Goal: Information Seeking & Learning: Find specific fact

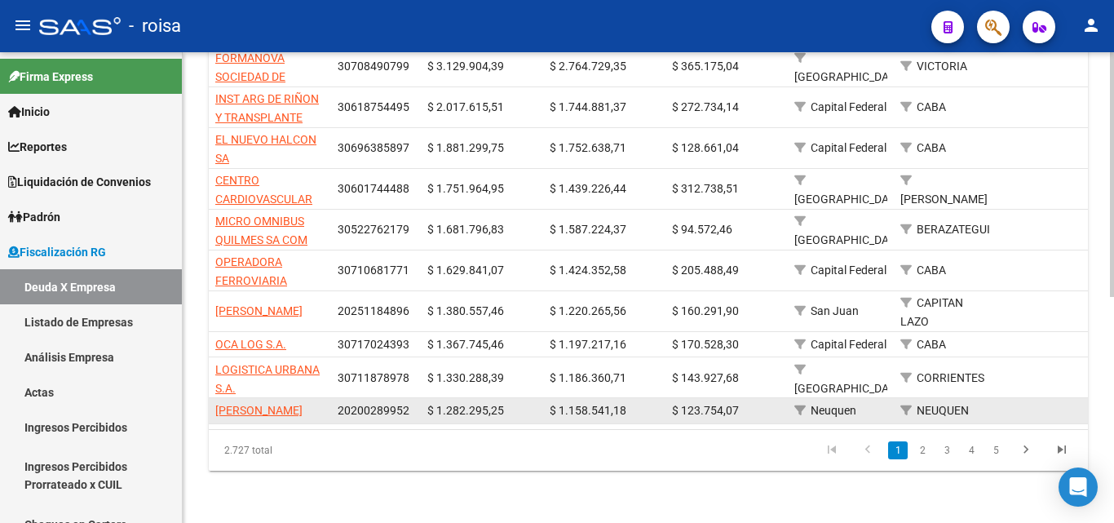
scroll to position [436, 0]
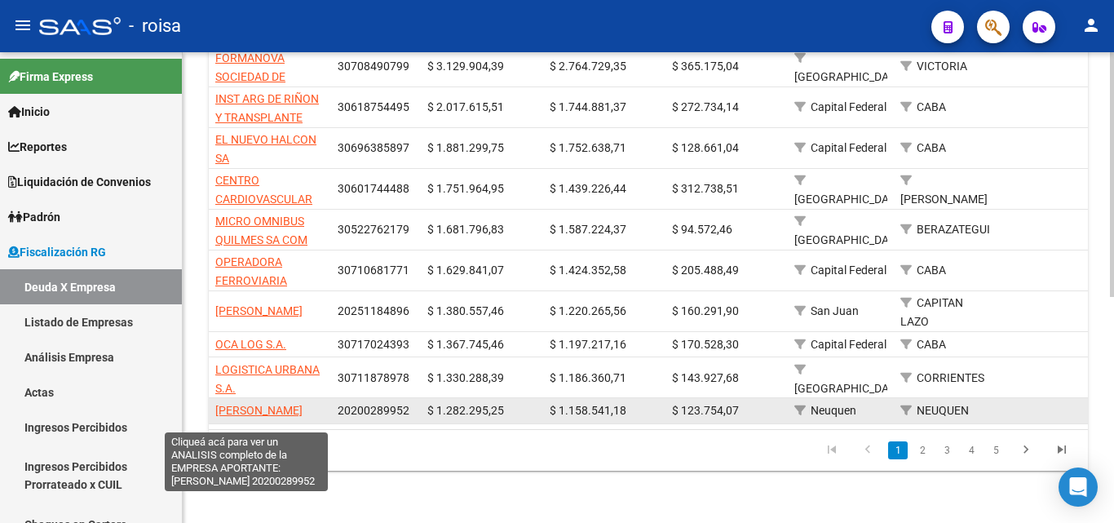
click at [245, 404] on span "[PERSON_NAME]" at bounding box center [258, 410] width 87 height 13
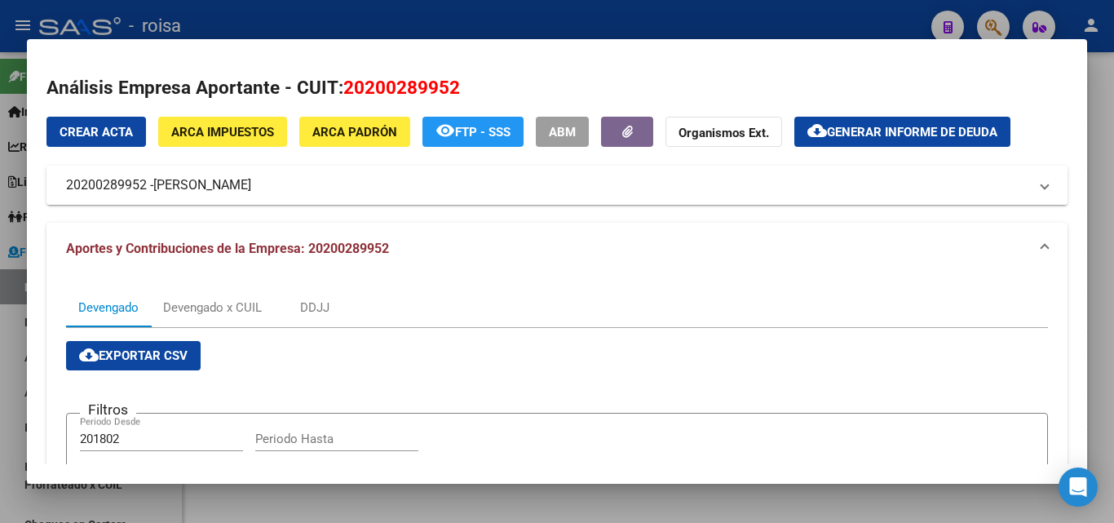
drag, startPoint x: 157, startPoint y: 187, endPoint x: 341, endPoint y: 187, distance: 184.3
click at [251, 187] on span "[PERSON_NAME]" at bounding box center [202, 185] width 98 height 20
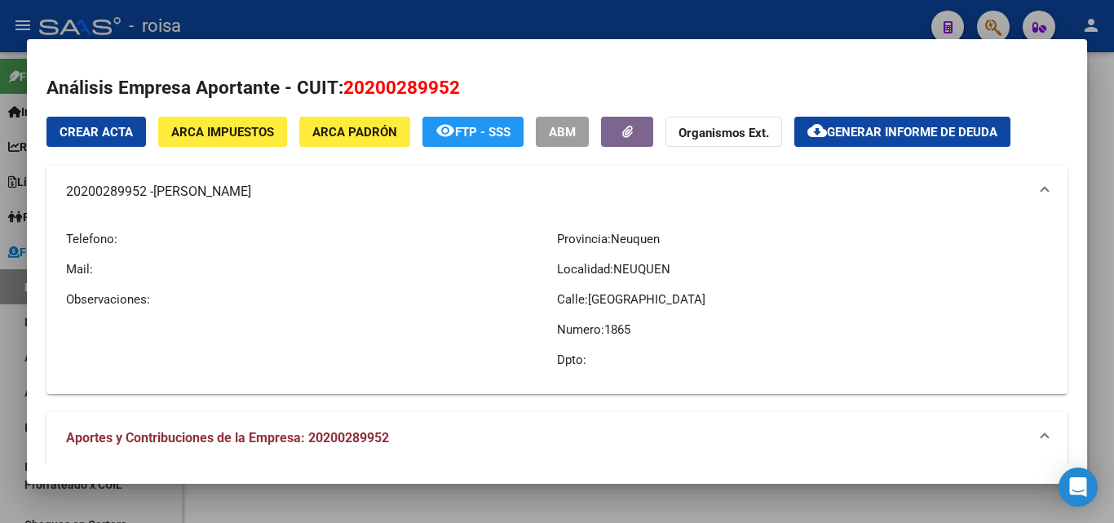
copy span "[PERSON_NAME]"
drag, startPoint x: 60, startPoint y: 197, endPoint x: 144, endPoint y: 197, distance: 84.0
click at [144, 197] on mat-expansion-panel-header "20200289952 - [PERSON_NAME]" at bounding box center [556, 192] width 1021 height 52
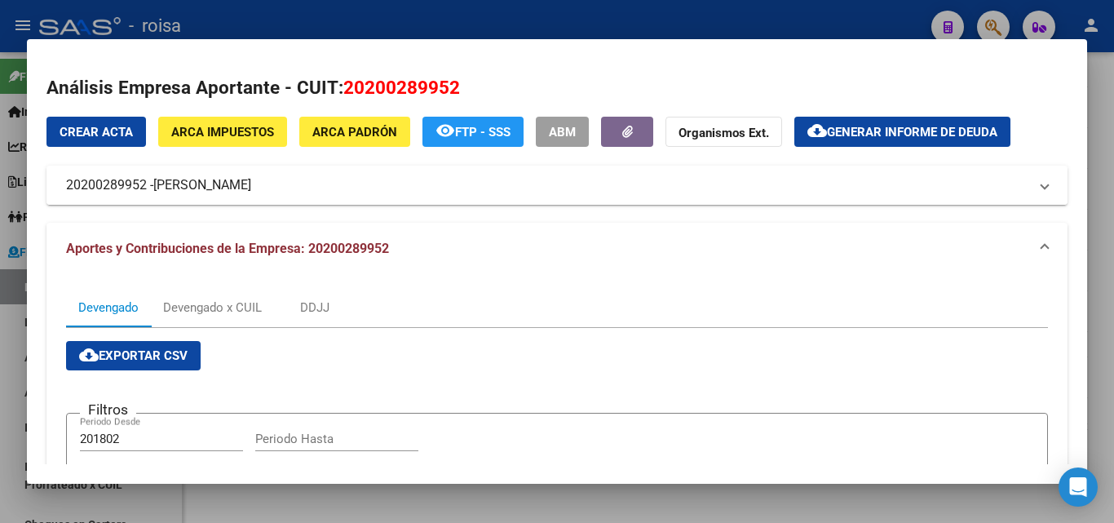
copy mat-panel-title "20200289952"
click at [232, 309] on div "Devengado x CUIL" at bounding box center [212, 308] width 99 height 18
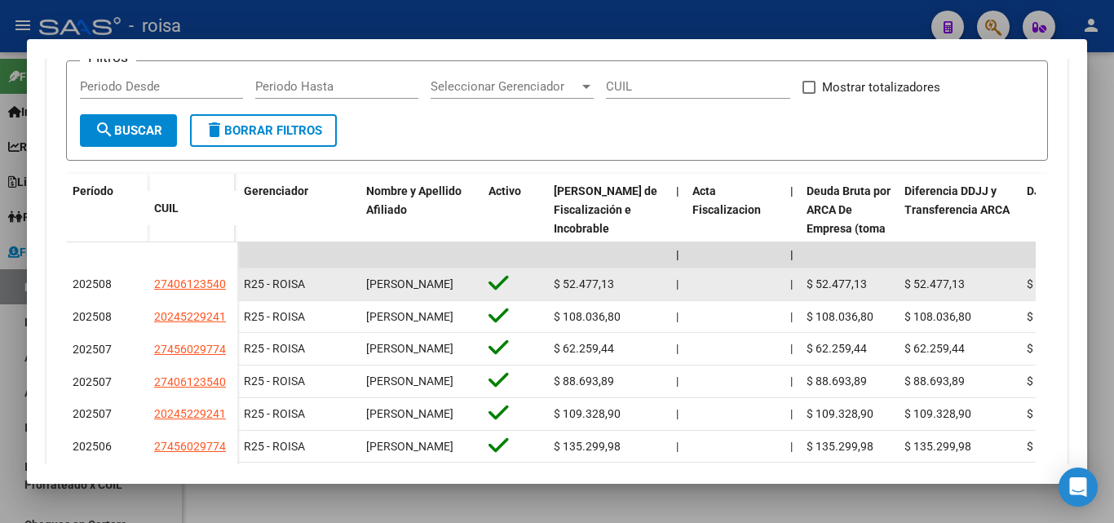
scroll to position [408, 0]
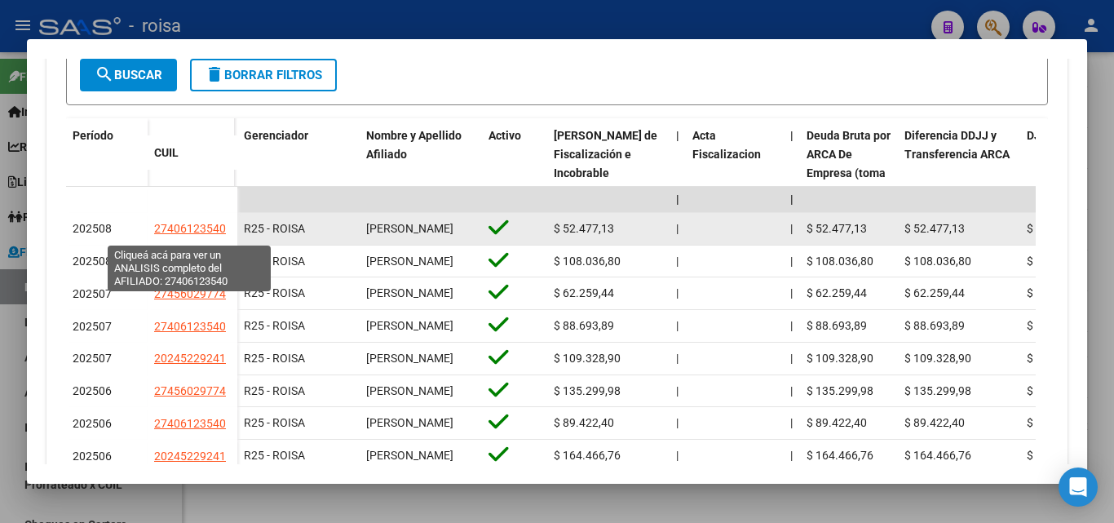
click at [189, 231] on span "27406123540" at bounding box center [190, 228] width 72 height 13
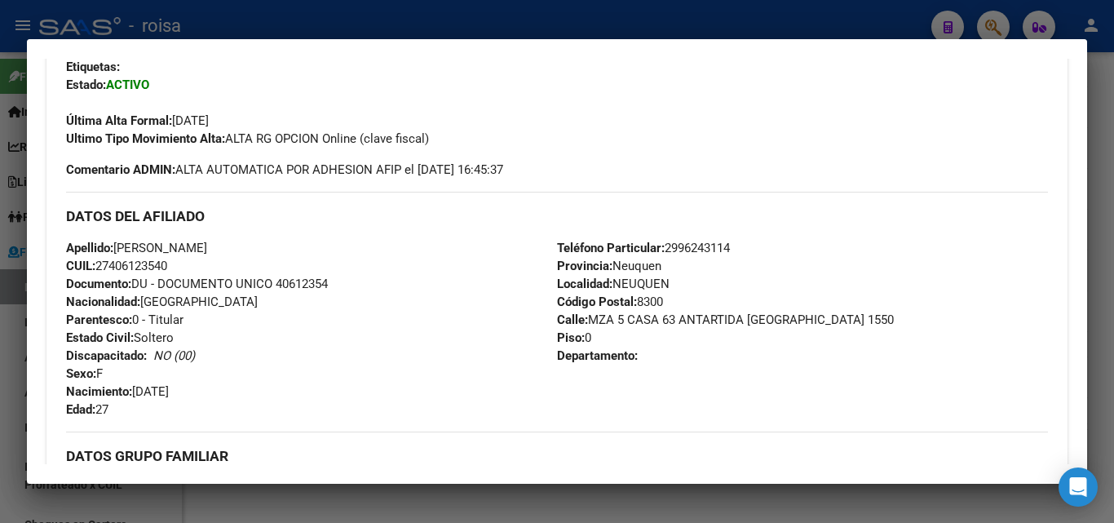
drag, startPoint x: 113, startPoint y: 265, endPoint x: 166, endPoint y: 263, distance: 53.0
click at [166, 263] on span "CUIL: 27406123540" at bounding box center [116, 266] width 101 height 15
copy span "40612354"
click at [8, 427] on div at bounding box center [557, 261] width 1114 height 523
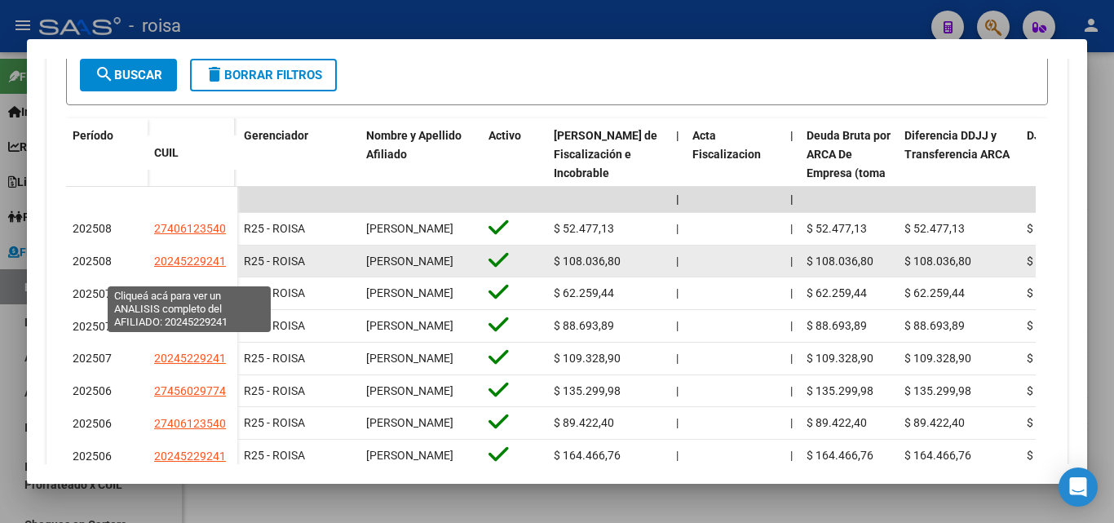
click at [187, 268] on span "20245229241" at bounding box center [190, 260] width 72 height 13
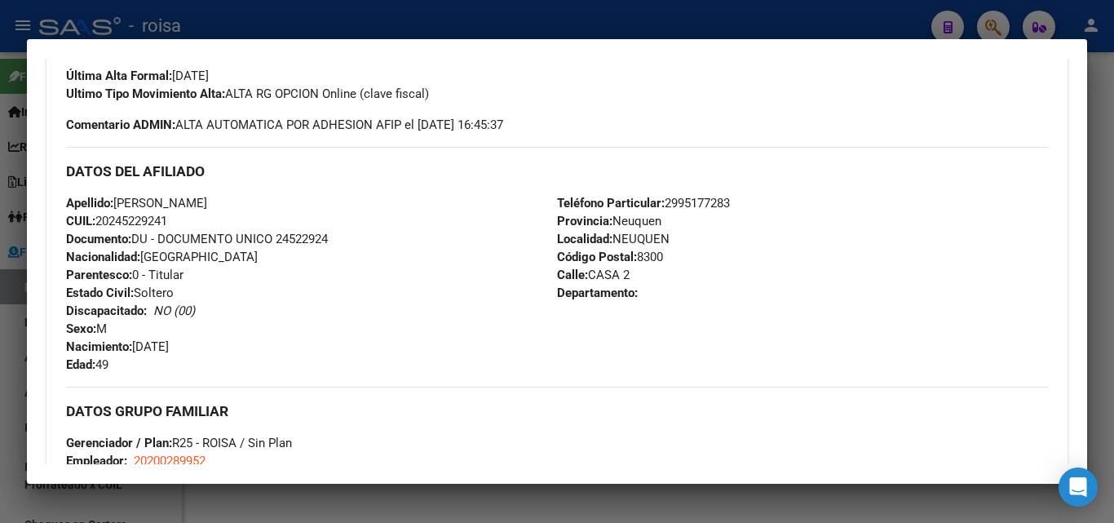
scroll to position [489, 0]
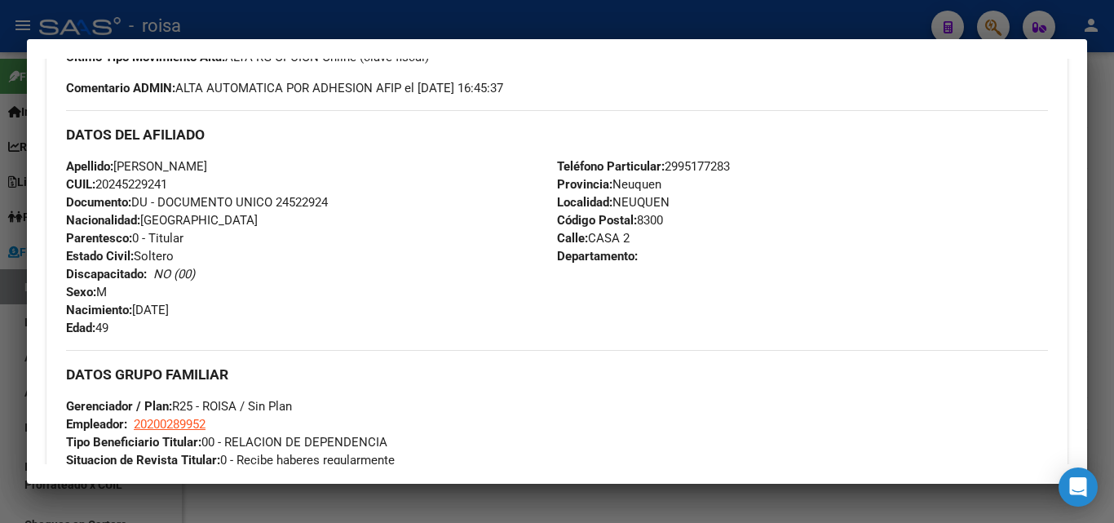
drag, startPoint x: 110, startPoint y: 183, endPoint x: 167, endPoint y: 182, distance: 57.1
click at [167, 182] on span "CUIL: 20245229241" at bounding box center [116, 184] width 101 height 15
copy span "24522924"
click at [8, 356] on div at bounding box center [557, 261] width 1114 height 523
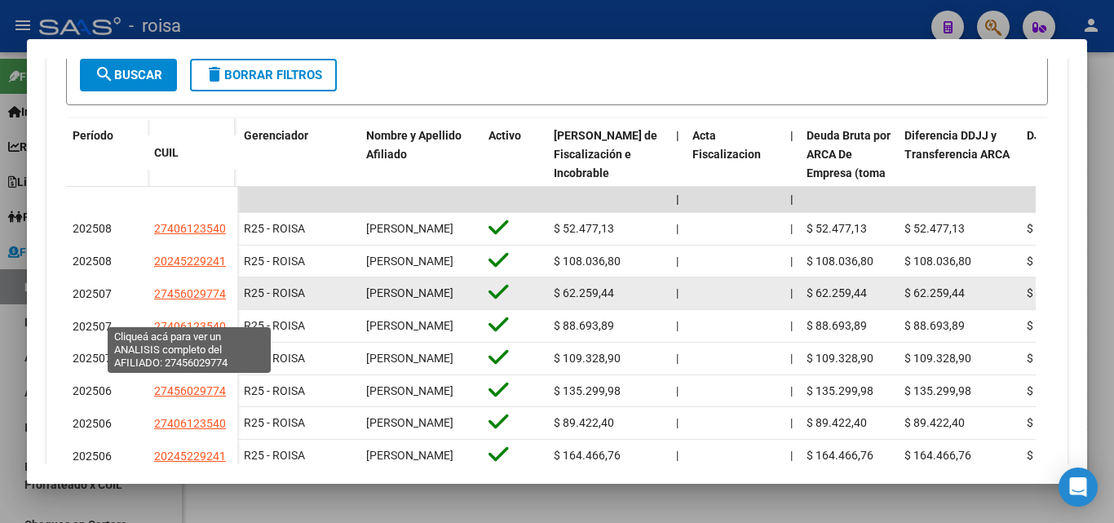
click at [184, 300] on span "27456029774" at bounding box center [190, 293] width 72 height 13
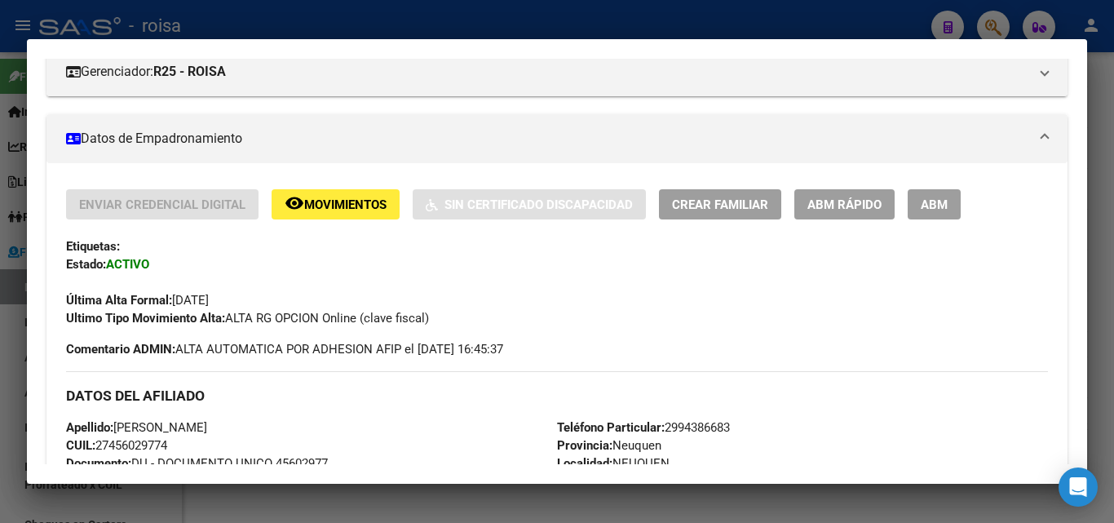
scroll to position [408, 0]
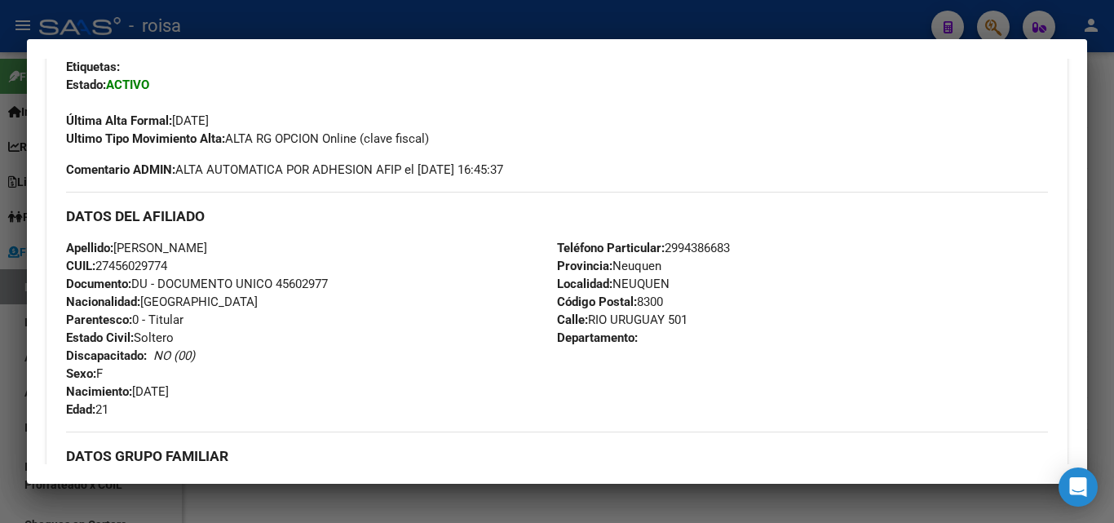
drag, startPoint x: 113, startPoint y: 263, endPoint x: 166, endPoint y: 263, distance: 53.0
click at [166, 263] on span "CUIL: 27456029774" at bounding box center [116, 266] width 101 height 15
copy span "45602977"
drag, startPoint x: 5, startPoint y: 358, endPoint x: 319, endPoint y: 352, distance: 314.1
click at [6, 357] on div at bounding box center [557, 261] width 1114 height 523
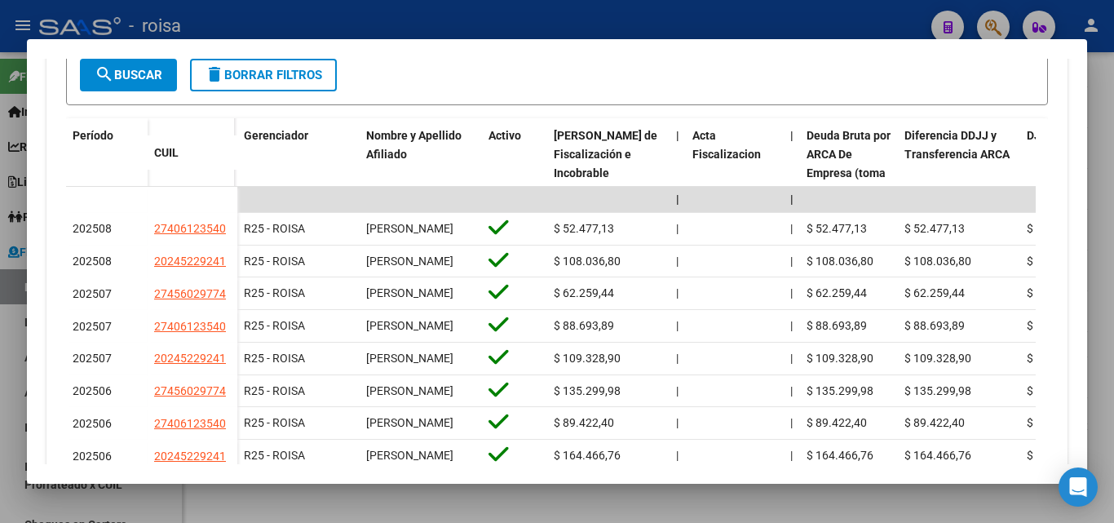
click at [3, 335] on div at bounding box center [557, 261] width 1114 height 523
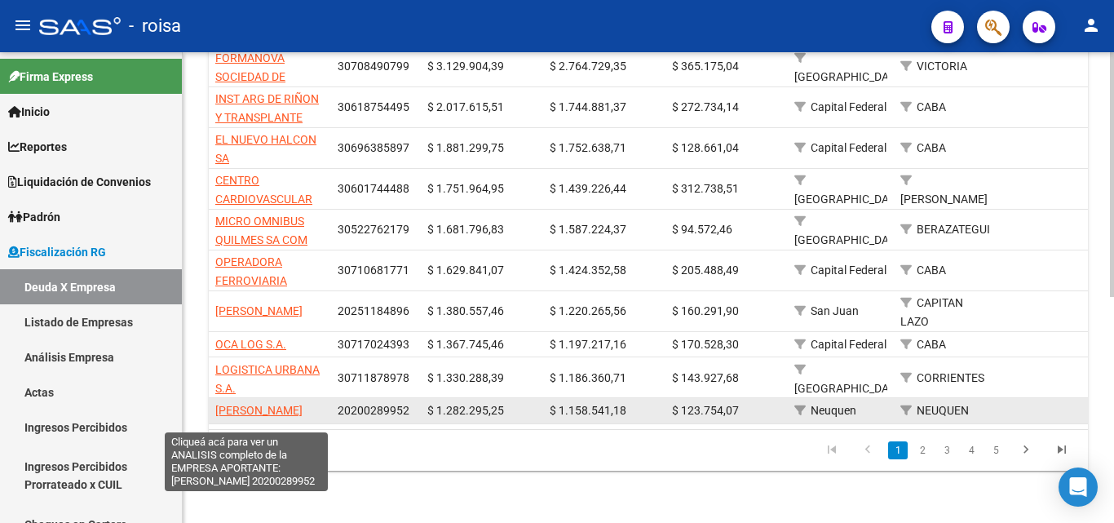
click at [238, 404] on span "[PERSON_NAME]" at bounding box center [258, 410] width 87 height 13
type textarea "20200289952"
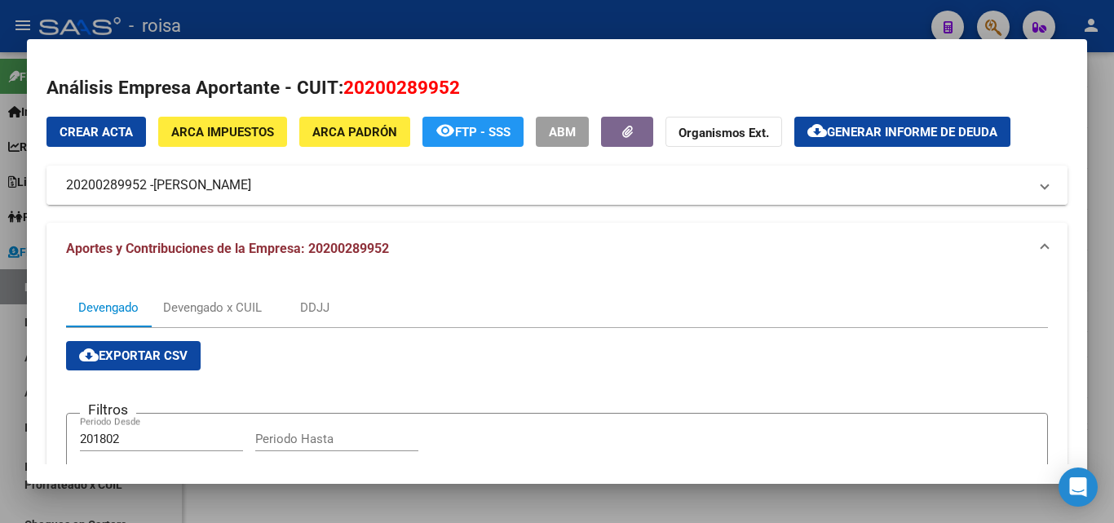
drag, startPoint x: 156, startPoint y: 188, endPoint x: 341, endPoint y: 189, distance: 185.1
click at [341, 189] on mat-panel-title "20200289952 - [PERSON_NAME]" at bounding box center [547, 185] width 962 height 20
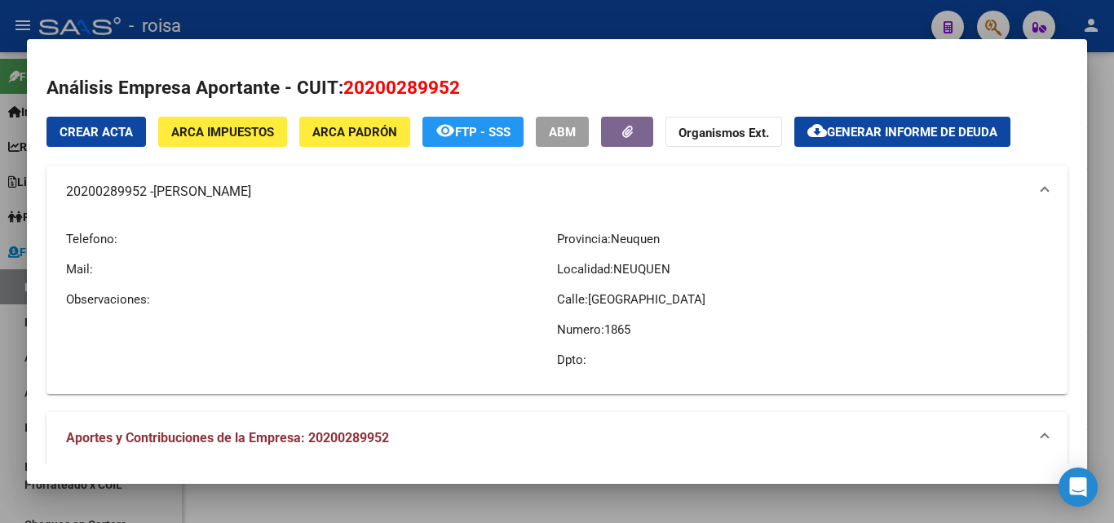
copy mat-panel-title "20200289952 - [PERSON_NAME]"
drag, startPoint x: 62, startPoint y: 196, endPoint x: 145, endPoint y: 197, distance: 83.2
click at [145, 197] on mat-expansion-panel-header "20200289952 - [PERSON_NAME]" at bounding box center [556, 192] width 1021 height 52
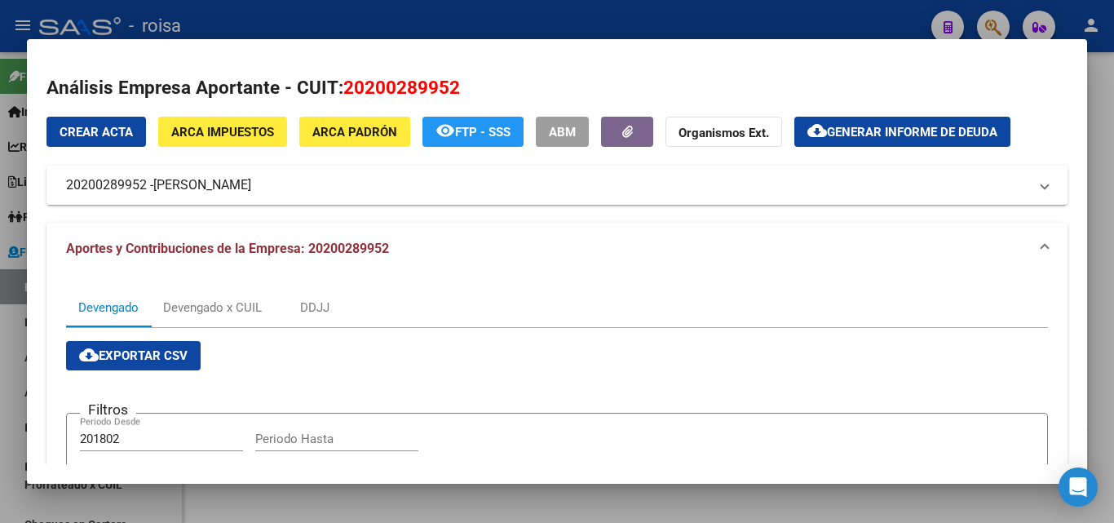
copy mat-panel-title "20200289952"
click at [7, 334] on div at bounding box center [557, 261] width 1114 height 523
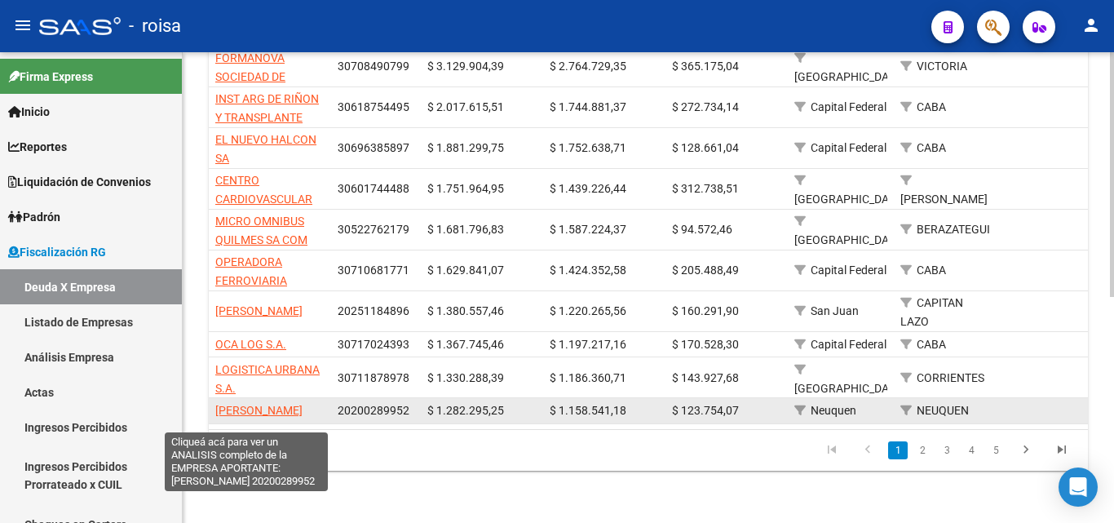
click at [245, 404] on span "[PERSON_NAME]" at bounding box center [258, 410] width 87 height 13
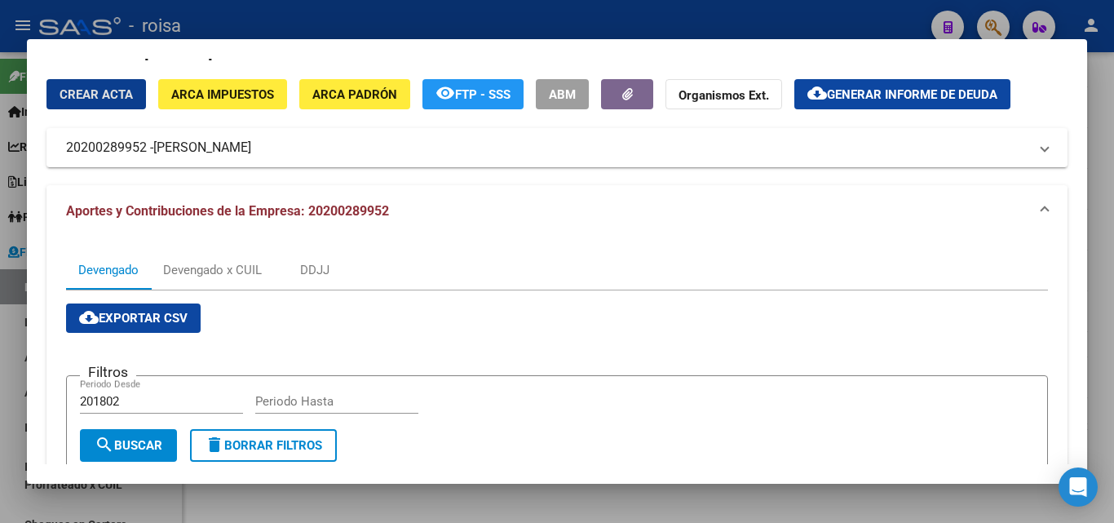
scroll to position [0, 0]
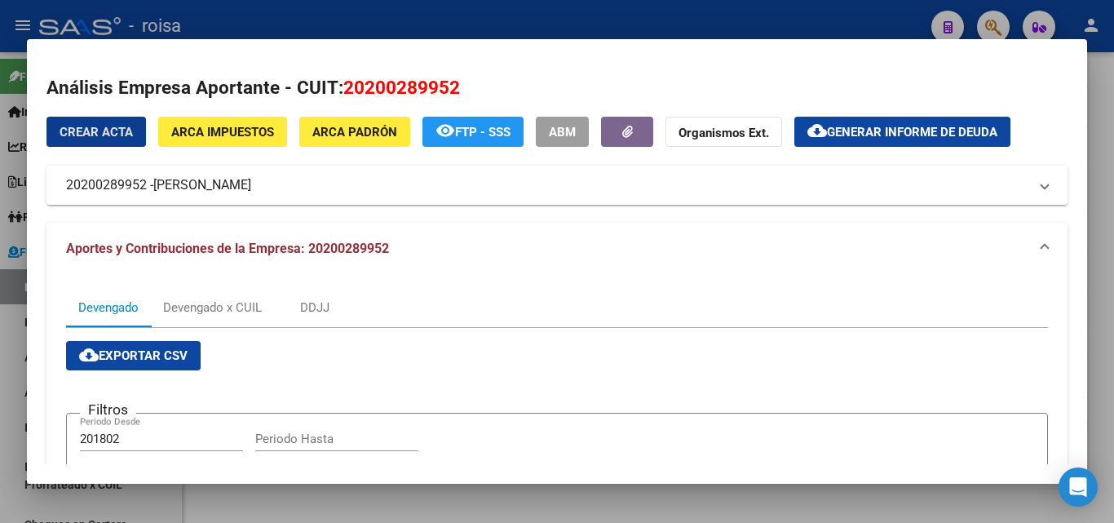
click at [247, 126] on span "ARCA Impuestos" at bounding box center [222, 132] width 103 height 15
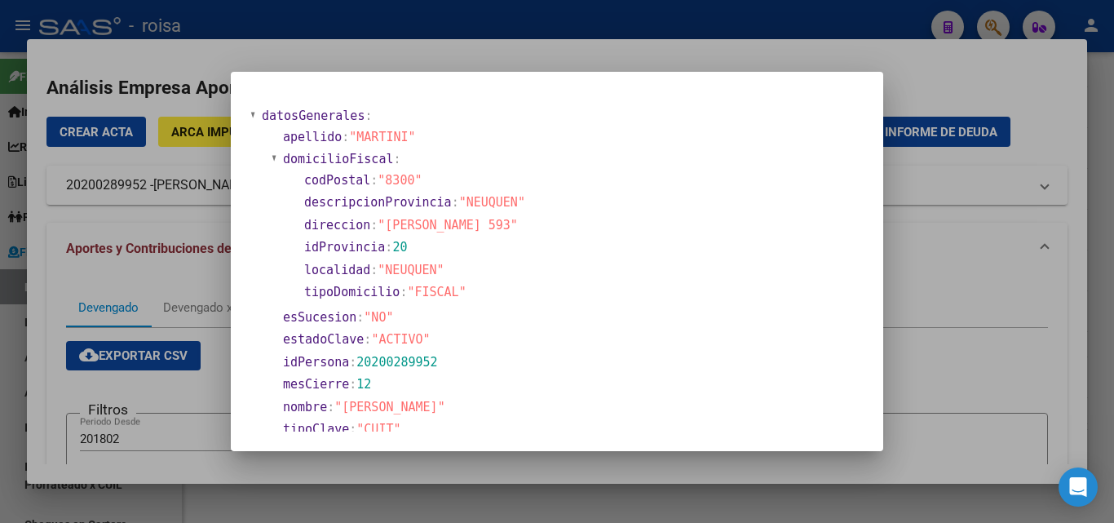
click at [843, 358] on div at bounding box center [557, 261] width 1114 height 523
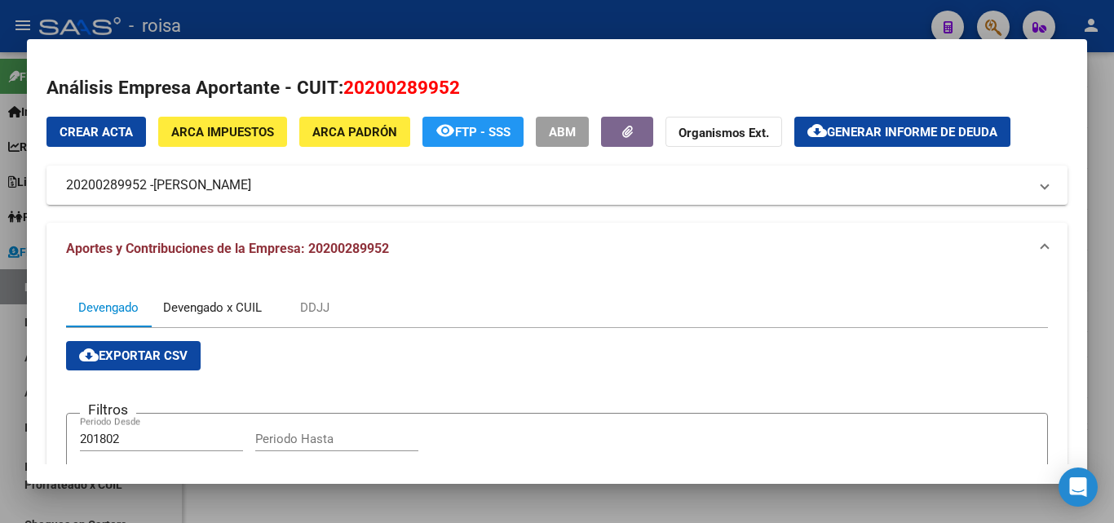
drag, startPoint x: 222, startPoint y: 312, endPoint x: 290, endPoint y: 312, distance: 68.5
click at [223, 312] on div "Devengado x CUIL" at bounding box center [212, 308] width 99 height 18
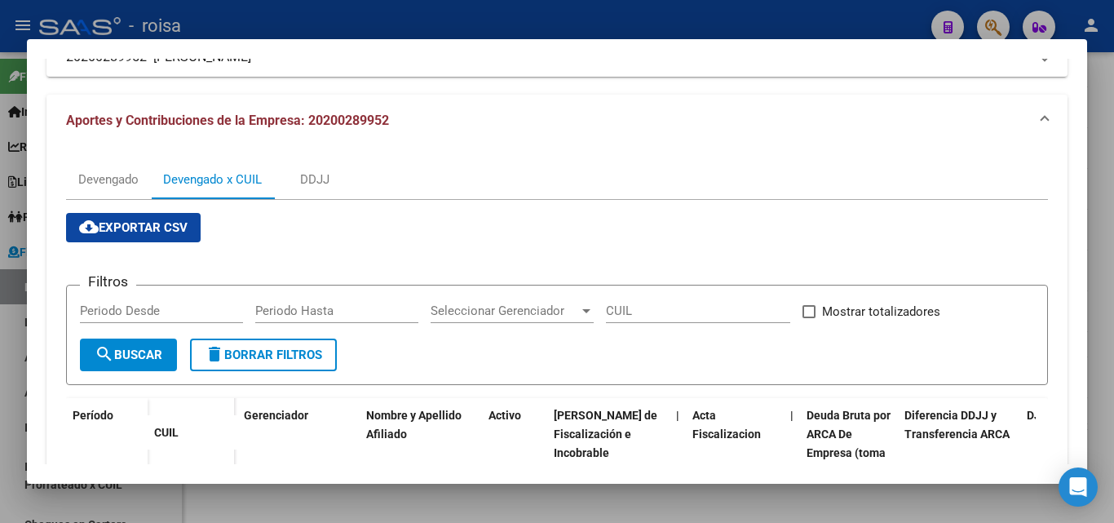
scroll to position [163, 0]
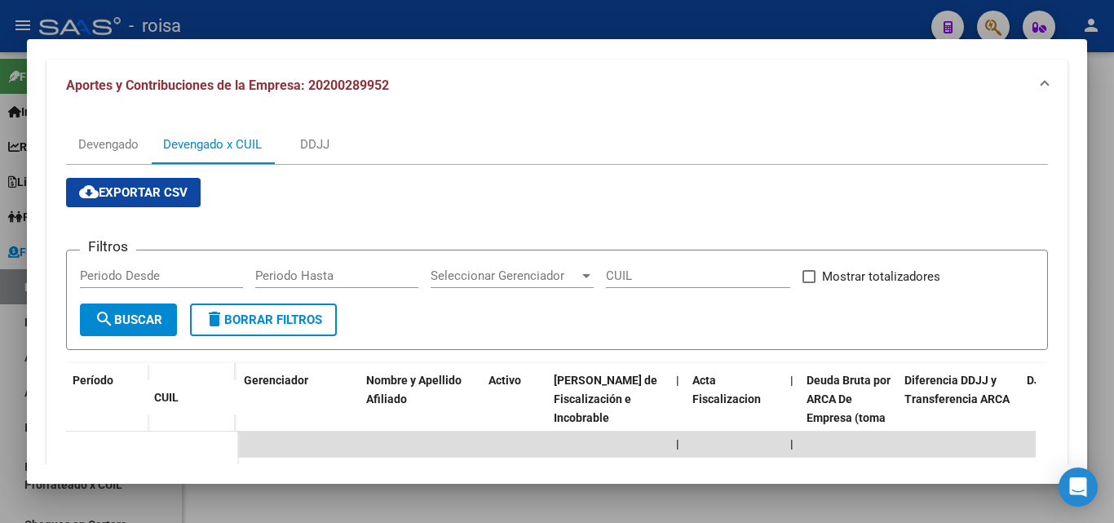
click at [94, 276] on input "Periodo Desde" at bounding box center [161, 275] width 163 height 15
type input "202501"
type input "202507"
click at [586, 274] on div at bounding box center [586, 276] width 8 height 4
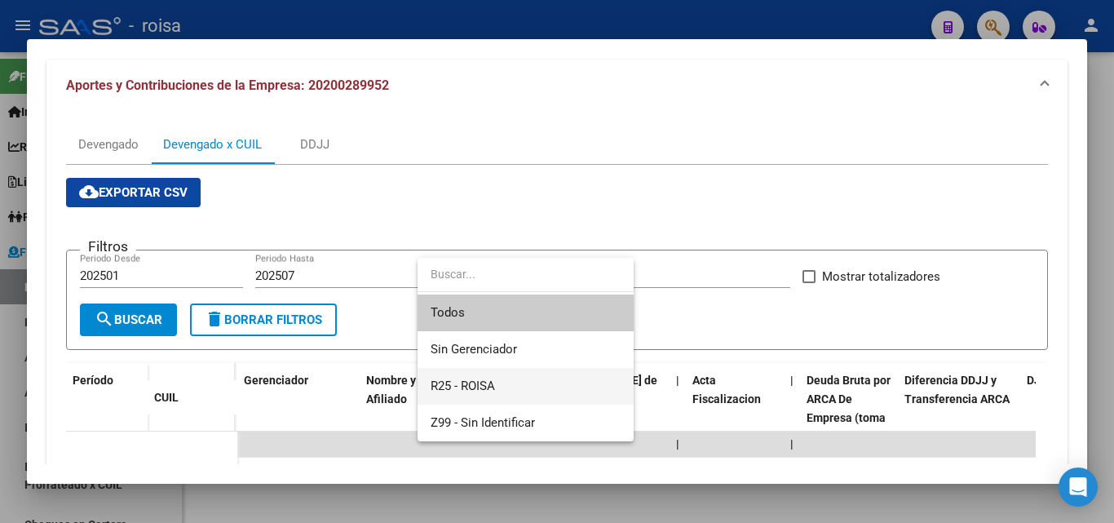
click at [515, 387] on span "R25 - ROISA" at bounding box center [526, 386] width 190 height 37
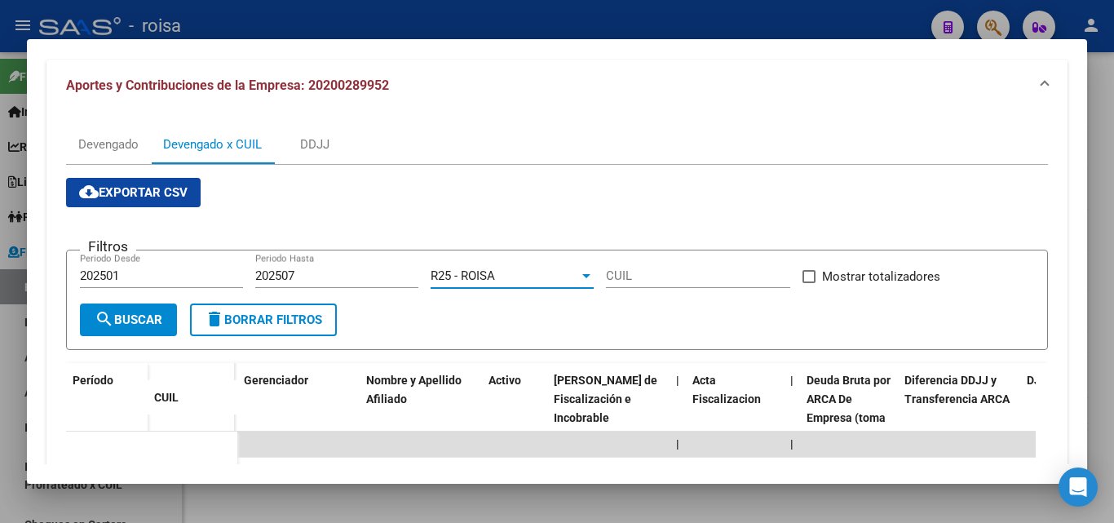
drag, startPoint x: 128, startPoint y: 318, endPoint x: 142, endPoint y: 319, distance: 13.9
click at [130, 318] on span "search Buscar" at bounding box center [129, 319] width 68 height 15
click at [314, 148] on div "DDJJ" at bounding box center [314, 144] width 29 height 18
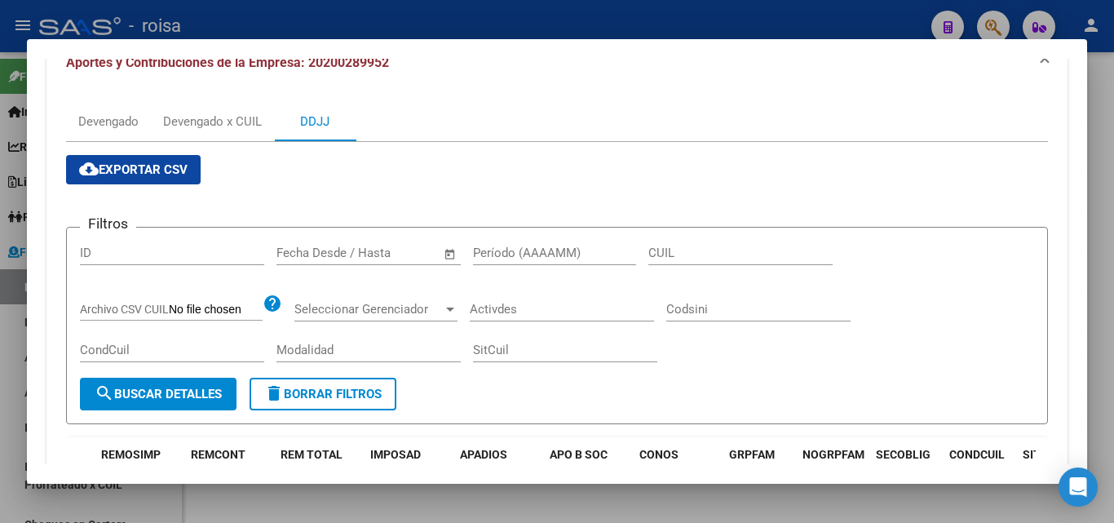
scroll to position [0, 0]
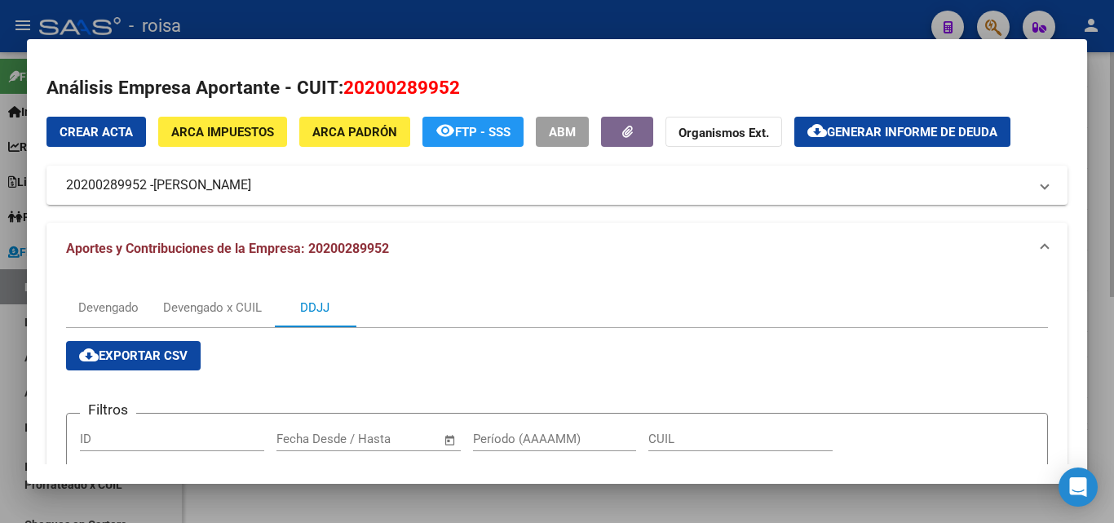
drag, startPoint x: 584, startPoint y: 508, endPoint x: 593, endPoint y: 501, distance: 11.6
click at [586, 499] on div at bounding box center [557, 261] width 1114 height 523
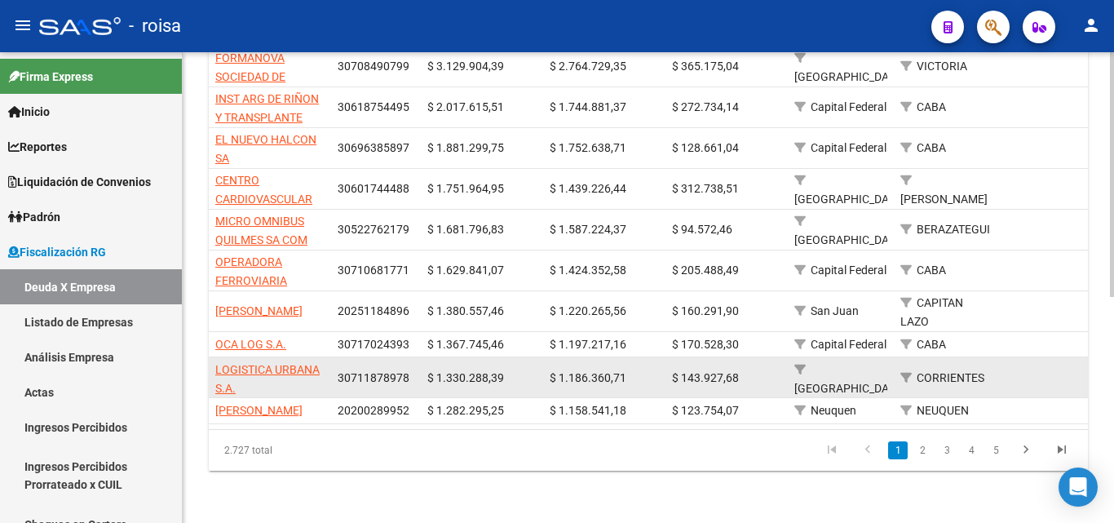
scroll to position [436, 0]
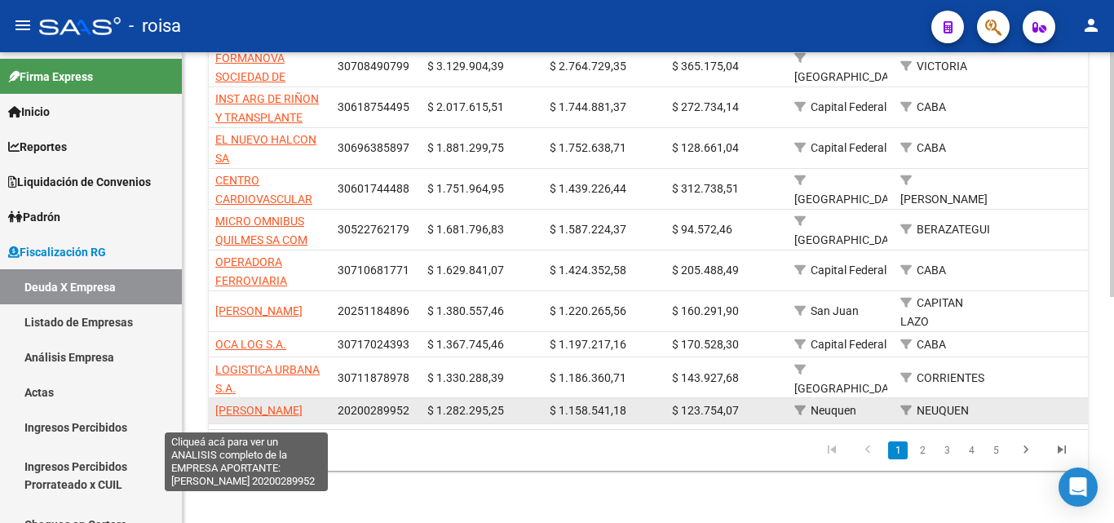
click at [240, 404] on span "[PERSON_NAME]" at bounding box center [258, 410] width 87 height 13
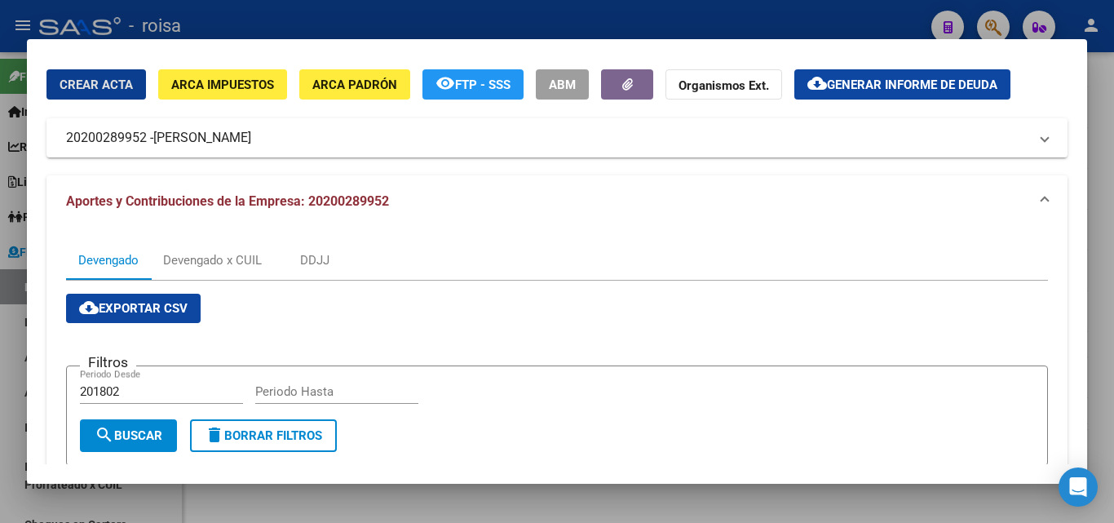
scroll to position [245, 0]
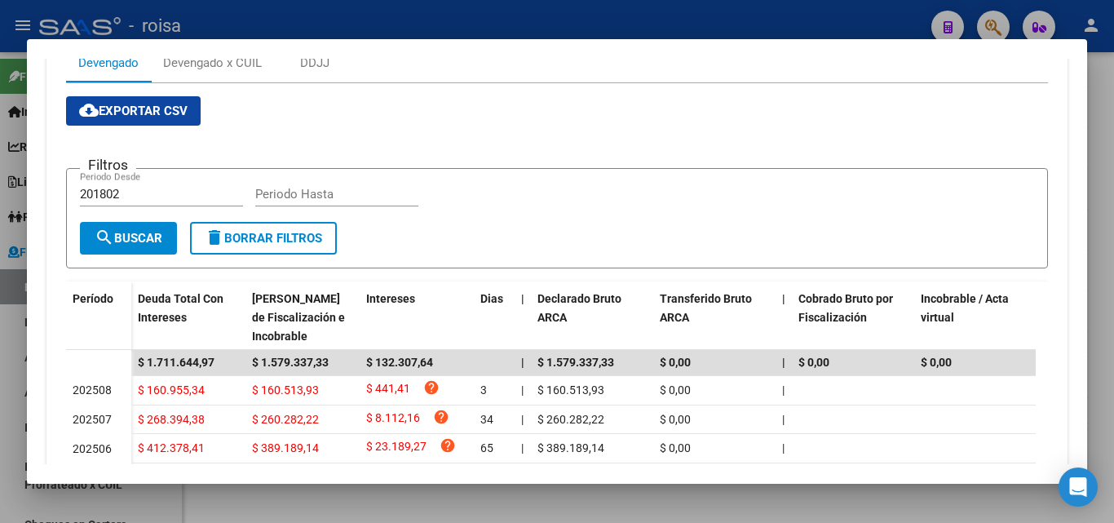
click at [138, 191] on input "201802" at bounding box center [161, 194] width 163 height 15
type input "202501"
type input "202507"
click at [161, 242] on span "search Buscar" at bounding box center [129, 238] width 68 height 15
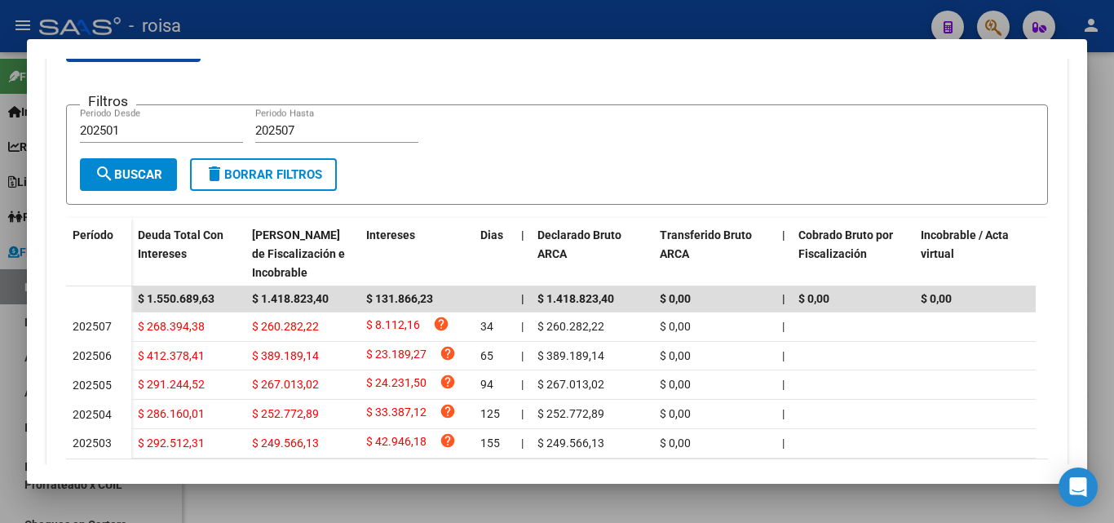
scroll to position [160, 0]
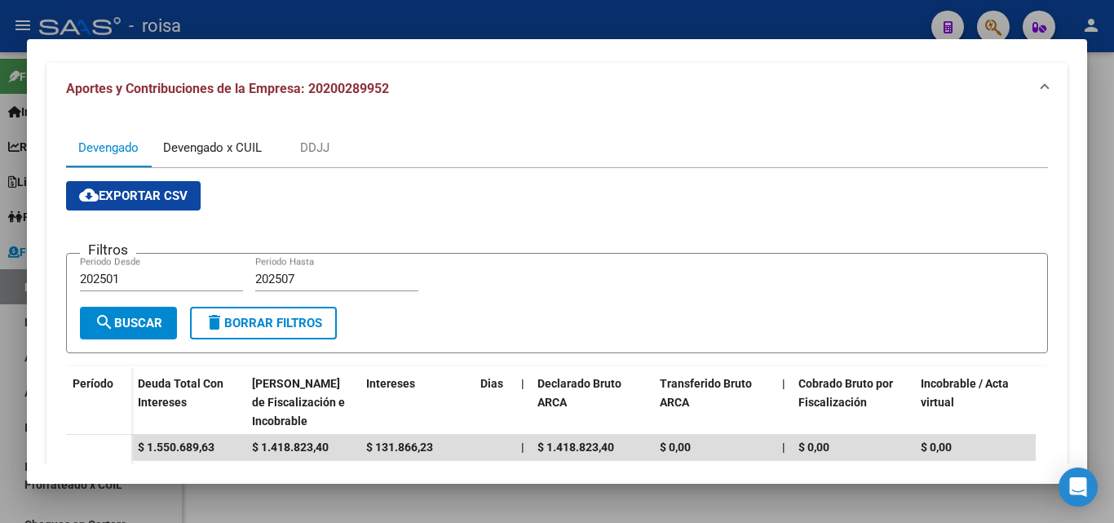
click at [222, 150] on div "Devengado x CUIL" at bounding box center [212, 148] width 99 height 18
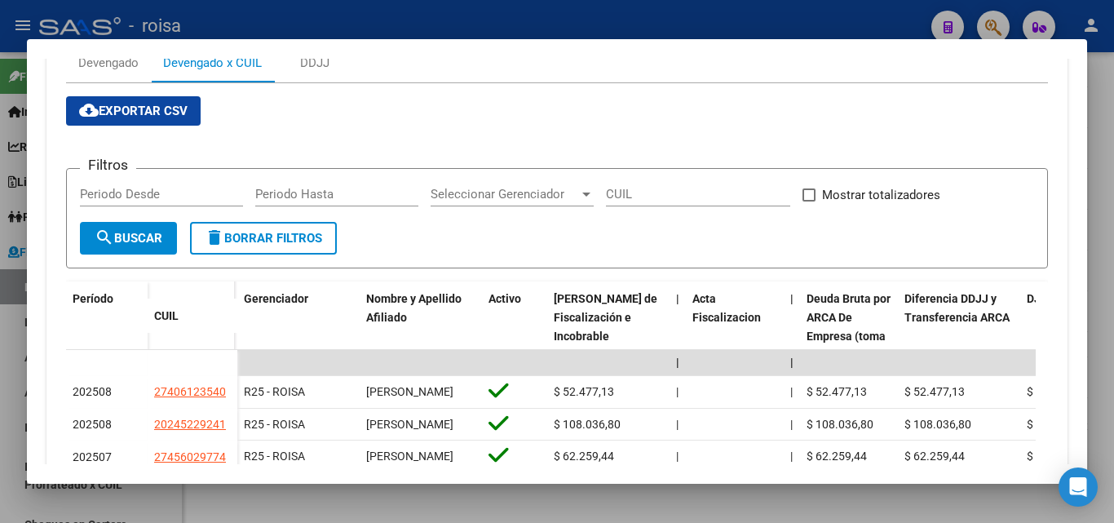
scroll to position [0, 0]
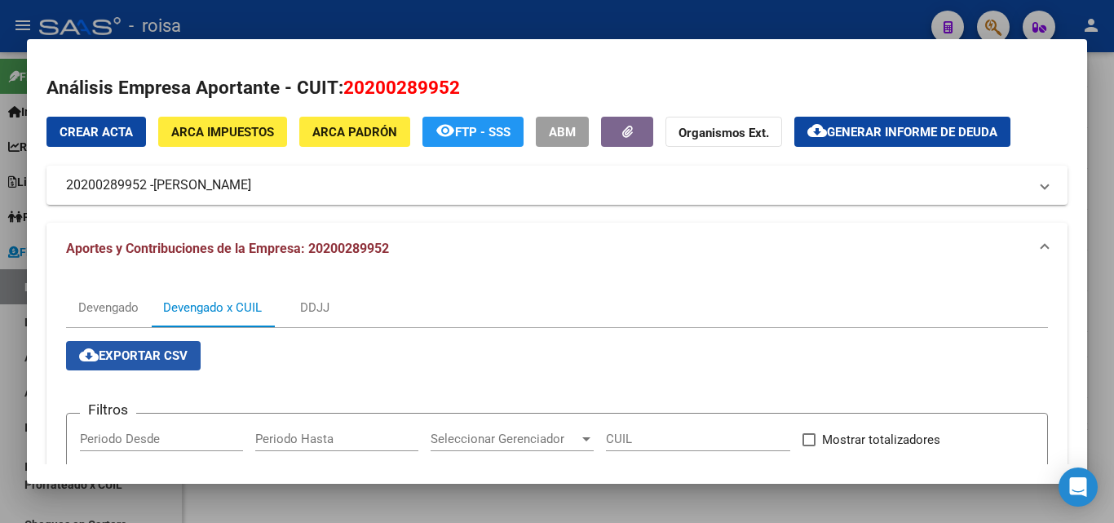
click at [145, 360] on span "cloud_download Exportar CSV" at bounding box center [133, 355] width 108 height 15
drag, startPoint x: 7, startPoint y: 346, endPoint x: 139, endPoint y: 334, distance: 131.9
click at [8, 345] on div at bounding box center [557, 261] width 1114 height 523
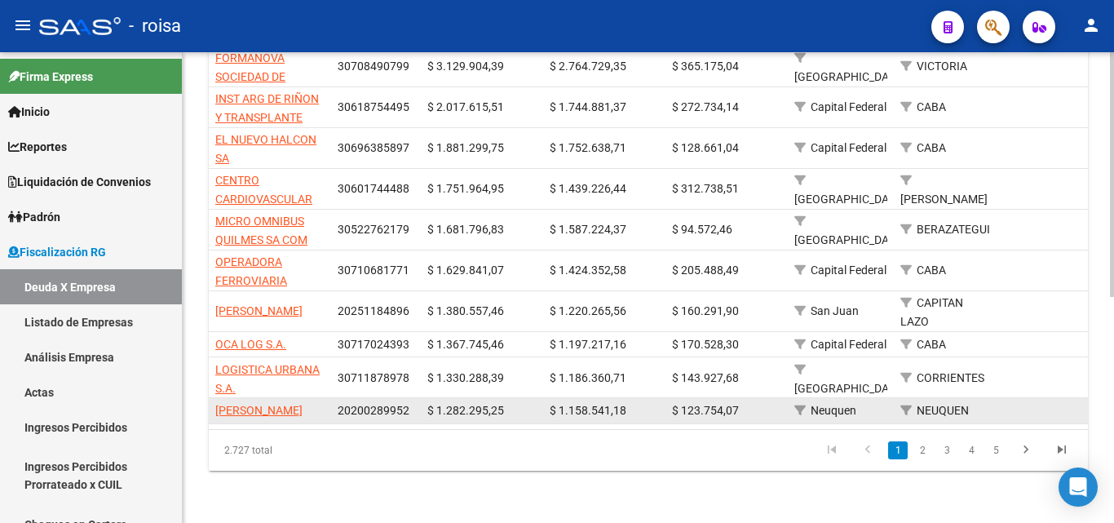
drag, startPoint x: 337, startPoint y: 388, endPoint x: 409, endPoint y: 389, distance: 72.6
click at [413, 398] on datatable-body-cell "20200289952" at bounding box center [376, 410] width 90 height 25
copy span "20200289952"
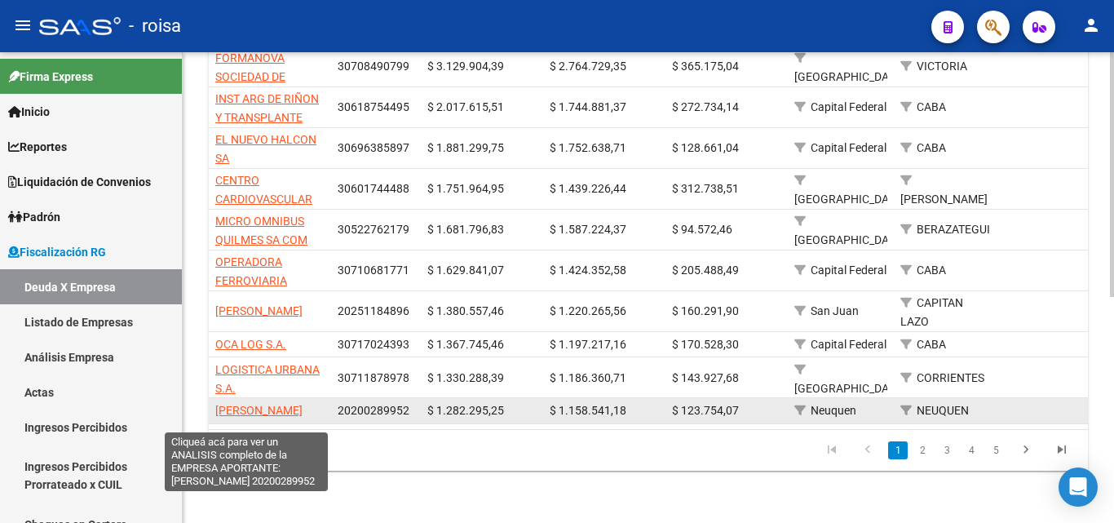
click at [245, 404] on span "[PERSON_NAME]" at bounding box center [258, 410] width 87 height 13
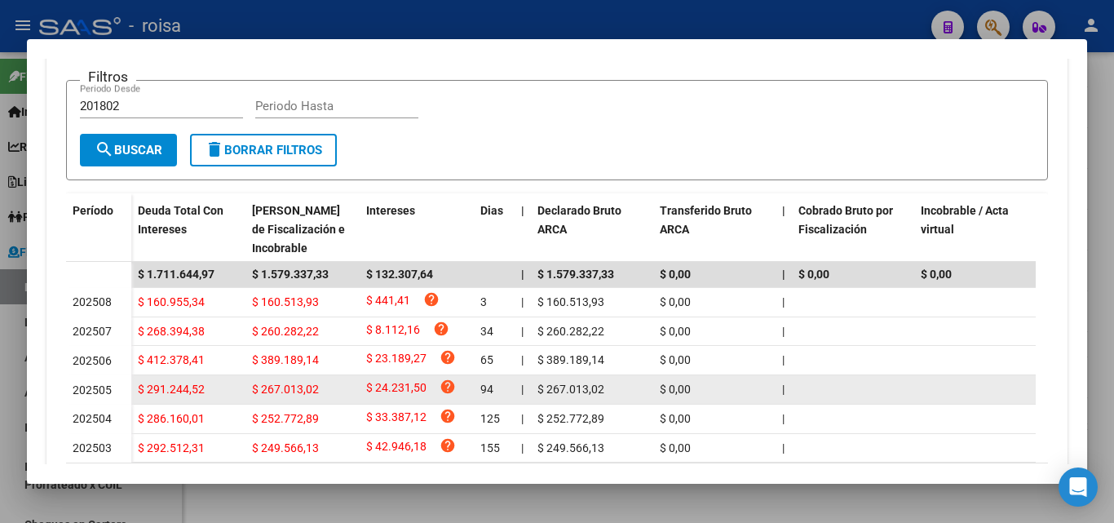
scroll to position [190, 0]
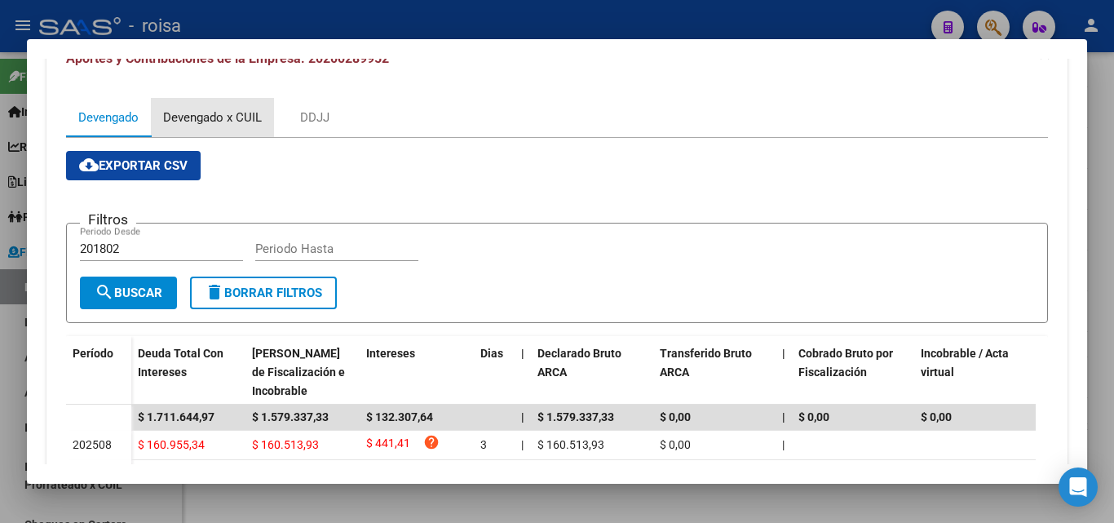
click at [217, 121] on div "Devengado x CUIL" at bounding box center [212, 117] width 99 height 18
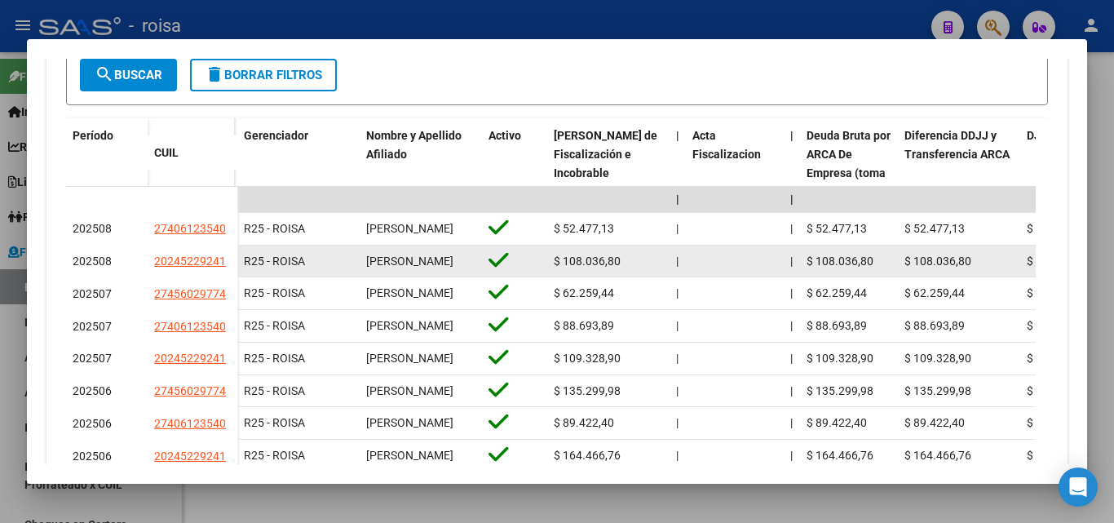
scroll to position [489, 0]
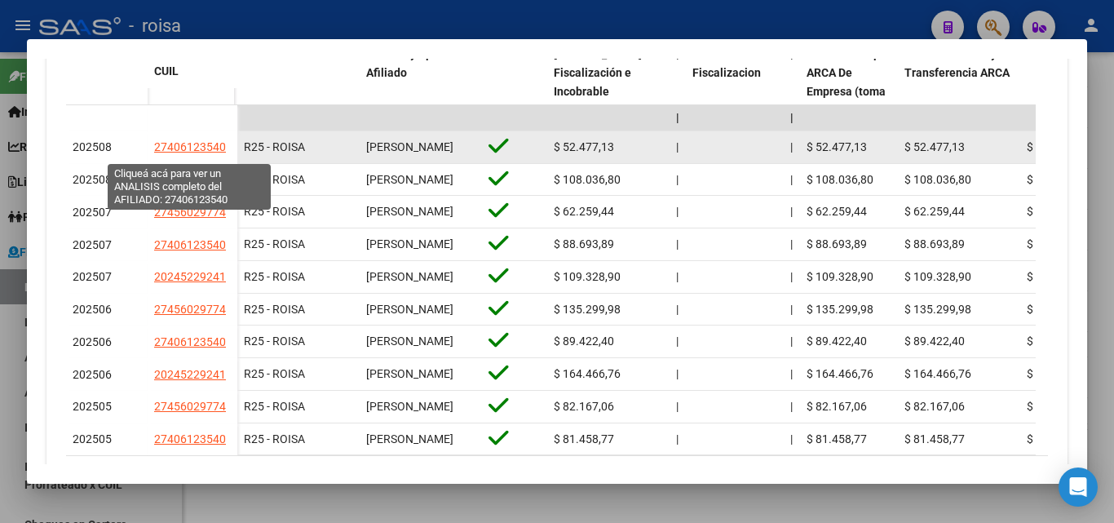
click at [179, 152] on span "27406123540" at bounding box center [190, 146] width 72 height 13
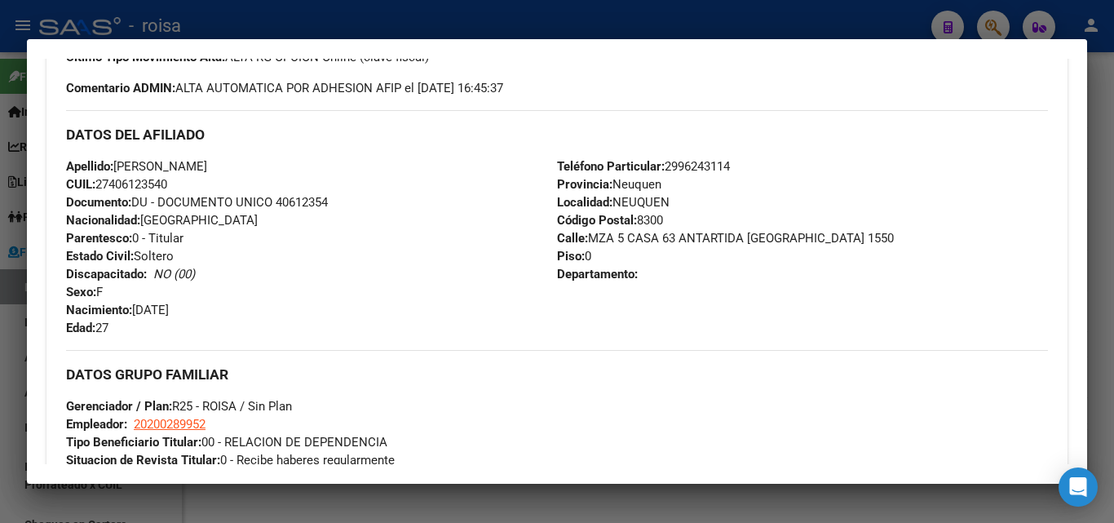
drag, startPoint x: 113, startPoint y: 183, endPoint x: 166, endPoint y: 181, distance: 53.0
click at [166, 181] on span "CUIL: 27406123540" at bounding box center [116, 184] width 101 height 15
copy span "40612354"
click at [9, 353] on div at bounding box center [557, 261] width 1114 height 523
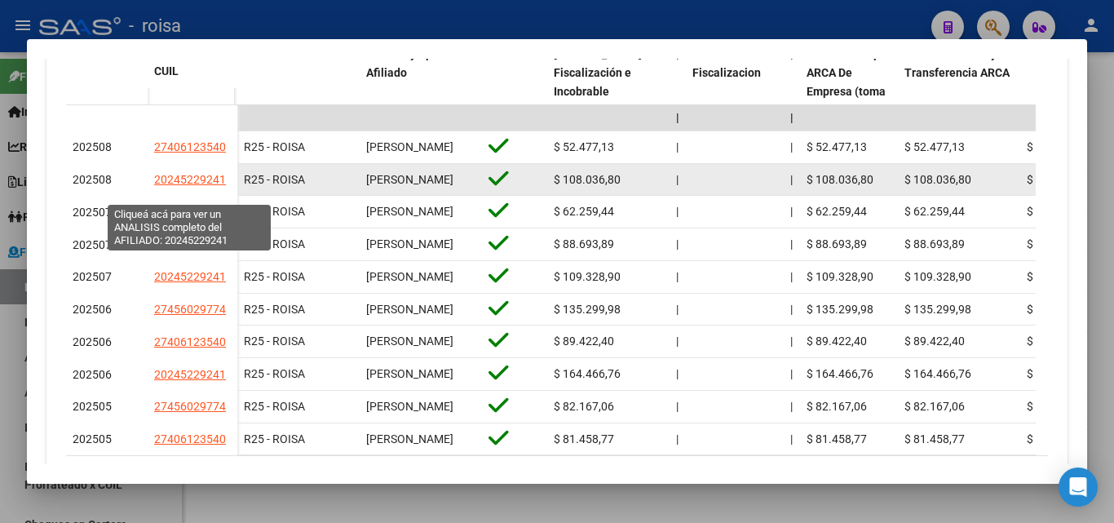
drag, startPoint x: 168, startPoint y: 192, endPoint x: 219, endPoint y: 192, distance: 50.6
click at [219, 186] on span "20245229241" at bounding box center [190, 179] width 72 height 13
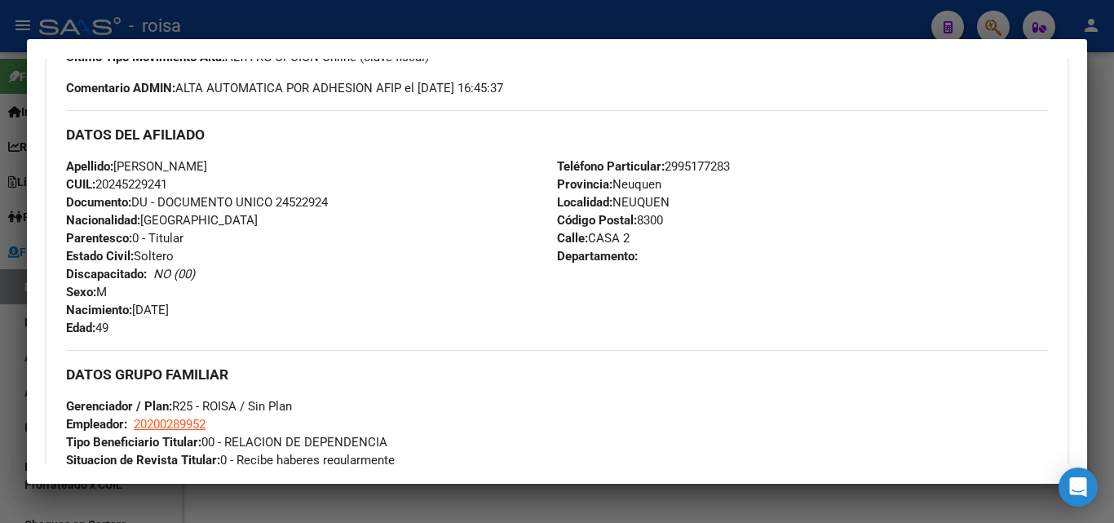
drag, startPoint x: 278, startPoint y: 200, endPoint x: 334, endPoint y: 200, distance: 56.3
click at [334, 200] on div "Apellido: [PERSON_NAME]: 20245229241 Documento: DU - DOCUMENTO UNICO 24522924 N…" at bounding box center [311, 246] width 491 height 179
click at [5, 331] on div at bounding box center [557, 261] width 1114 height 523
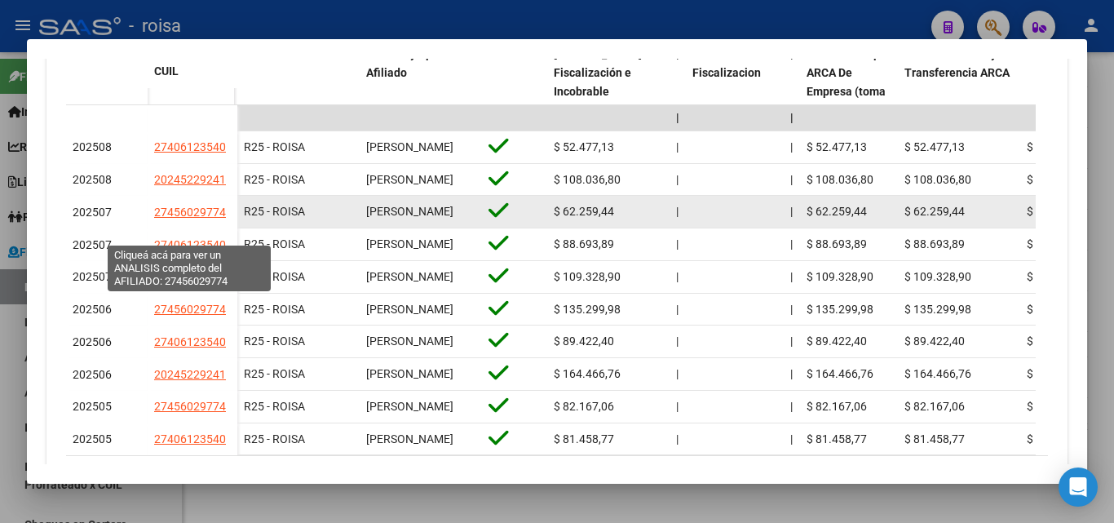
click at [192, 219] on span "27456029774" at bounding box center [190, 212] width 72 height 13
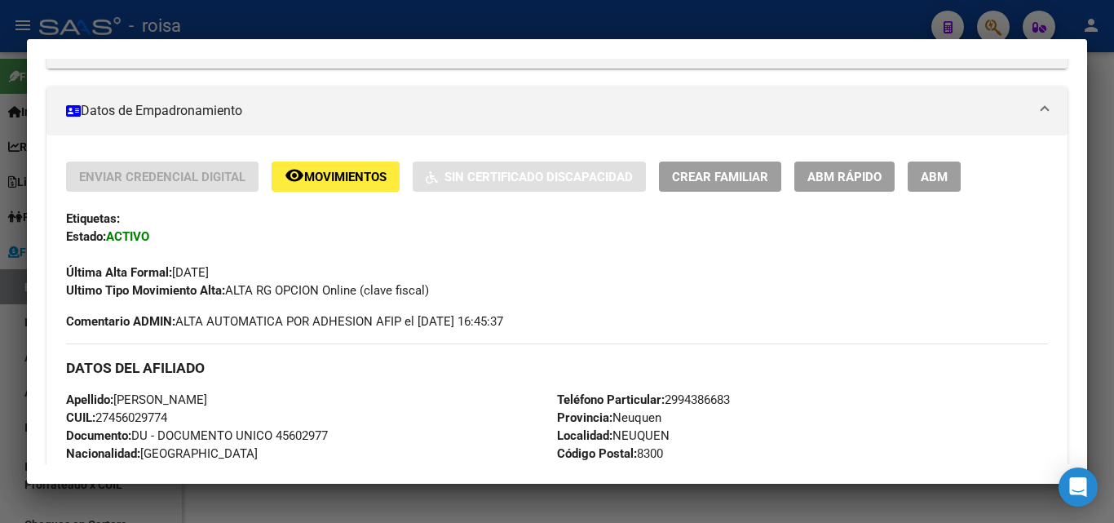
scroll to position [408, 0]
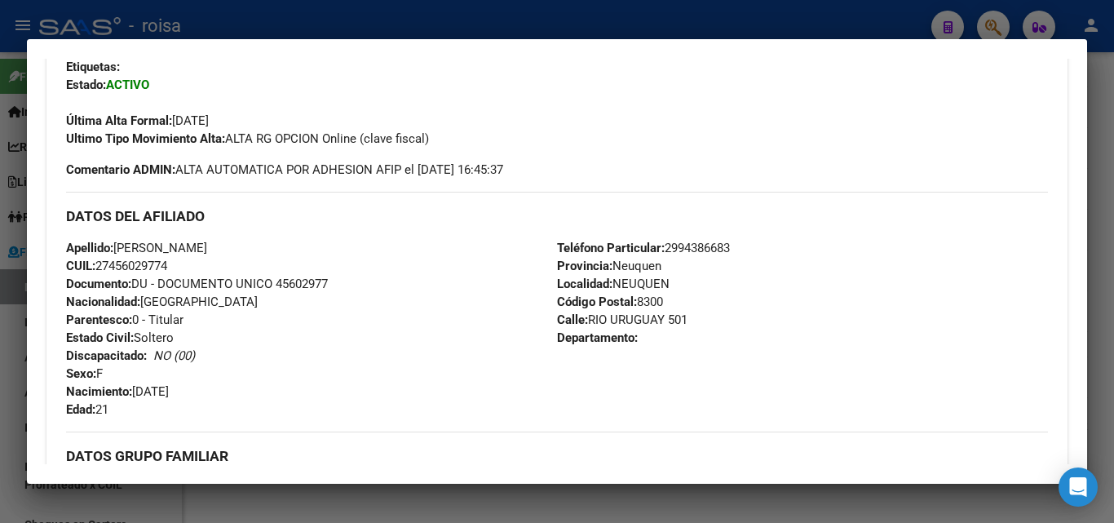
drag, startPoint x: 113, startPoint y: 266, endPoint x: 166, endPoint y: 263, distance: 53.1
click at [166, 263] on span "CUIL: 27456029774" at bounding box center [116, 266] width 101 height 15
click at [3, 368] on div at bounding box center [557, 261] width 1114 height 523
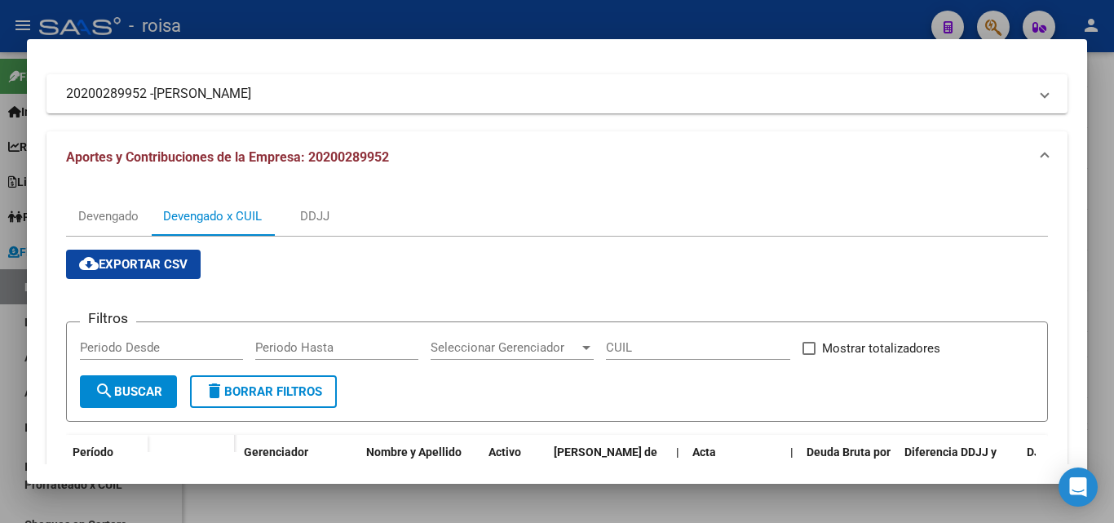
scroll to position [0, 0]
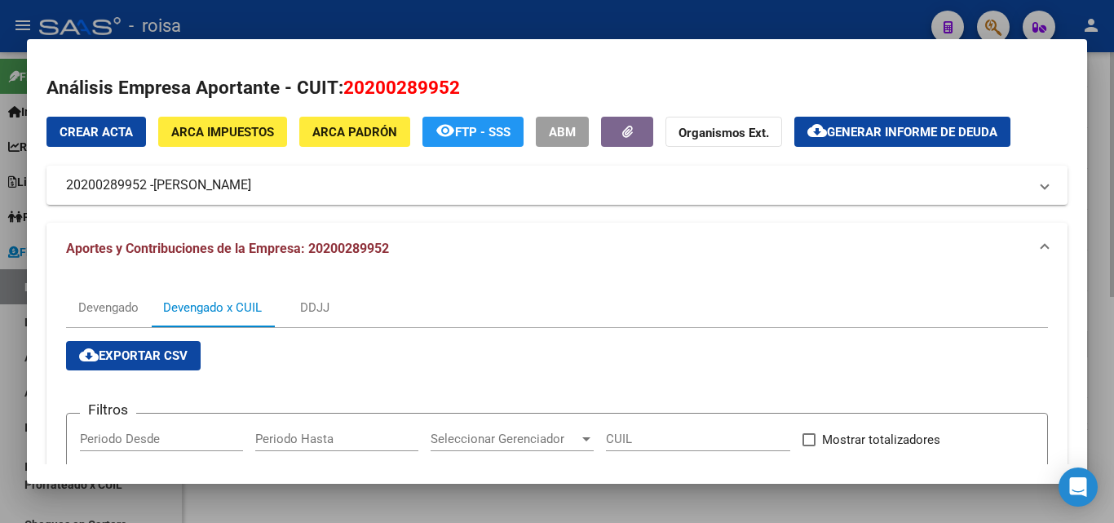
drag, startPoint x: 9, startPoint y: 391, endPoint x: 802, endPoint y: 320, distance: 795.9
click at [14, 390] on div at bounding box center [557, 261] width 1114 height 523
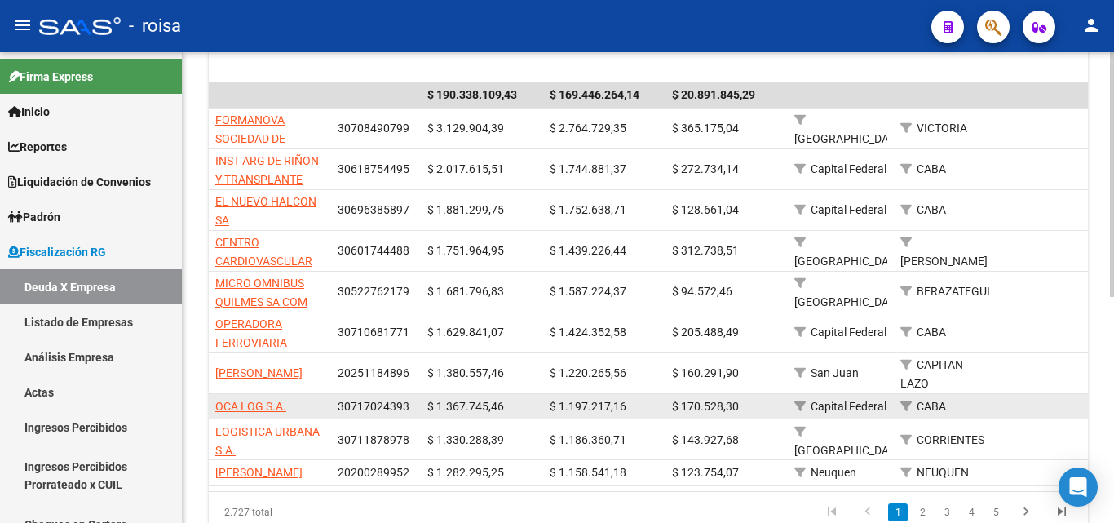
scroll to position [272, 0]
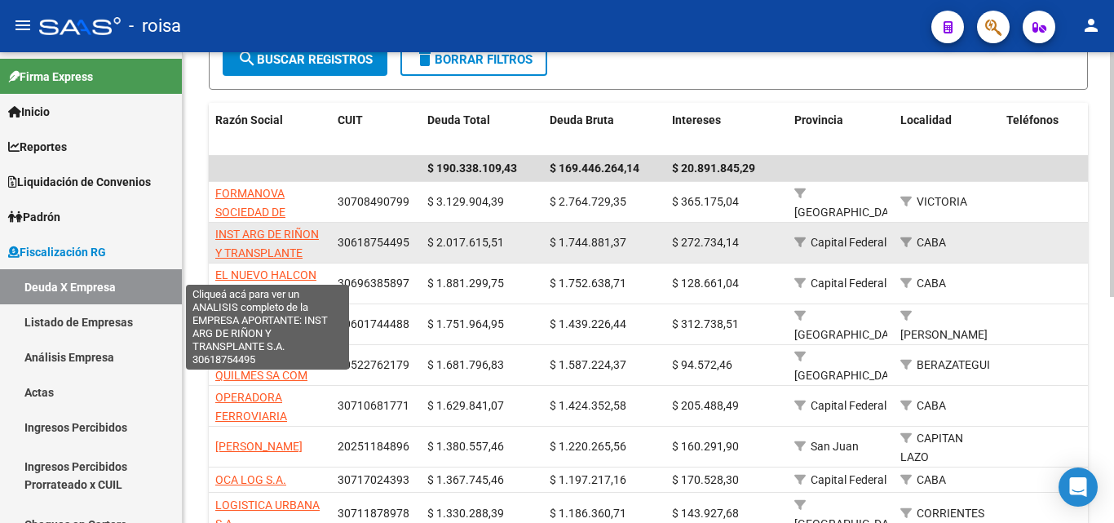
click at [290, 237] on span "INST ARG DE RIÑON Y TRANSPLANTE S.A." at bounding box center [267, 253] width 104 height 51
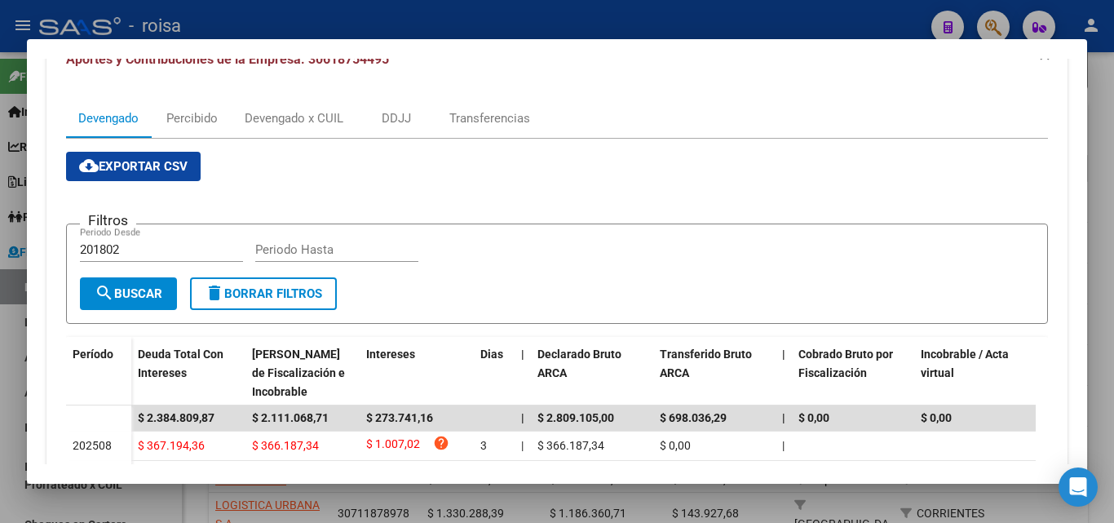
scroll to position [57, 0]
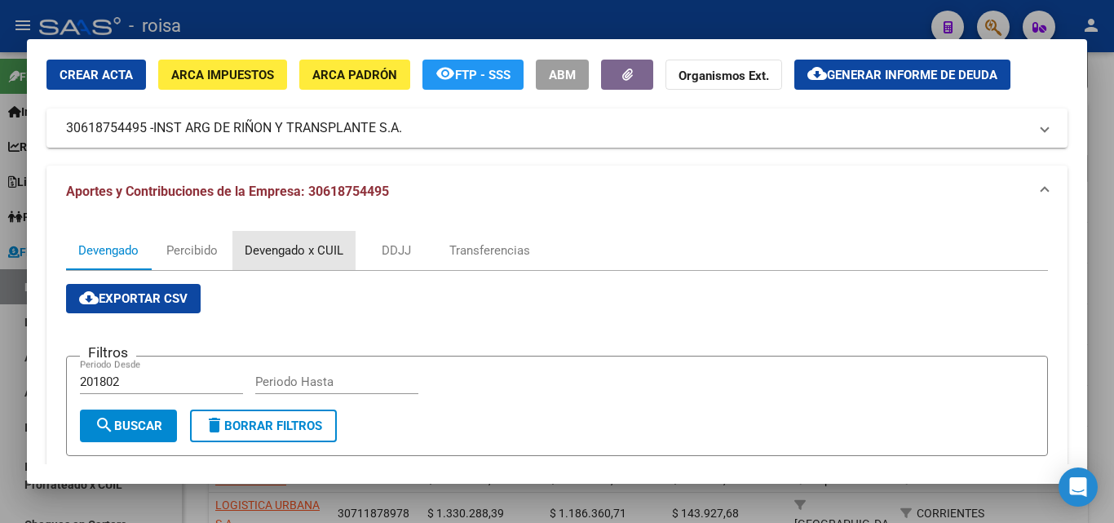
click at [306, 258] on div "Devengado x CUIL" at bounding box center [294, 250] width 99 height 18
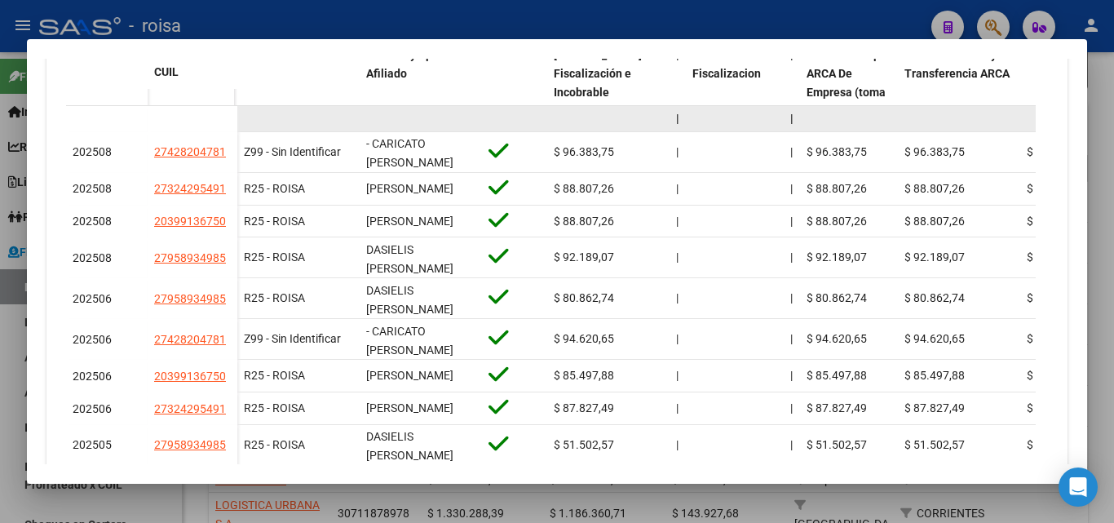
scroll to position [489, 0]
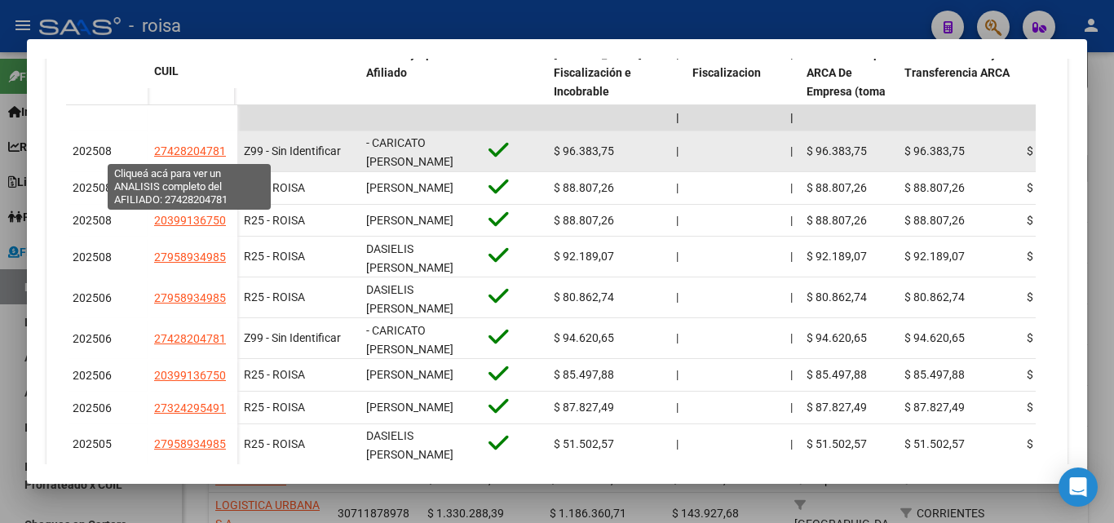
drag, startPoint x: 169, startPoint y: 151, endPoint x: 217, endPoint y: 151, distance: 48.1
click at [217, 151] on span "27428204781" at bounding box center [190, 150] width 72 height 13
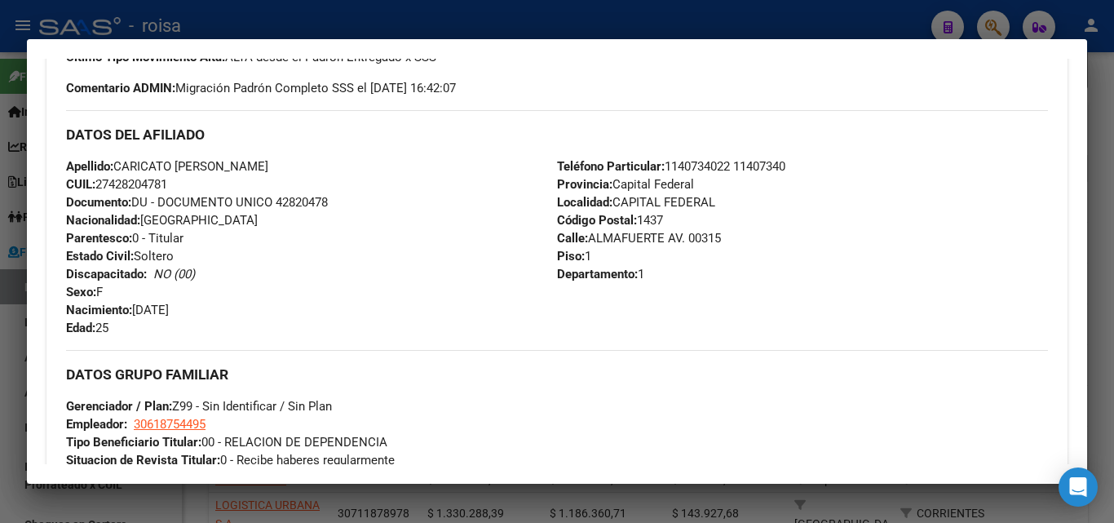
drag, startPoint x: 113, startPoint y: 184, endPoint x: 166, endPoint y: 184, distance: 53.8
click at [166, 184] on span "CUIL: 27428204781" at bounding box center [116, 184] width 101 height 15
click at [8, 318] on div at bounding box center [557, 261] width 1114 height 523
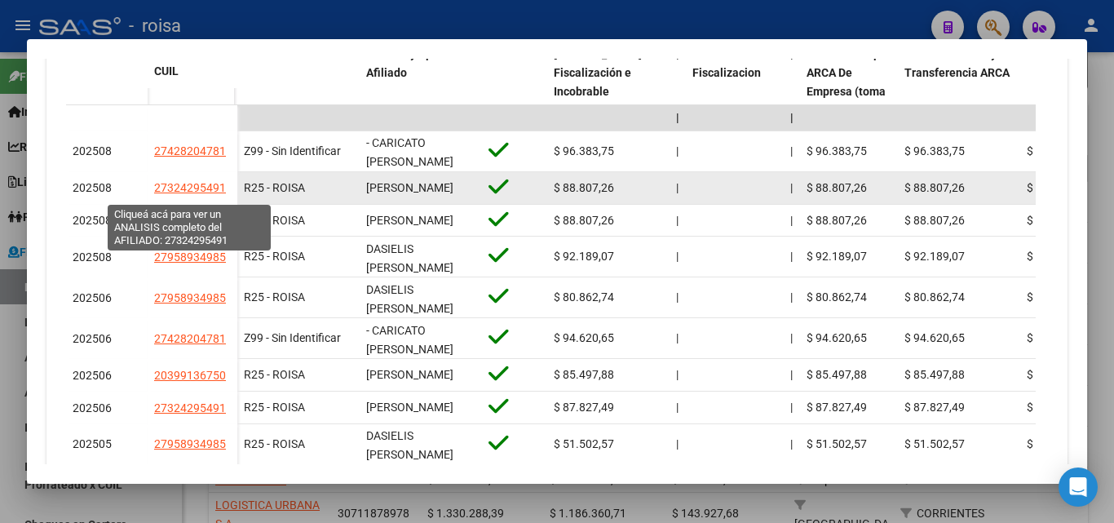
click at [201, 192] on span "27324295491" at bounding box center [190, 187] width 72 height 13
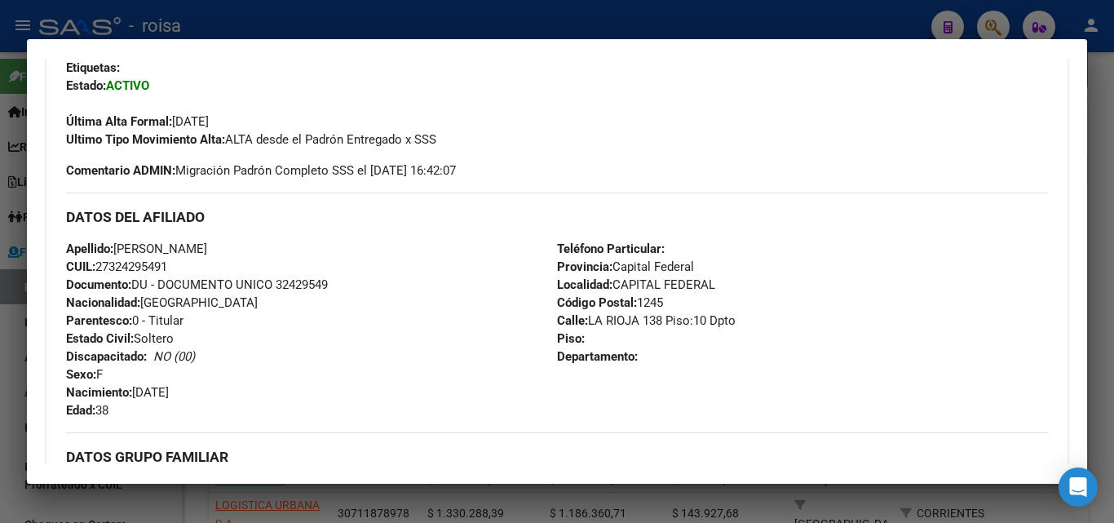
scroll to position [408, 0]
drag, startPoint x: 111, startPoint y: 263, endPoint x: 169, endPoint y: 261, distance: 58.0
click at [167, 261] on span "CUIL: 27324295491" at bounding box center [116, 266] width 101 height 15
click at [12, 325] on div at bounding box center [557, 261] width 1114 height 523
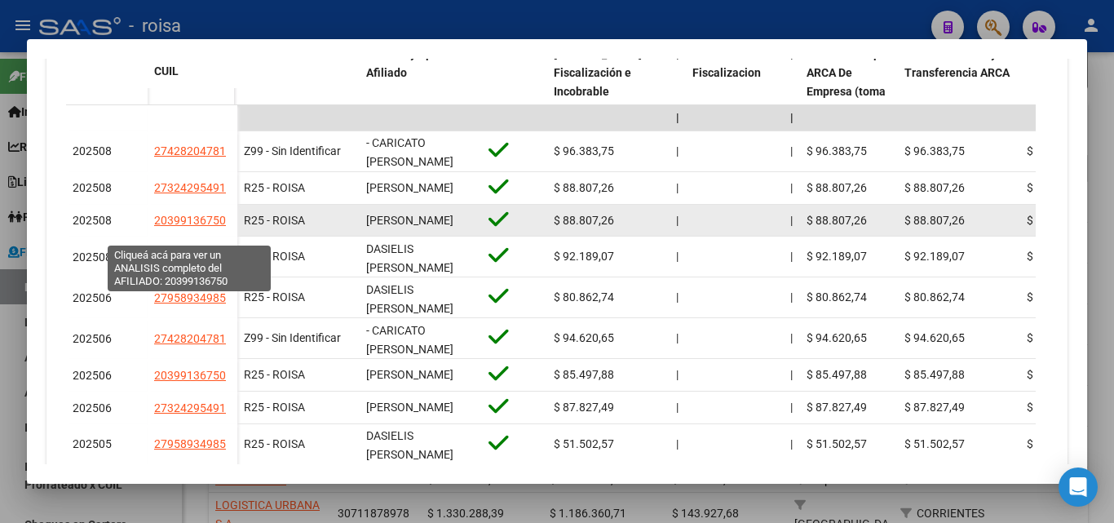
click at [201, 227] on span "20399136750" at bounding box center [190, 220] width 72 height 13
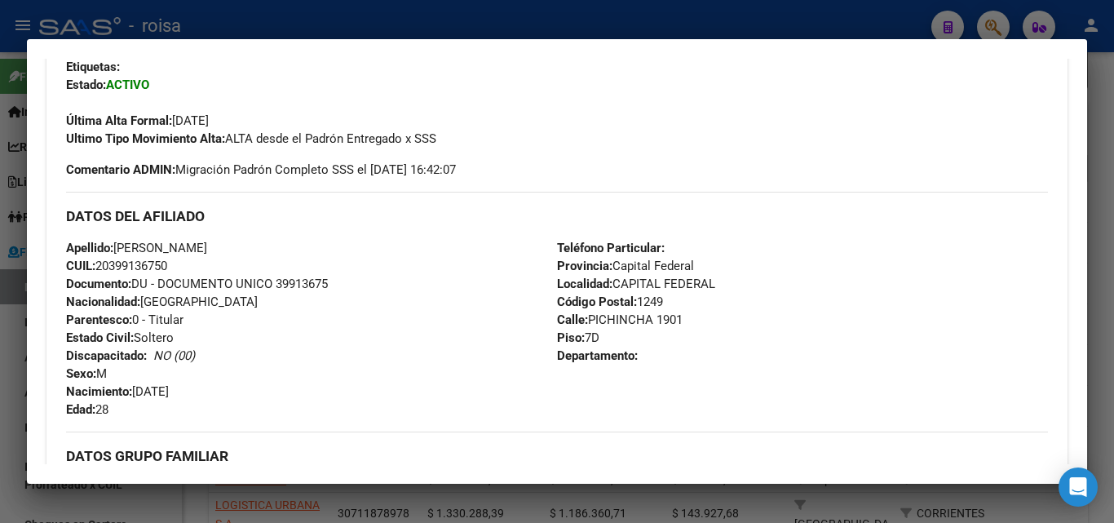
drag, startPoint x: 110, startPoint y: 264, endPoint x: 170, endPoint y: 264, distance: 59.5
click at [167, 264] on span "CUIL: 20399136750" at bounding box center [116, 266] width 101 height 15
click at [5, 349] on div at bounding box center [557, 261] width 1114 height 523
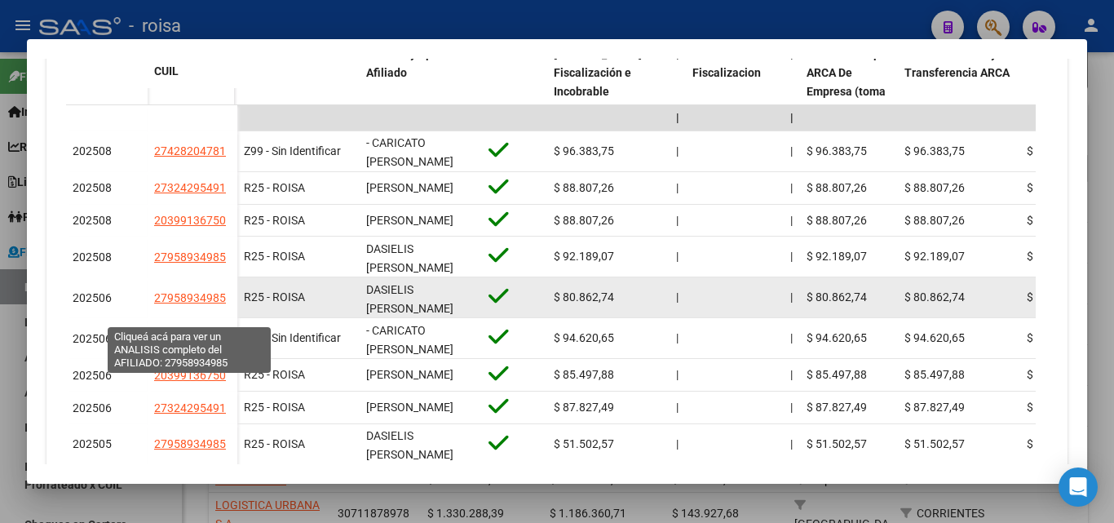
click at [190, 304] on span "27958934985" at bounding box center [190, 297] width 72 height 13
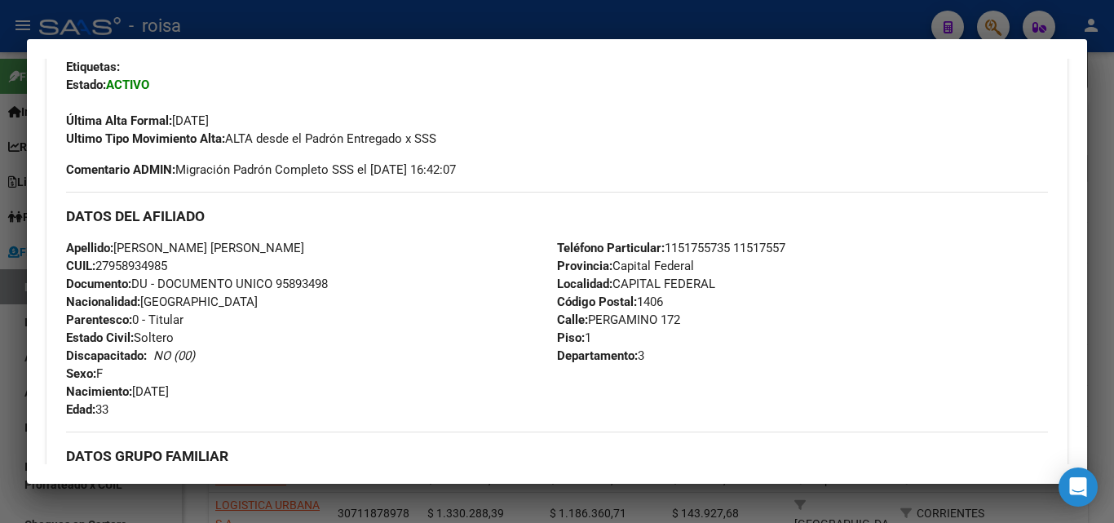
drag, startPoint x: 112, startPoint y: 263, endPoint x: 169, endPoint y: 265, distance: 57.1
click at [167, 265] on span "CUIL: 27958934985" at bounding box center [116, 266] width 101 height 15
click at [8, 356] on div at bounding box center [557, 261] width 1114 height 523
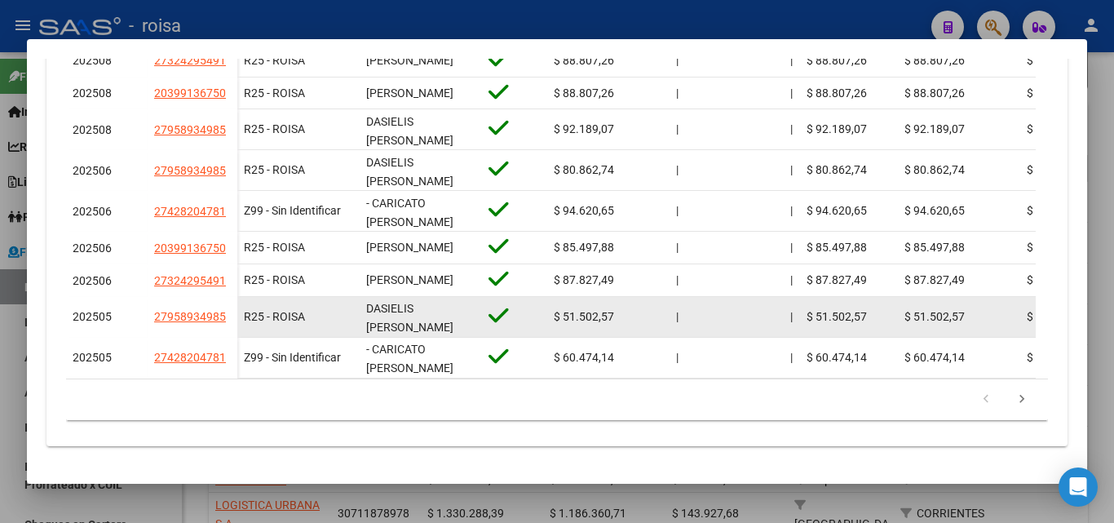
scroll to position [652, 0]
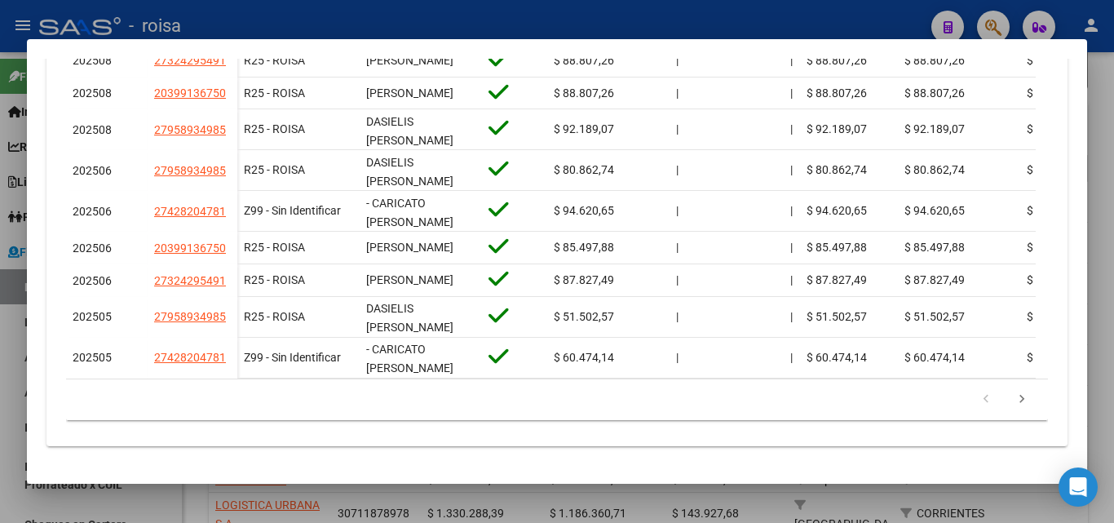
click at [12, 343] on div at bounding box center [557, 261] width 1114 height 523
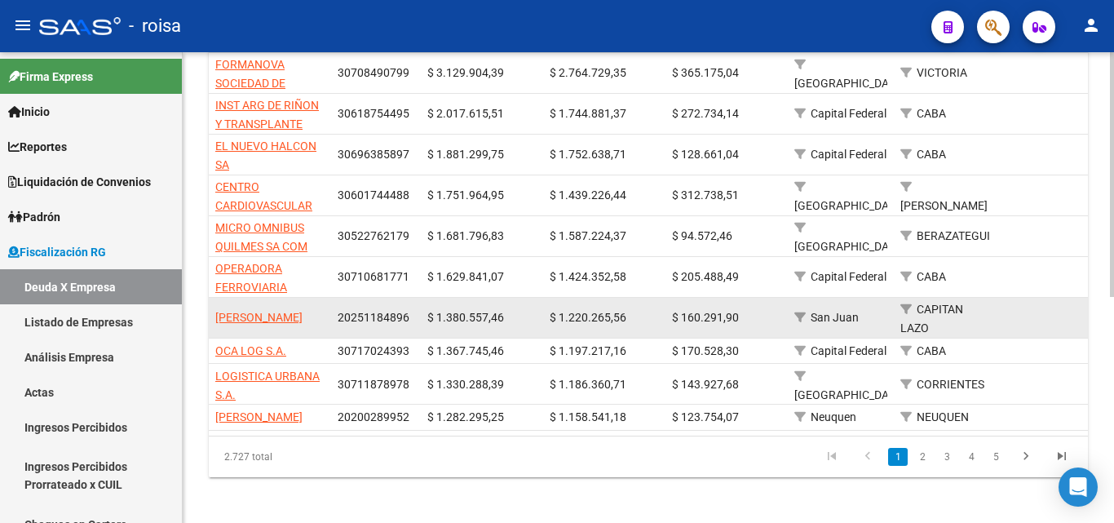
scroll to position [436, 0]
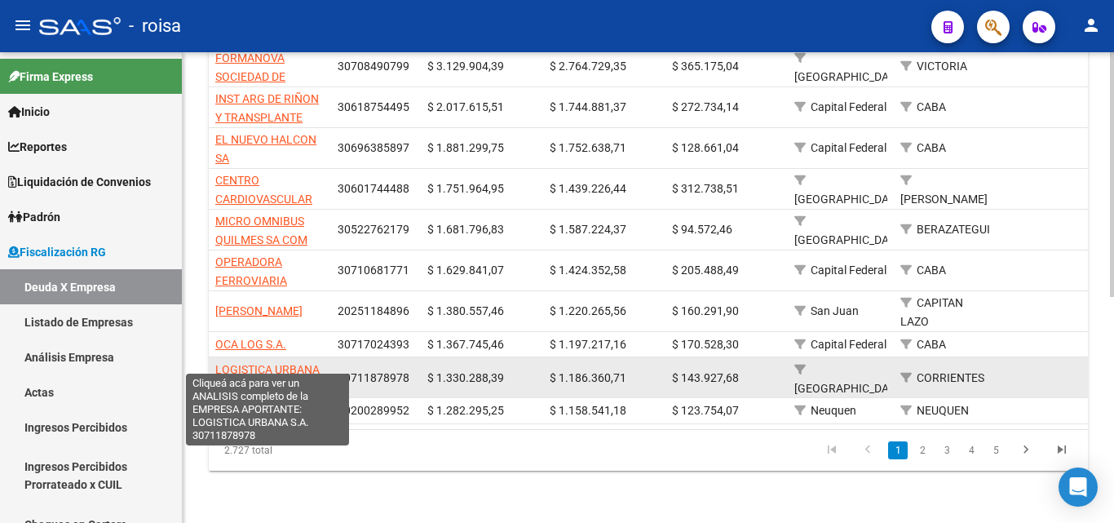
click at [273, 363] on span "LOGISTICA URBANA S.A." at bounding box center [267, 379] width 104 height 32
type textarea "30711878978"
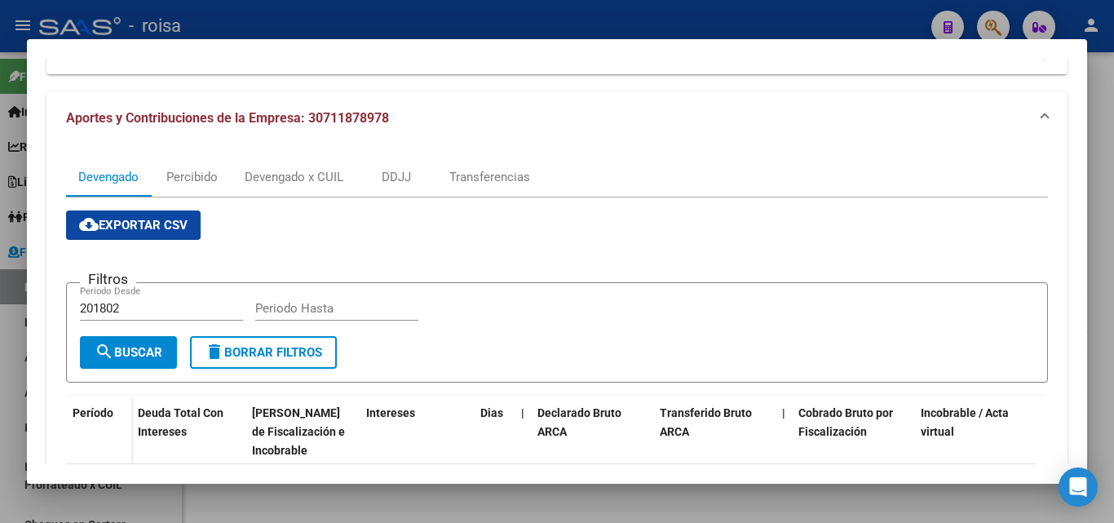
scroll to position [163, 0]
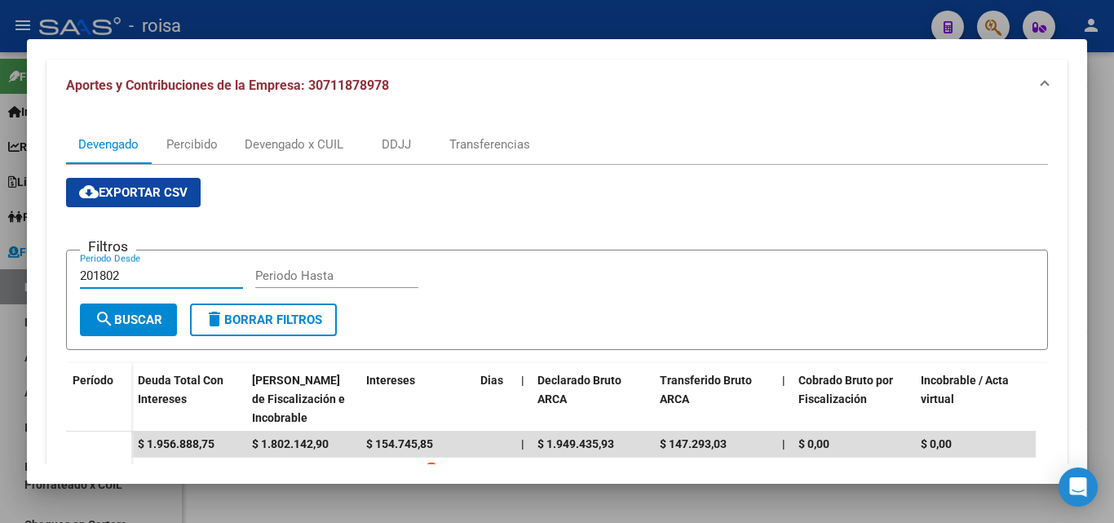
click at [135, 274] on input "201802" at bounding box center [161, 275] width 163 height 15
type input "202501"
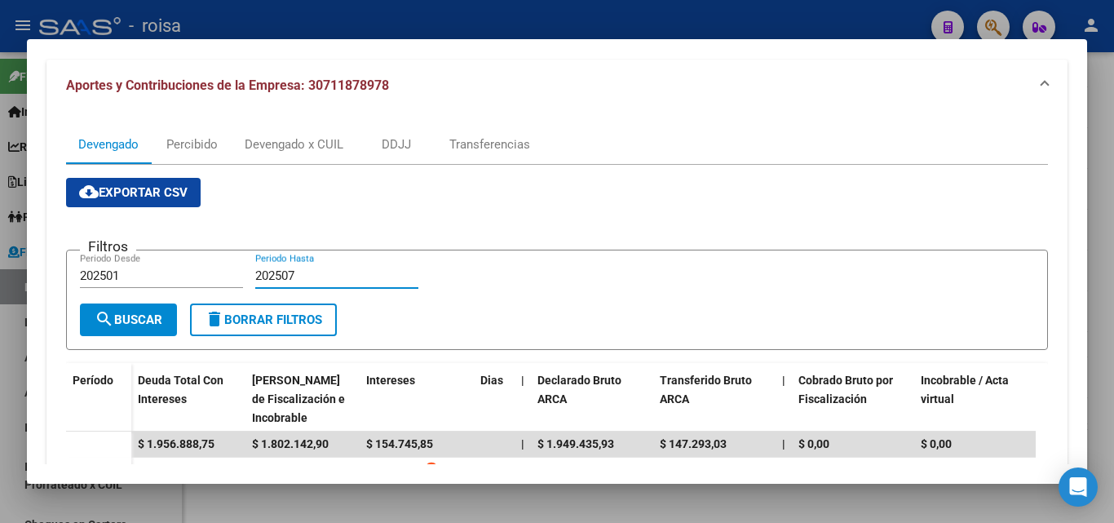
type input "202507"
click at [137, 327] on span "search Buscar" at bounding box center [129, 319] width 68 height 15
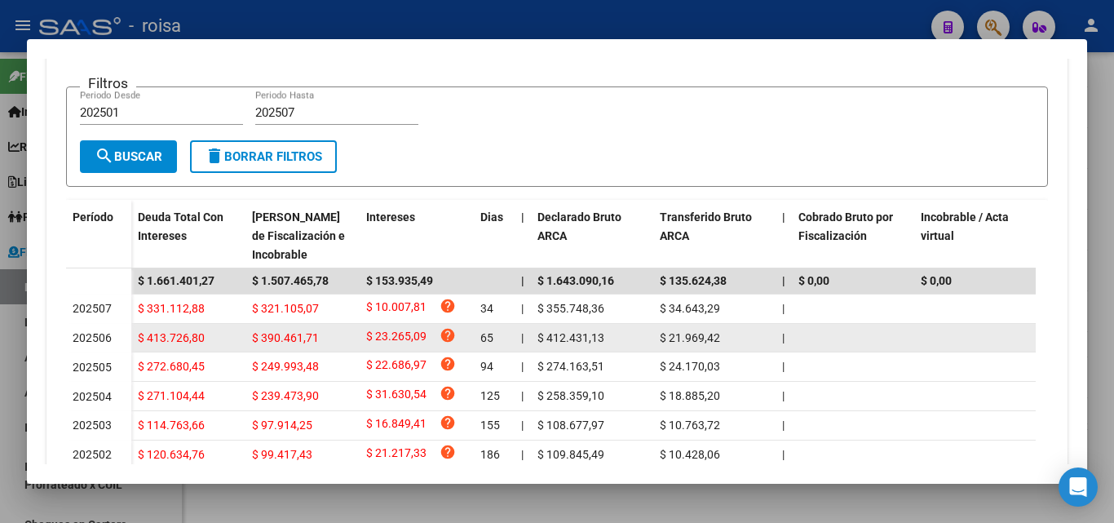
scroll to position [0, 0]
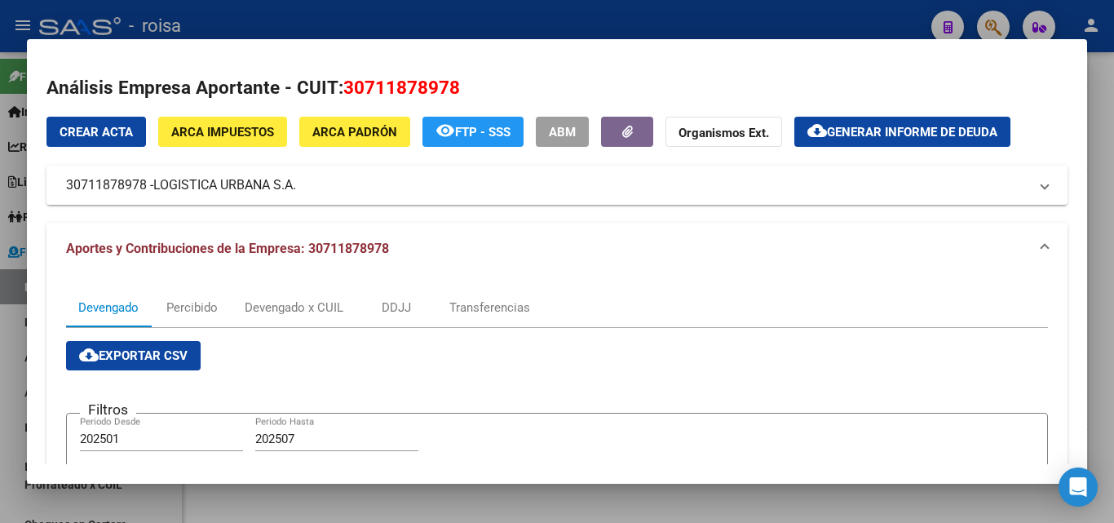
click at [843, 135] on span "Generar informe de deuda" at bounding box center [912, 132] width 170 height 15
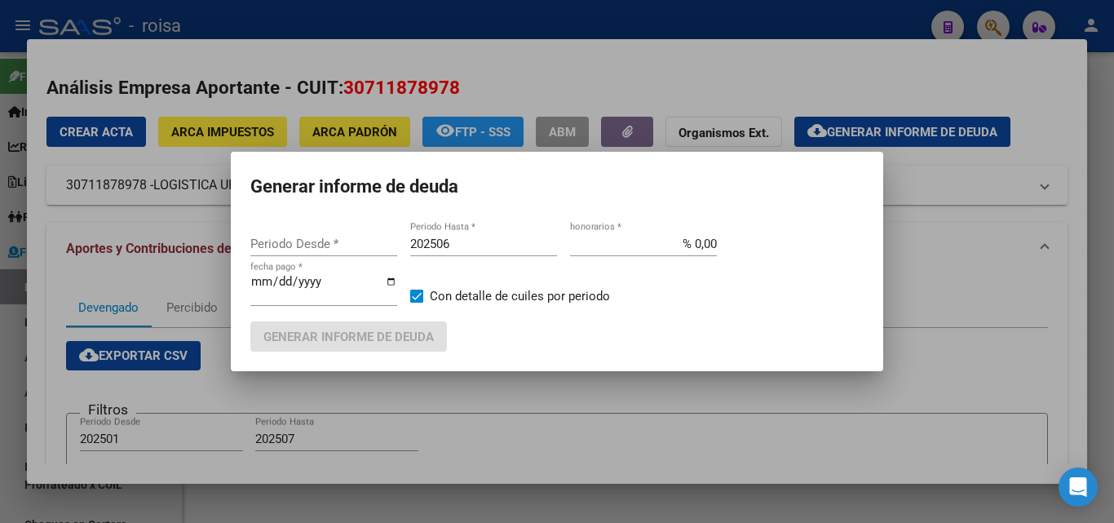
type input "201802"
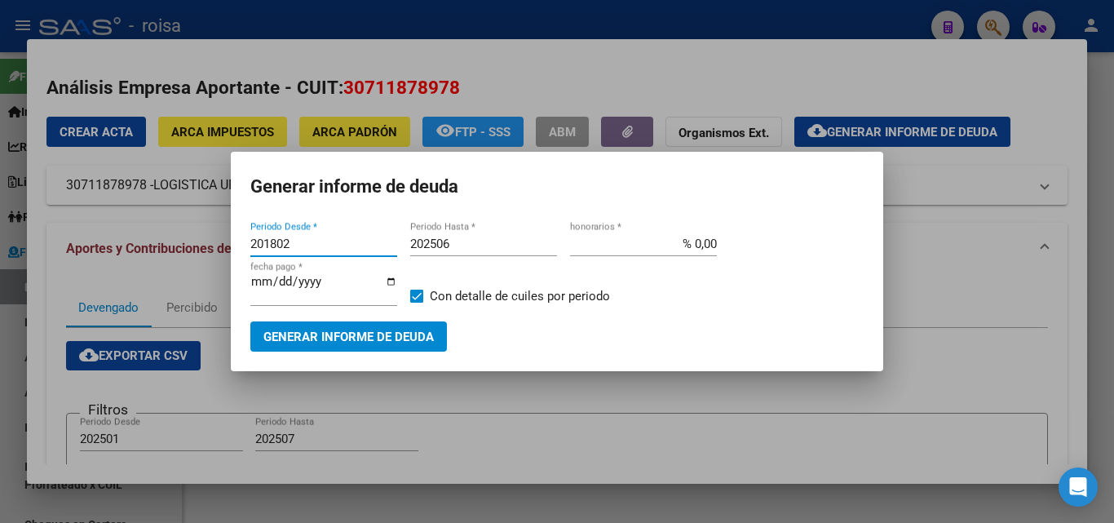
click at [311, 241] on input "201802" at bounding box center [323, 244] width 147 height 15
type input "202501"
click at [465, 244] on input "202506" at bounding box center [483, 244] width 147 height 15
type input "202507"
click at [698, 239] on input "% 0,00" at bounding box center [643, 244] width 147 height 15
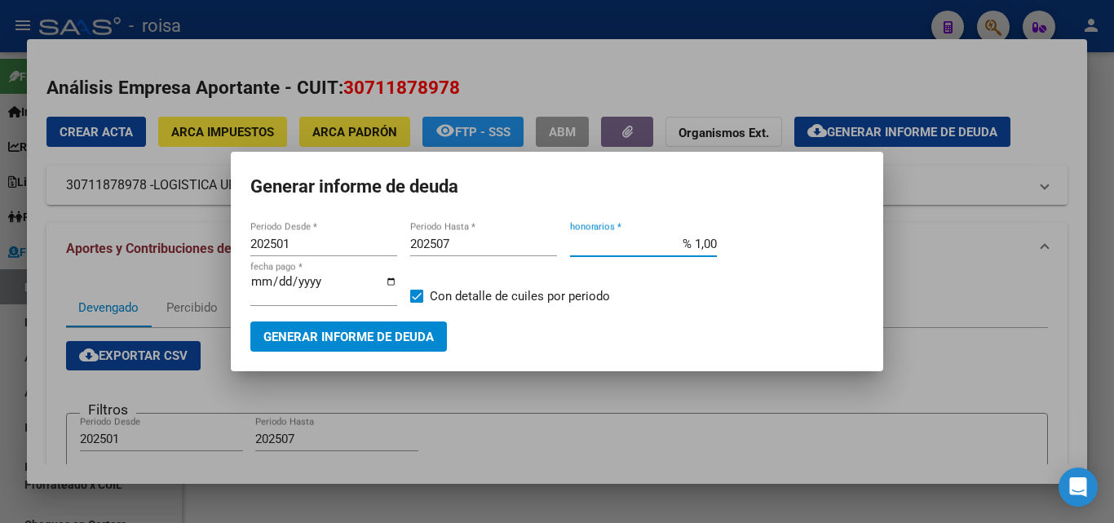
type input "% 10,00"
click at [372, 339] on span "Generar informe de deuda" at bounding box center [348, 337] width 170 height 15
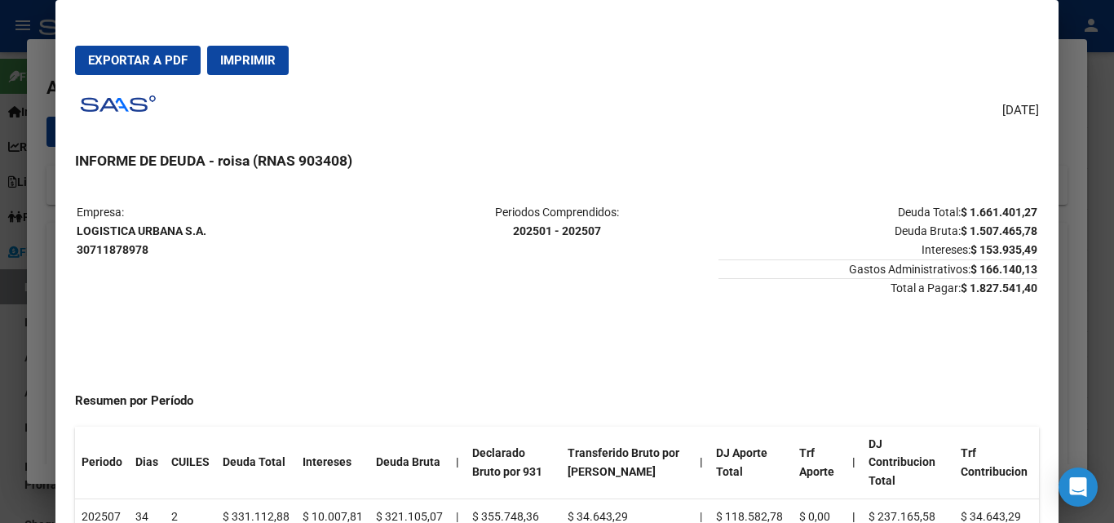
click at [244, 66] on span "Imprimir" at bounding box center [247, 60] width 55 height 15
click at [161, 69] on button "Exportar a PDF" at bounding box center [138, 60] width 126 height 29
click at [47, 341] on div at bounding box center [557, 261] width 1114 height 523
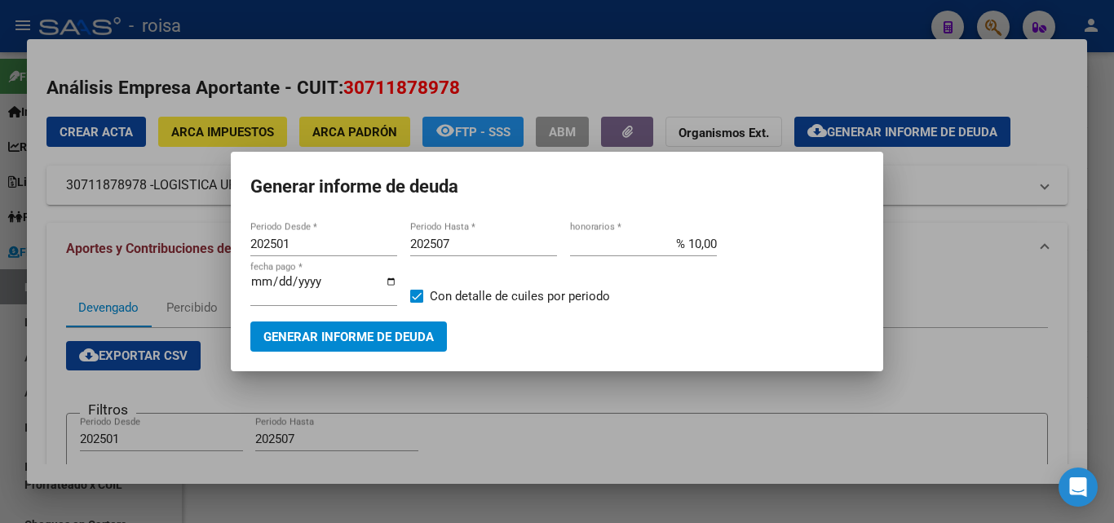
click at [736, 391] on div at bounding box center [557, 261] width 1114 height 523
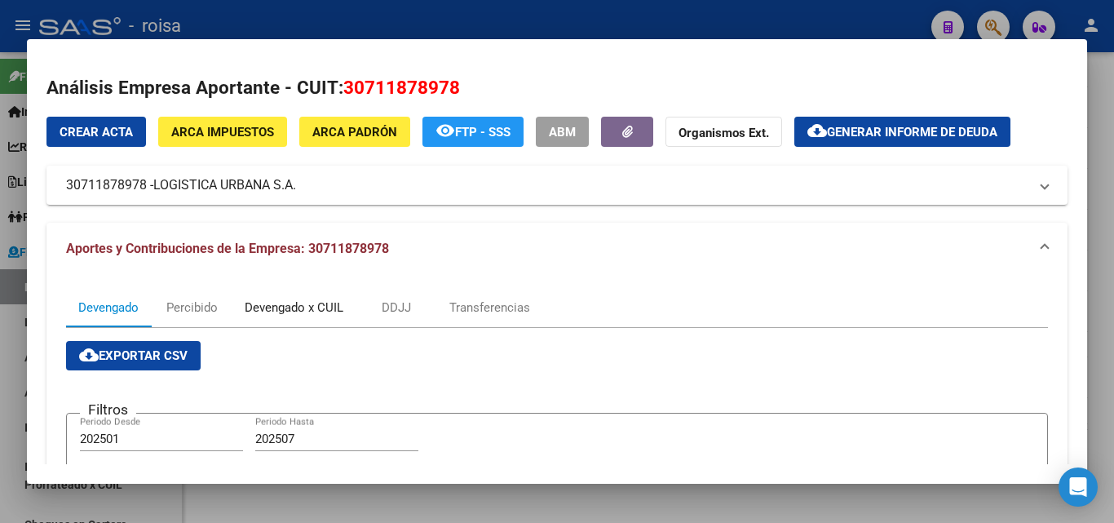
click at [299, 310] on div "Devengado x CUIL" at bounding box center [294, 308] width 99 height 18
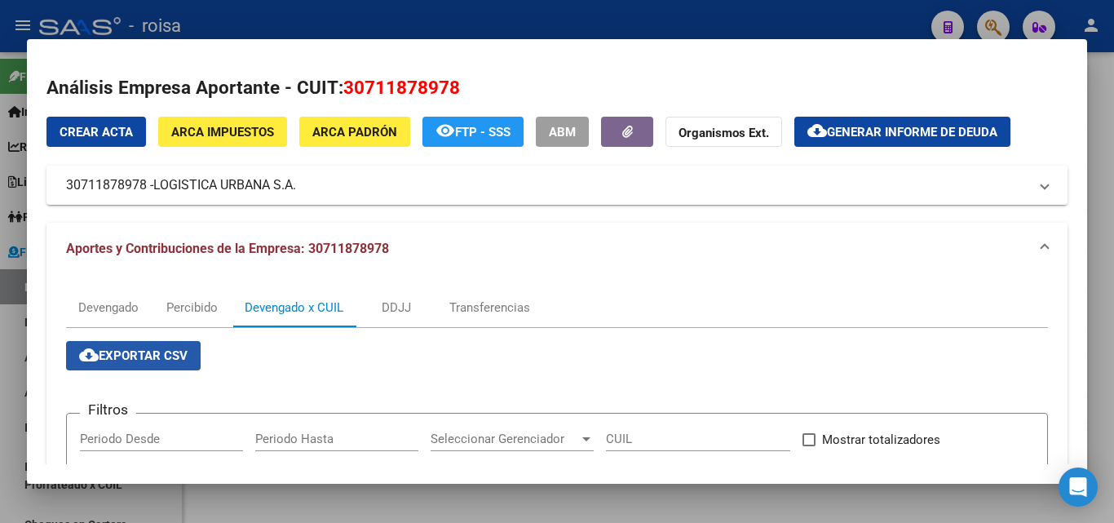
click at [139, 365] on button "cloud_download Exportar CSV" at bounding box center [133, 355] width 135 height 29
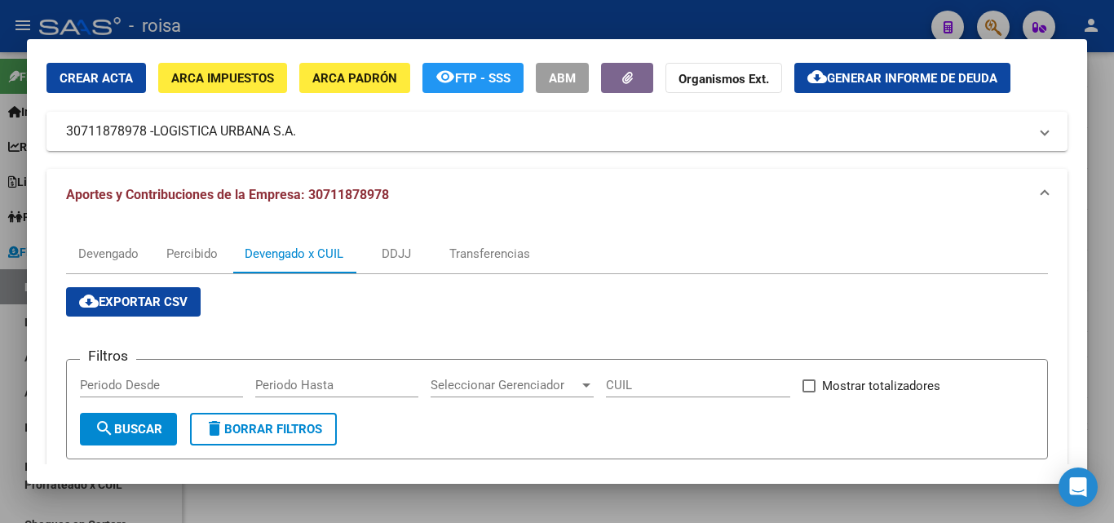
scroll to position [82, 0]
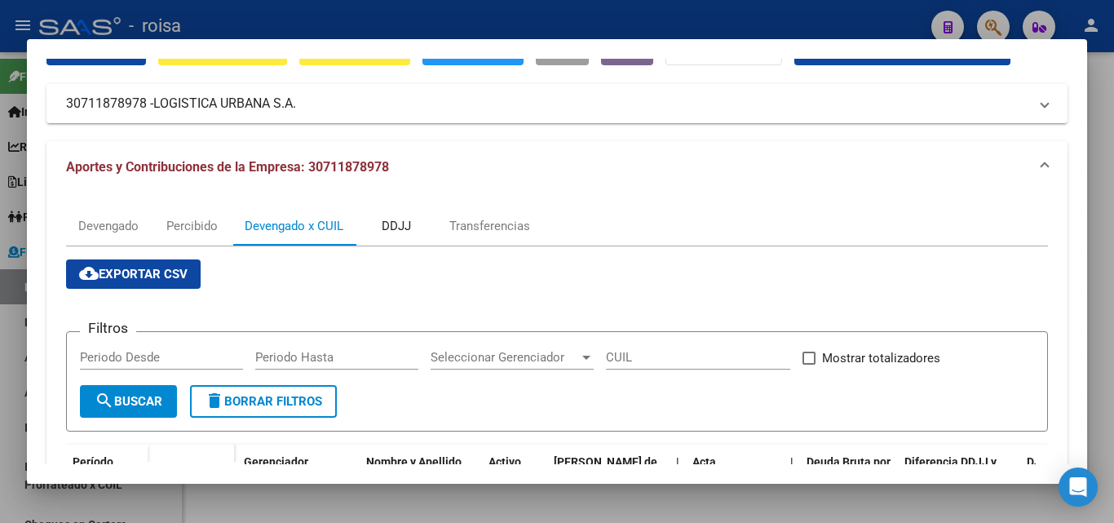
click at [385, 230] on div "DDJJ" at bounding box center [396, 226] width 29 height 18
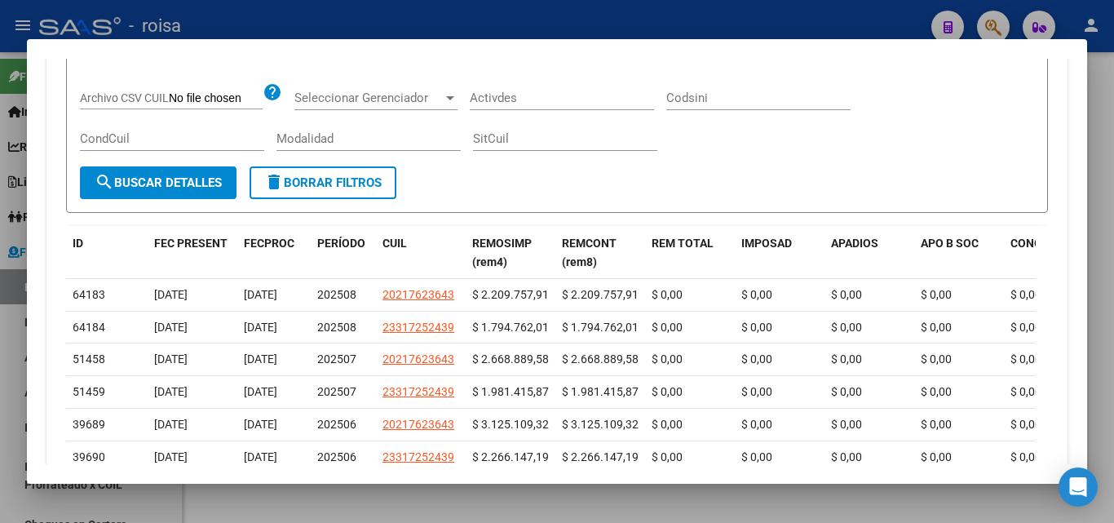
scroll to position [0, 0]
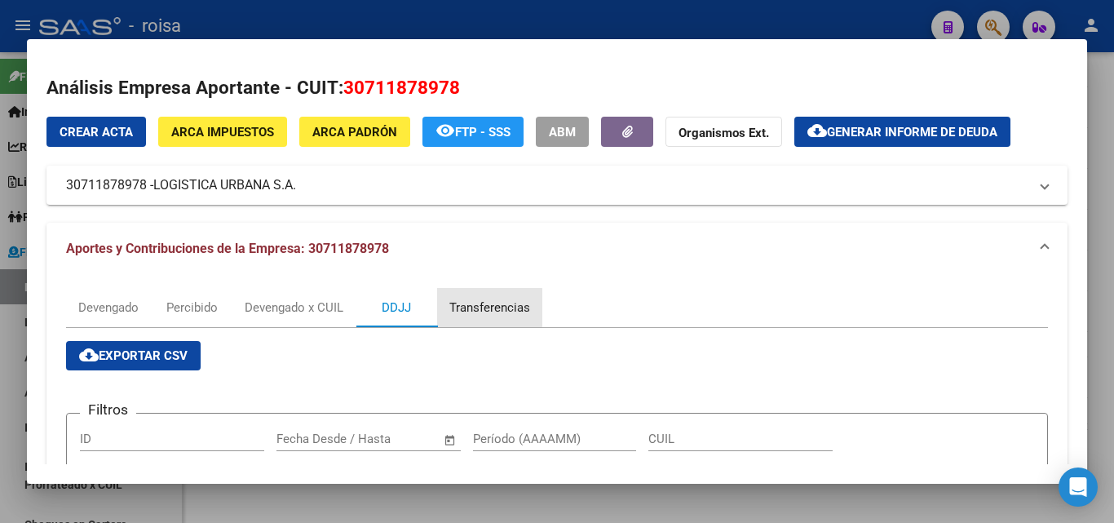
click at [489, 307] on div "Transferencias" at bounding box center [489, 308] width 81 height 18
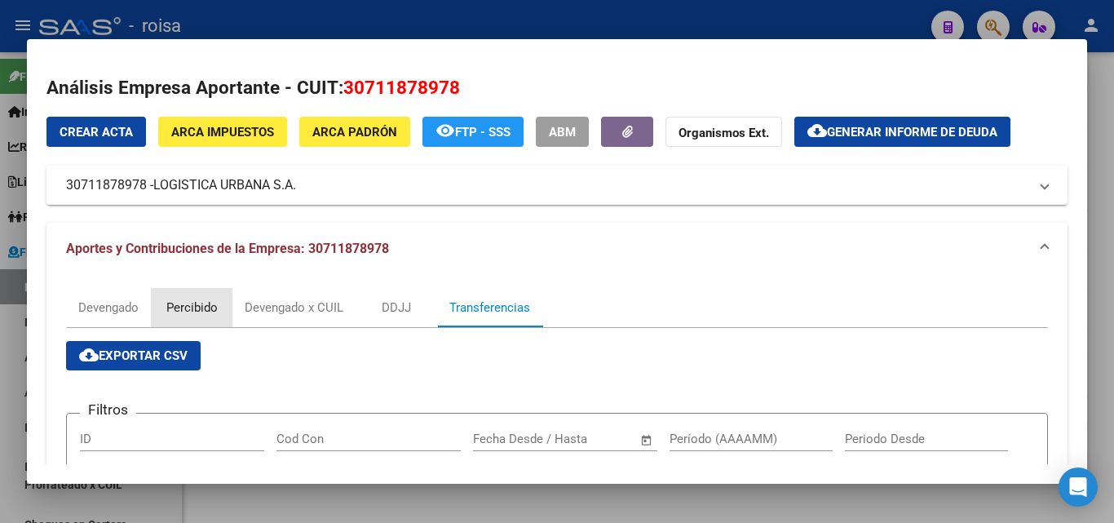
click at [192, 305] on div "Percibido" at bounding box center [191, 308] width 51 height 18
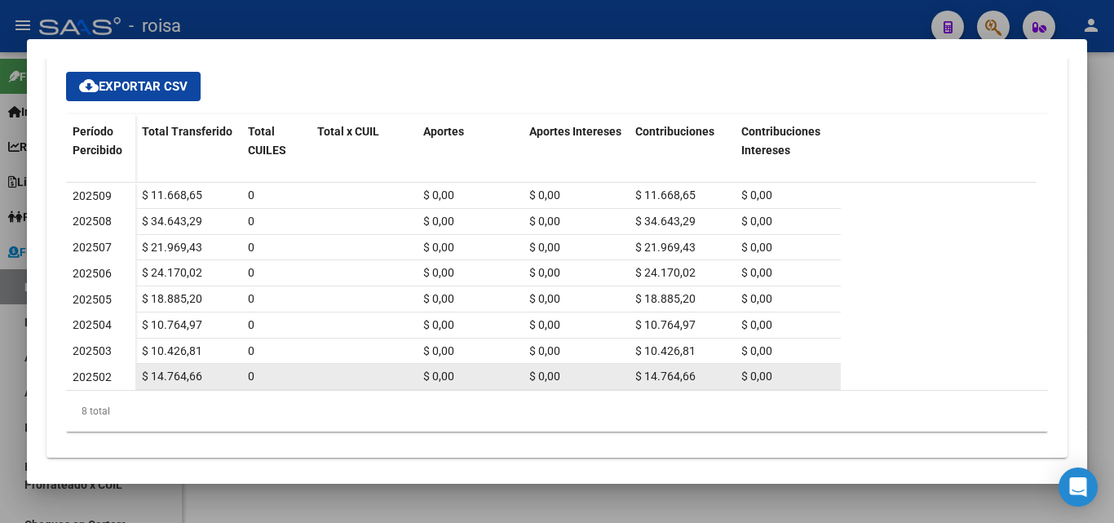
scroll to position [281, 0]
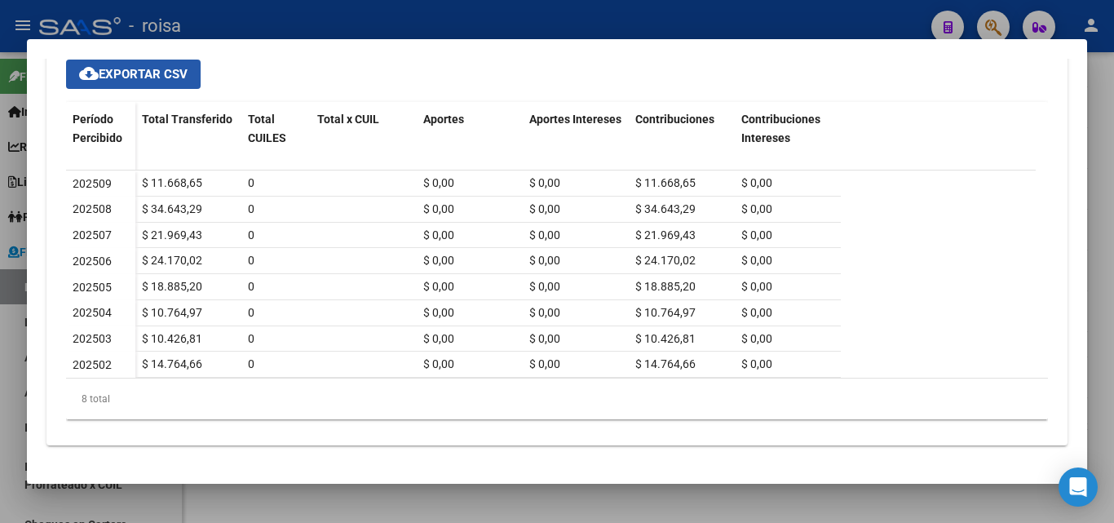
click at [159, 77] on span "cloud_download Exportar CSV" at bounding box center [133, 74] width 108 height 15
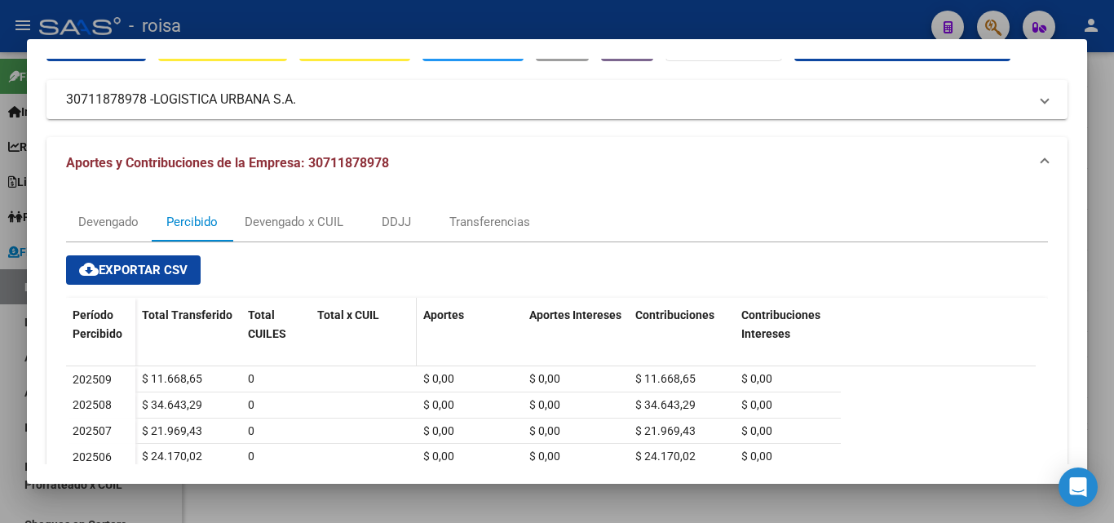
scroll to position [82, 0]
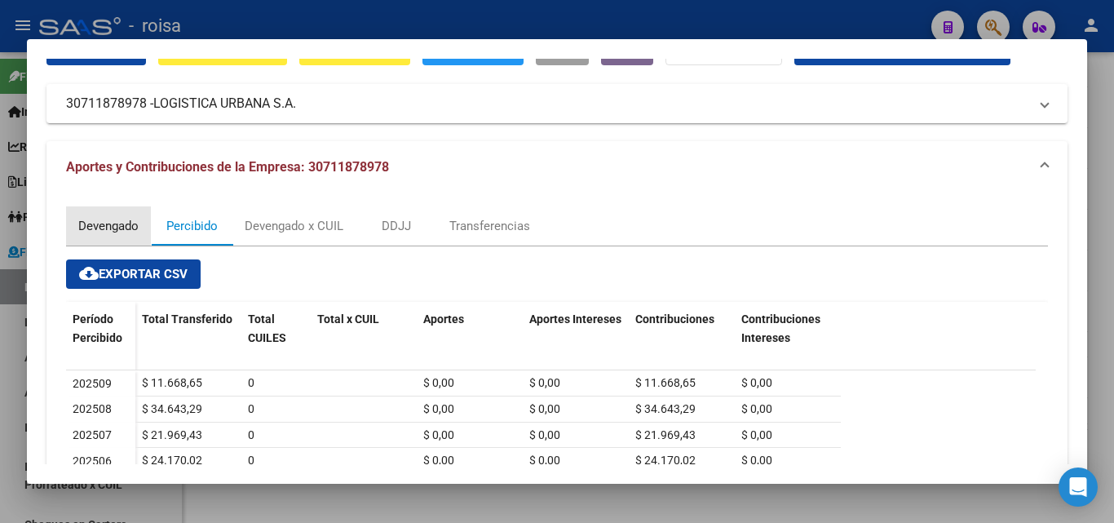
click at [110, 228] on div "Devengado" at bounding box center [108, 226] width 60 height 18
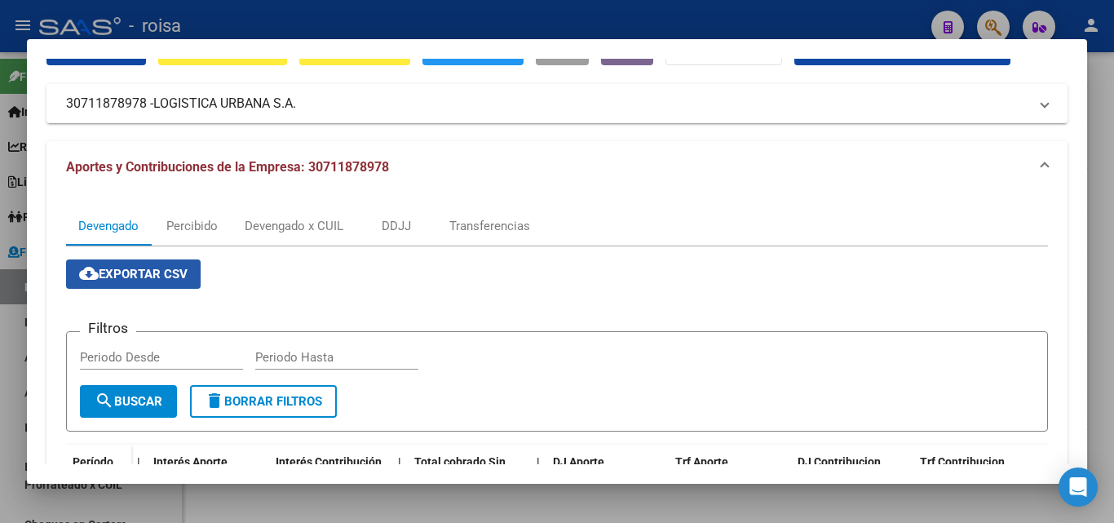
click at [136, 272] on span "cloud_download Exportar CSV" at bounding box center [133, 274] width 108 height 15
drag, startPoint x: 9, startPoint y: 383, endPoint x: 117, endPoint y: 378, distance: 107.8
click at [10, 383] on div at bounding box center [557, 261] width 1114 height 523
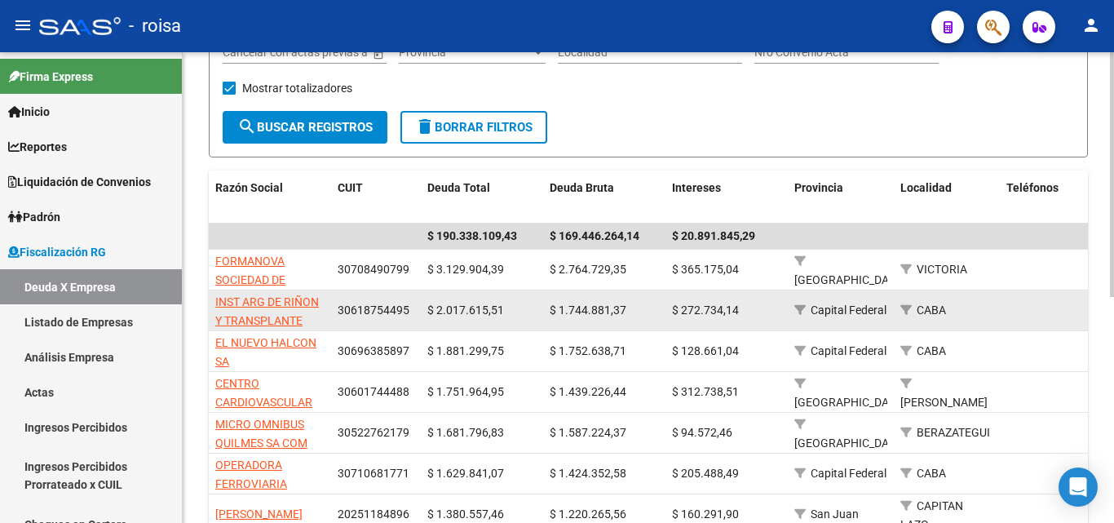
scroll to position [245, 0]
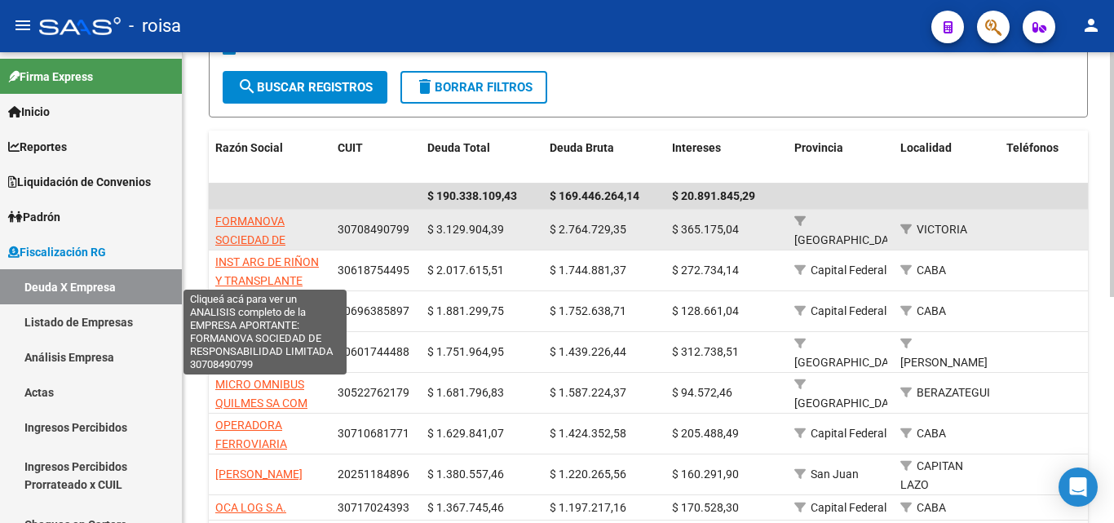
click at [260, 222] on span "FORMANOVA SOCIEDAD DE RESPONSABILIDAD LIMITADA" at bounding box center [265, 249] width 100 height 69
type textarea "30708490799"
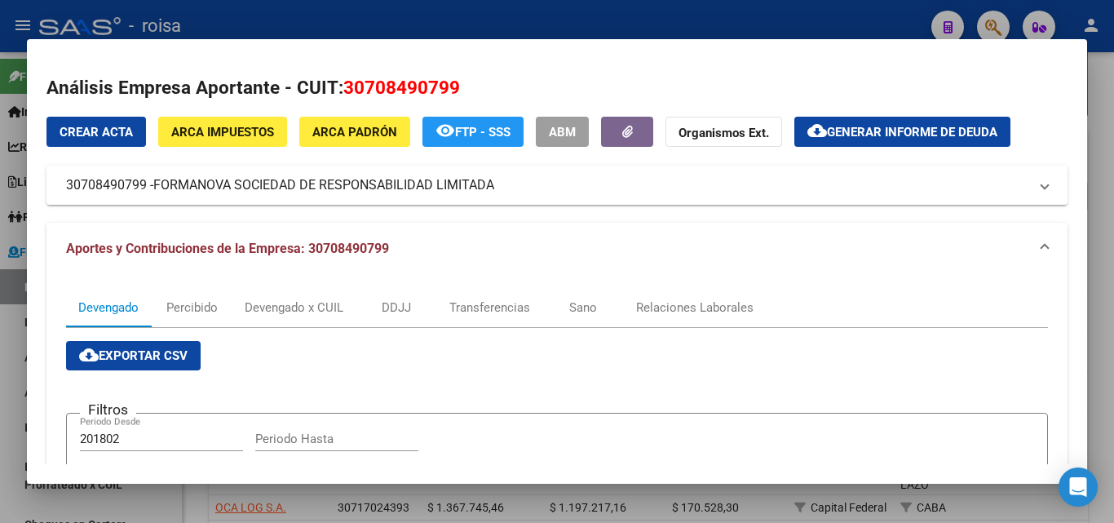
scroll to position [82, 0]
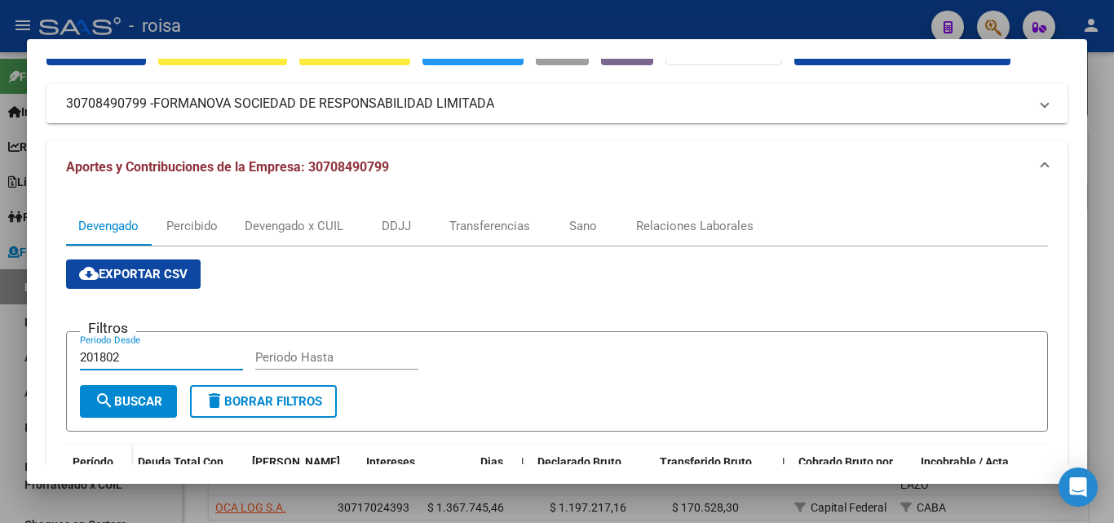
click at [135, 360] on input "201802" at bounding box center [161, 357] width 163 height 15
type input "202501"
type input "202507"
click at [129, 402] on span "search Buscar" at bounding box center [129, 401] width 68 height 15
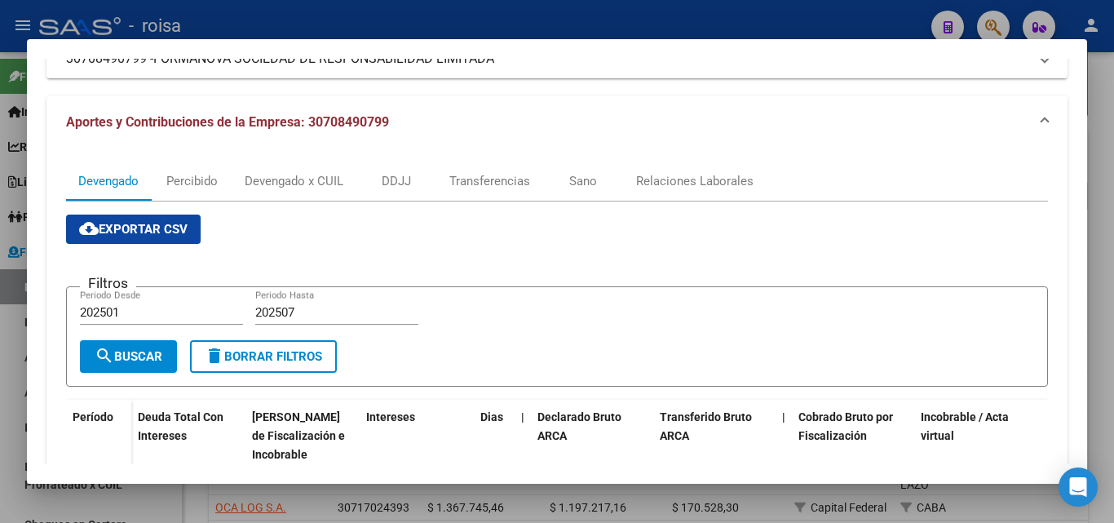
scroll to position [0, 0]
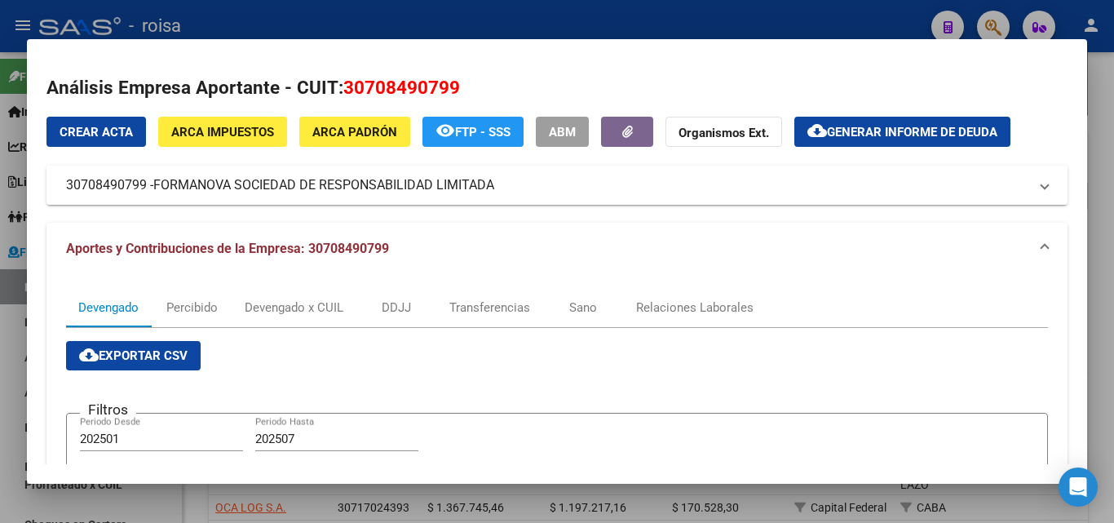
drag, startPoint x: 157, startPoint y: 189, endPoint x: 497, endPoint y: 190, distance: 339.3
click at [494, 190] on span "FORMANOVA SOCIEDAD DE RESPONSABILIDAD LIMITADA" at bounding box center [323, 185] width 341 height 20
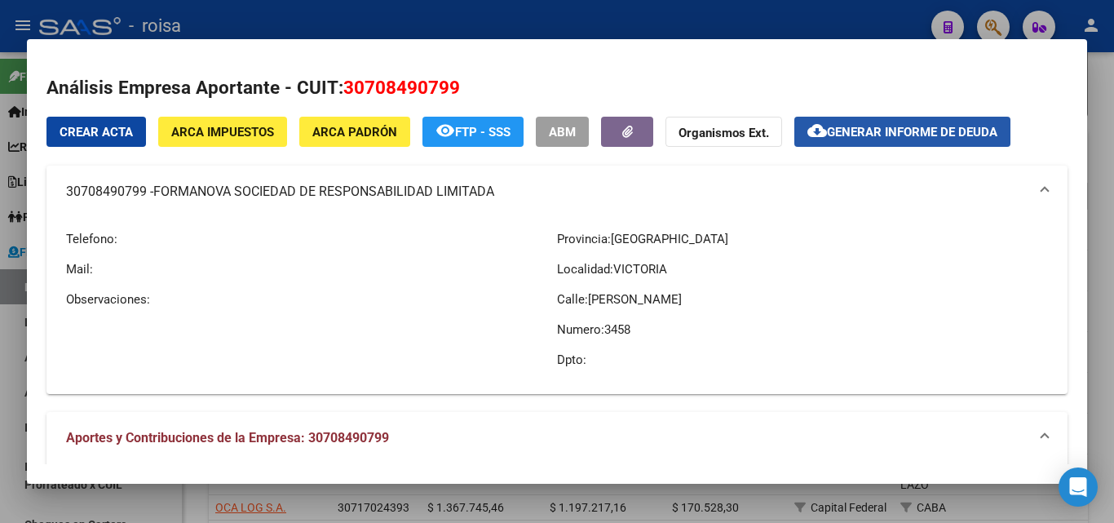
click at [843, 143] on button "cloud_download Generar informe de deuda" at bounding box center [902, 132] width 216 height 30
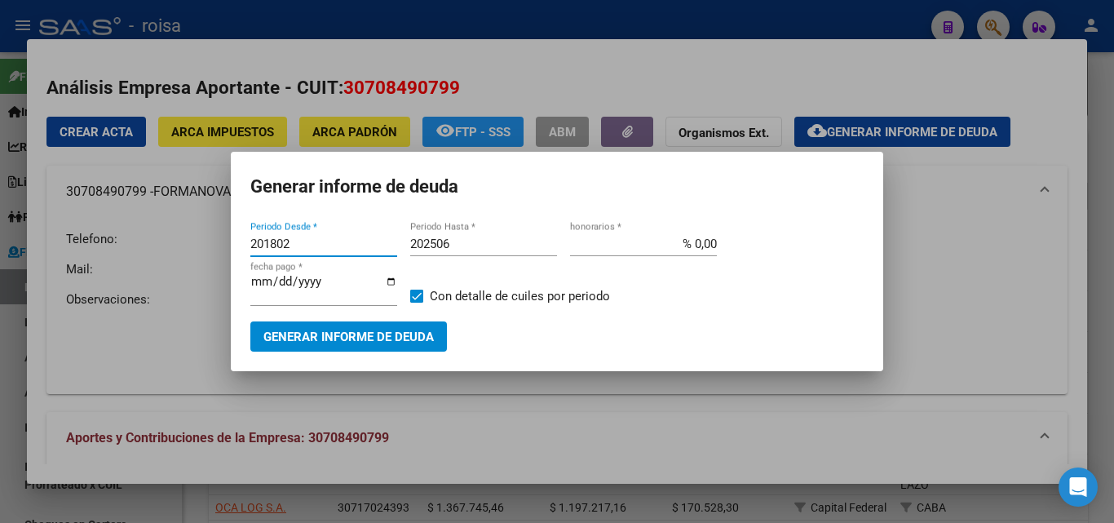
click at [321, 246] on input "201802" at bounding box center [323, 244] width 147 height 15
type input "202501"
click at [459, 243] on input "202506" at bounding box center [483, 244] width 147 height 15
type input "202507"
click at [698, 243] on input "% 0,00" at bounding box center [643, 244] width 147 height 15
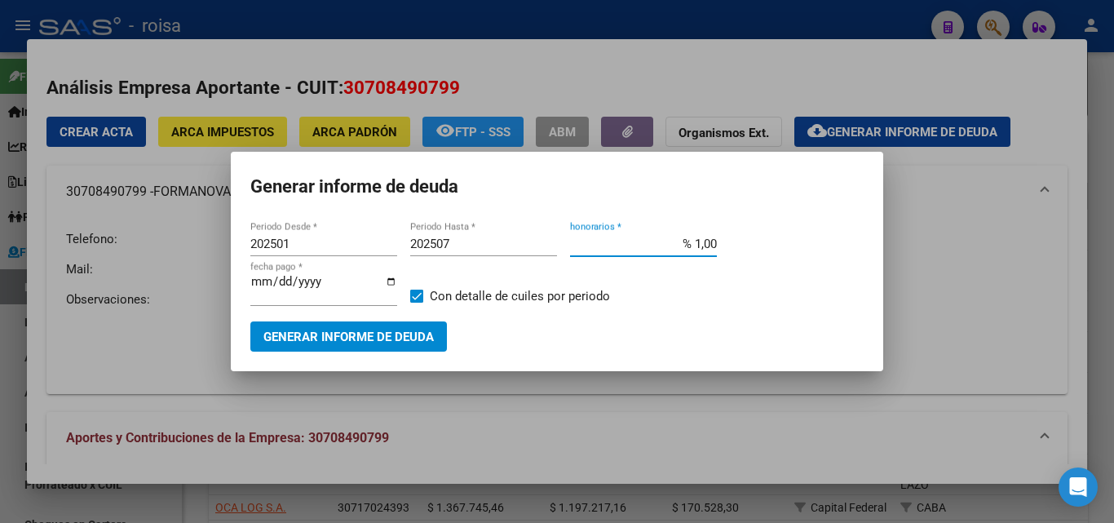
type input "% 10,00"
click at [363, 342] on span "Generar informe de deuda" at bounding box center [348, 337] width 170 height 15
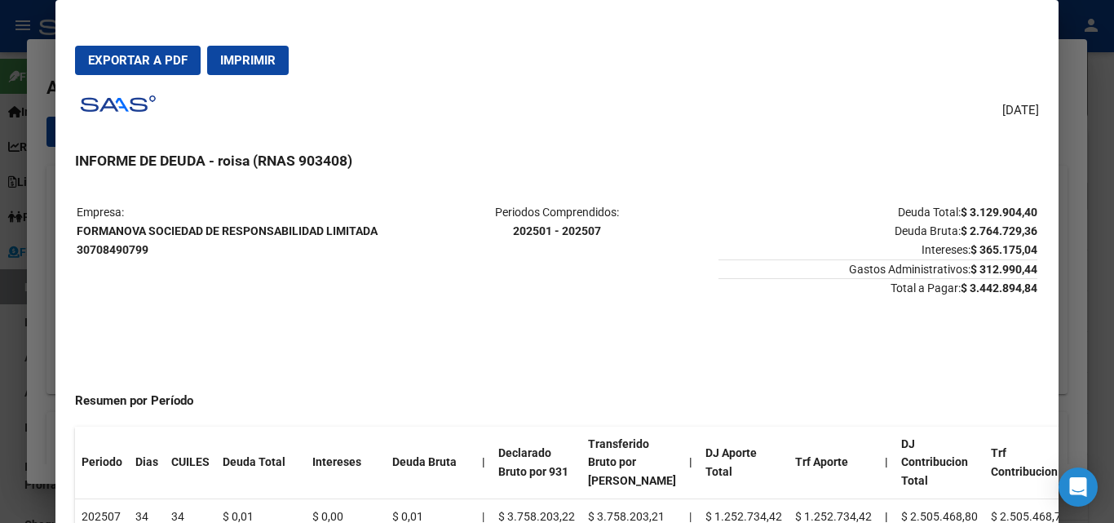
click at [245, 62] on span "Imprimir" at bounding box center [247, 60] width 55 height 15
click at [153, 60] on span "Exportar a PDF" at bounding box center [138, 60] width 100 height 15
click at [44, 351] on div at bounding box center [557, 261] width 1114 height 523
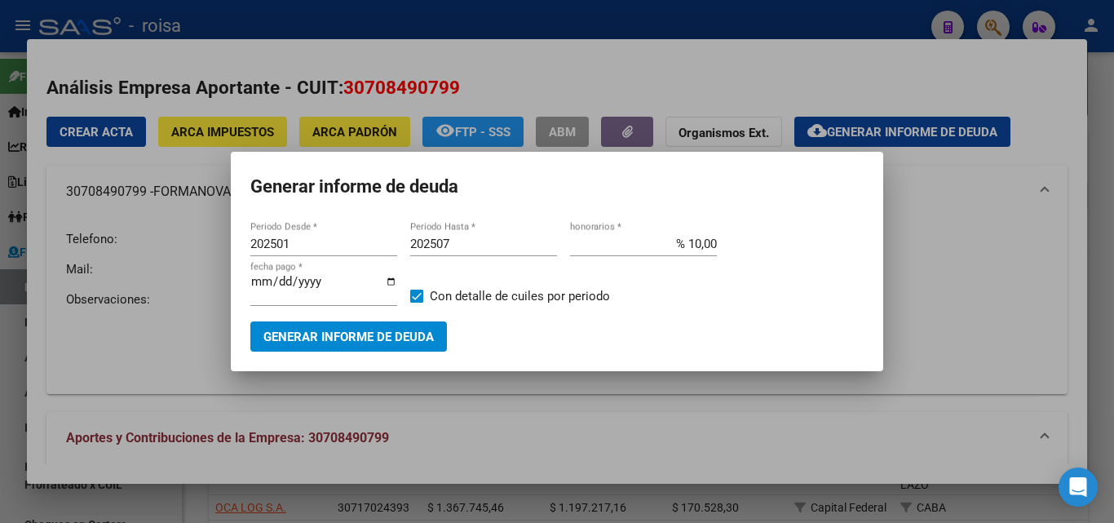
click at [843, 325] on div at bounding box center [557, 261] width 1114 height 523
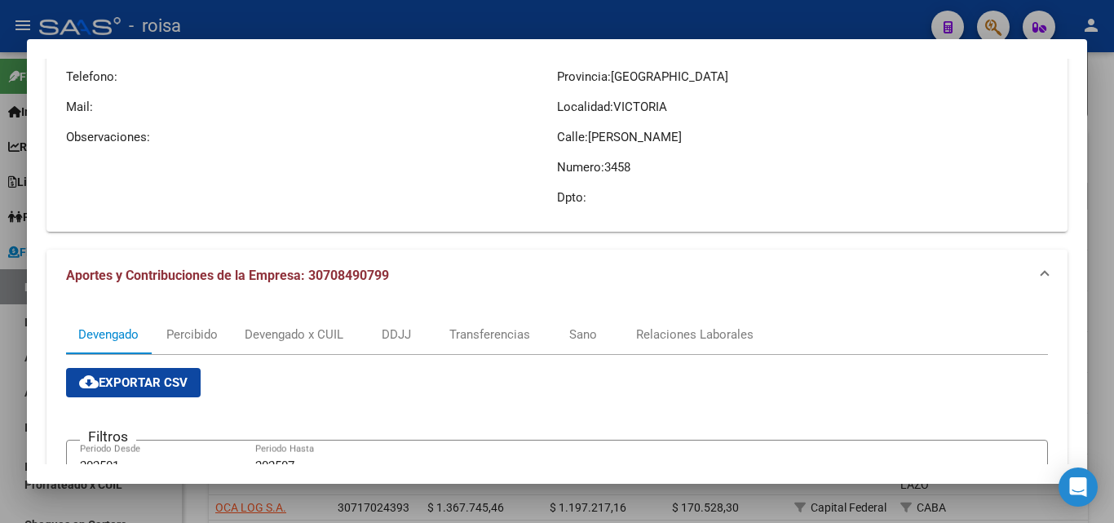
scroll to position [163, 0]
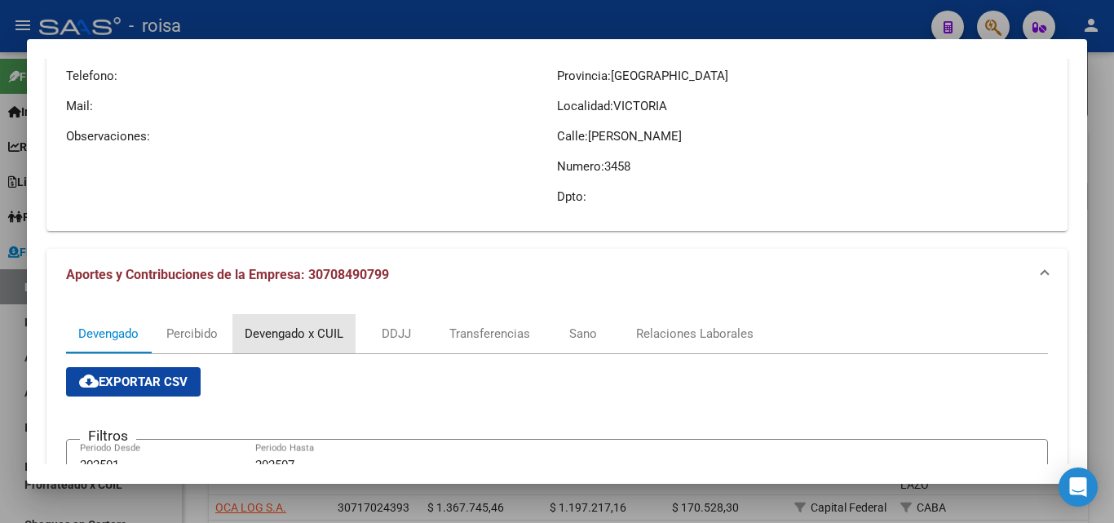
click at [281, 335] on div "Devengado x CUIL" at bounding box center [294, 334] width 99 height 18
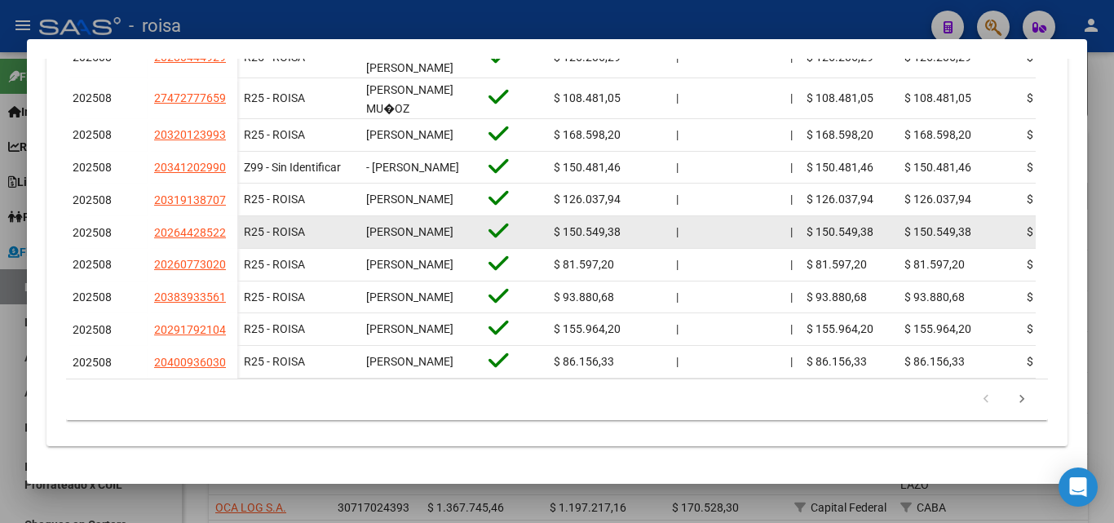
scroll to position [844, 0]
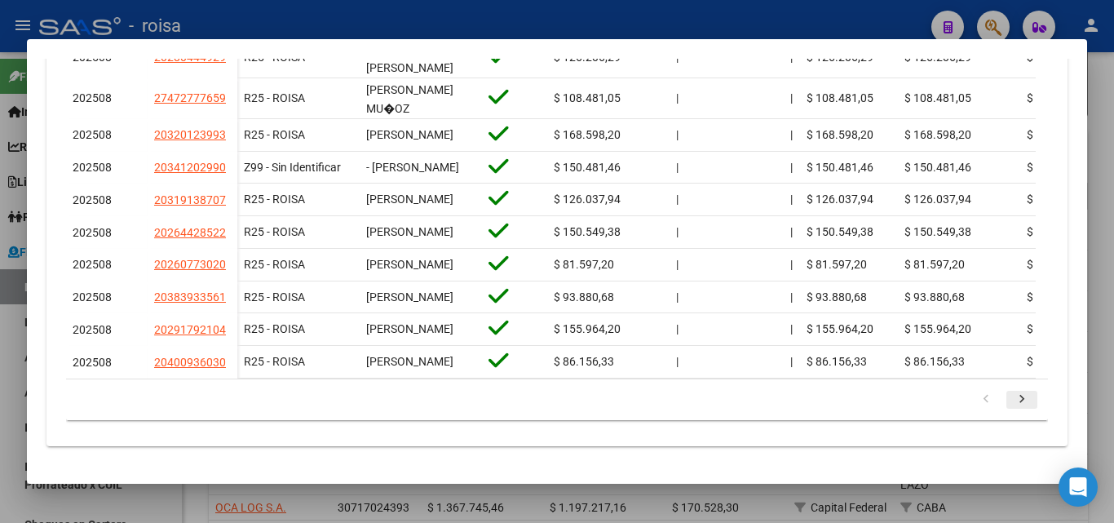
click at [843, 401] on icon "go to next page" at bounding box center [1021, 401] width 21 height 20
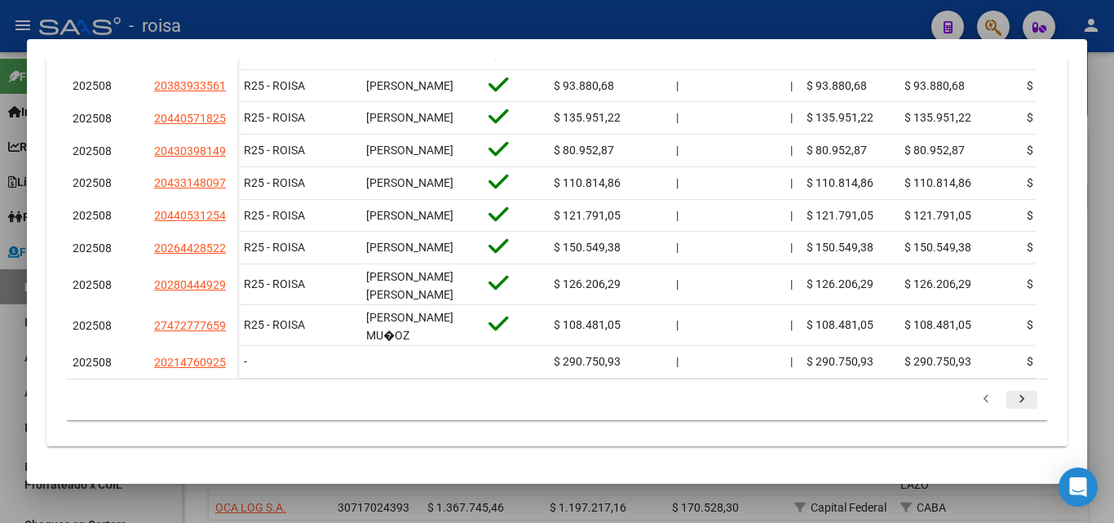
click at [843, 402] on icon "go to next page" at bounding box center [1021, 401] width 21 height 20
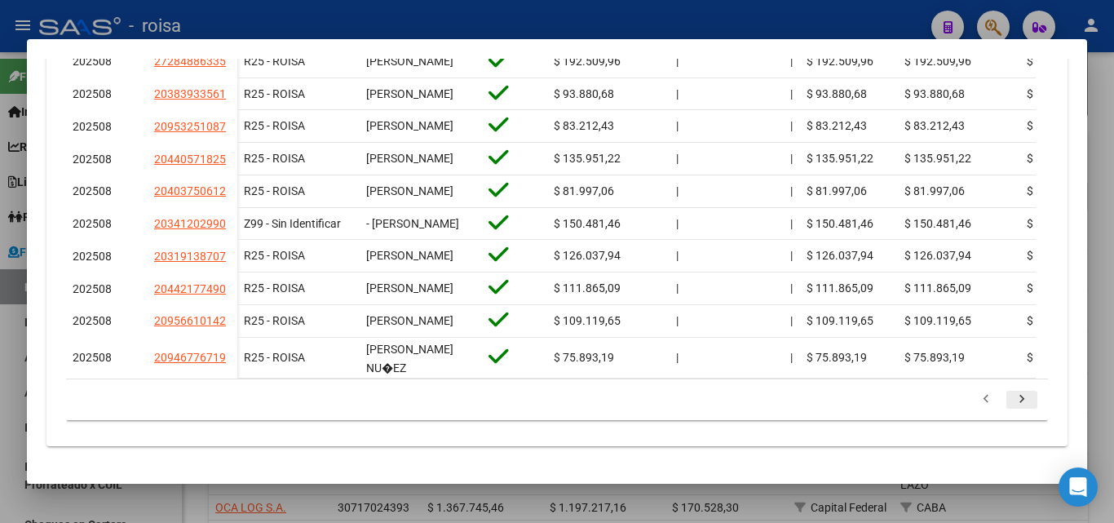
click at [843, 402] on icon "go to next page" at bounding box center [1021, 401] width 21 height 20
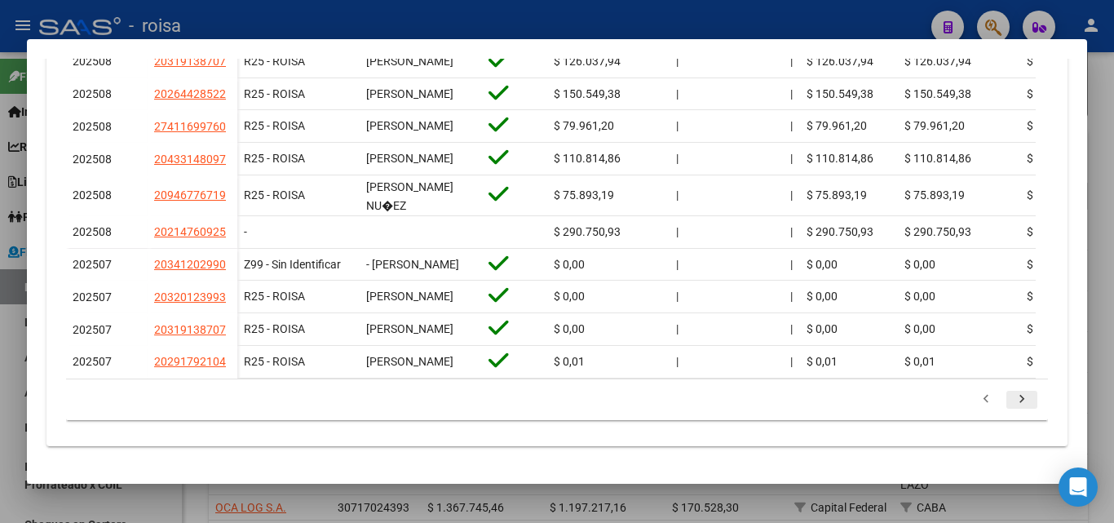
scroll to position [837, 0]
click at [843, 402] on icon "go to next page" at bounding box center [1021, 401] width 21 height 20
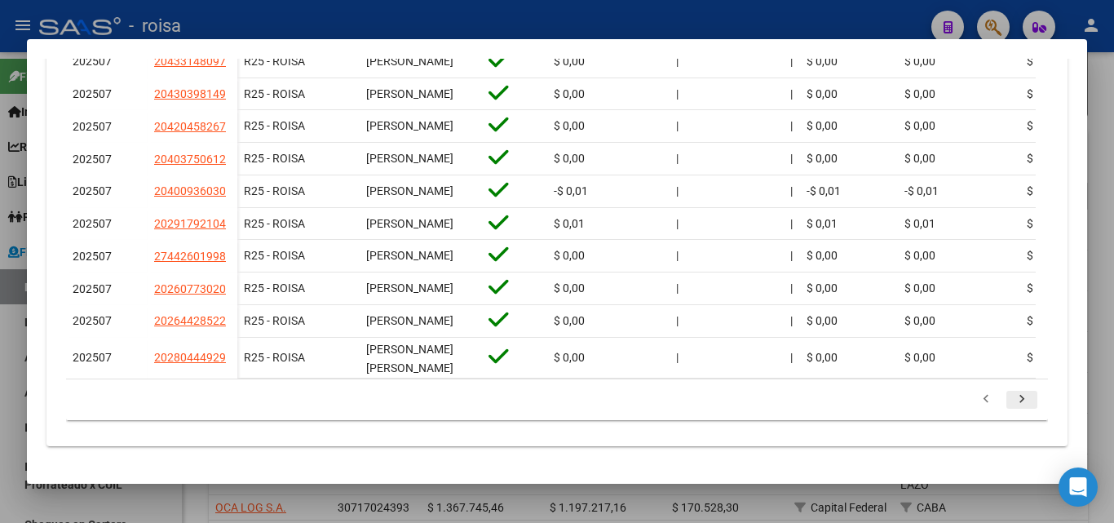
click at [843, 402] on icon "go to next page" at bounding box center [1021, 401] width 21 height 20
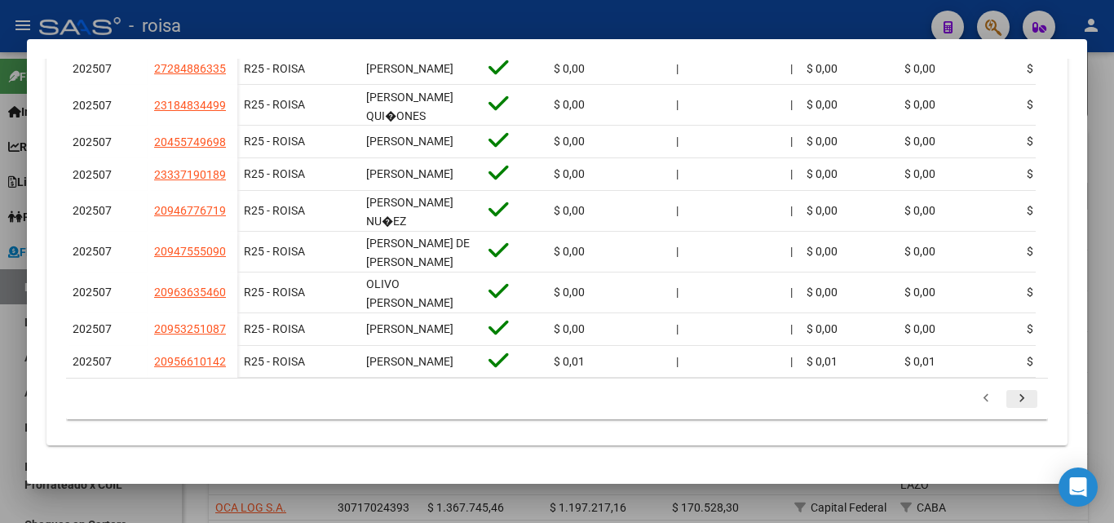
click at [843, 402] on icon "go to next page" at bounding box center [1021, 401] width 21 height 20
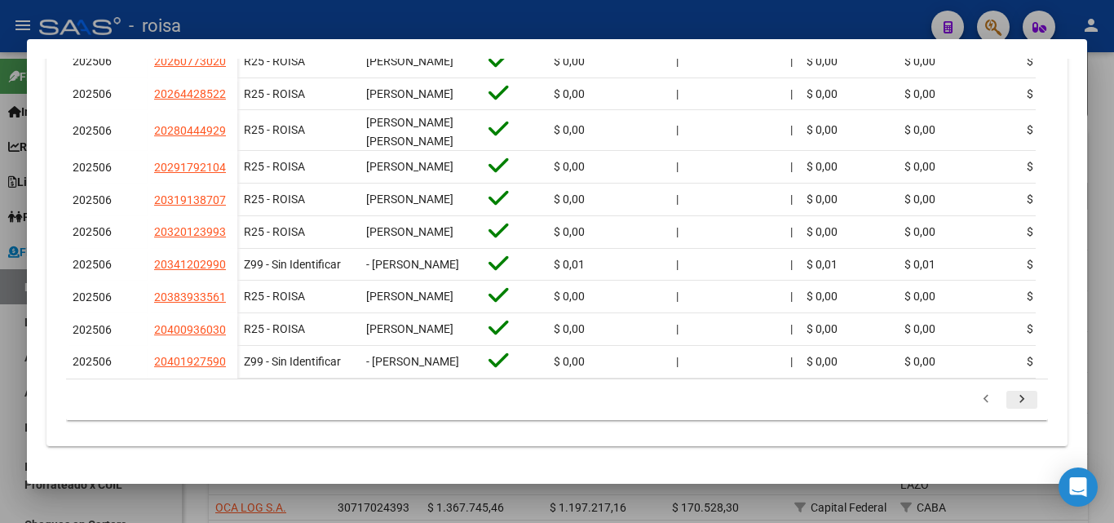
click at [843, 402] on icon "go to next page" at bounding box center [1021, 401] width 21 height 20
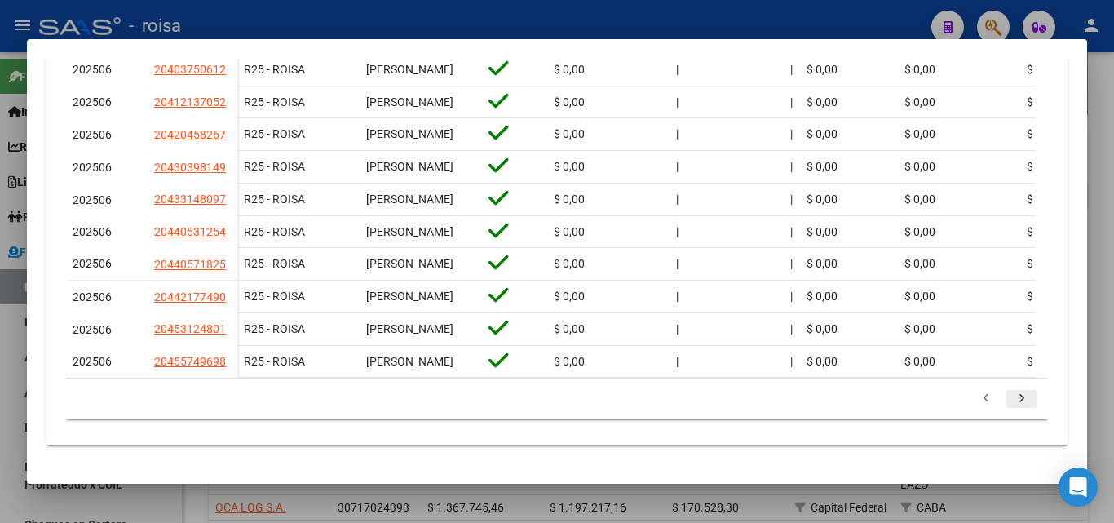
scroll to position [844, 0]
click at [843, 400] on icon "go to next page" at bounding box center [1021, 401] width 21 height 20
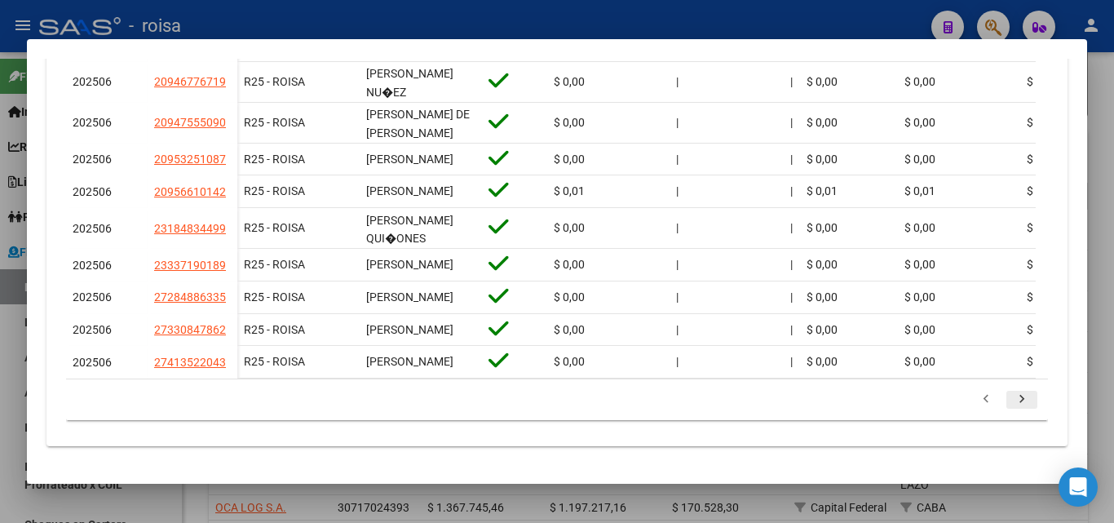
click at [843, 400] on icon "go to next page" at bounding box center [1021, 401] width 21 height 20
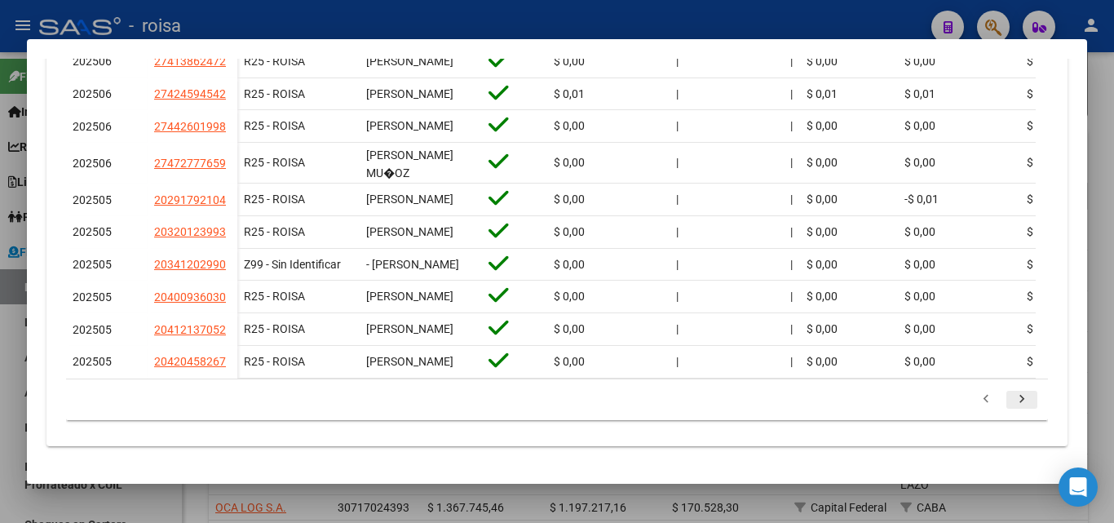
click at [843, 400] on icon "go to next page" at bounding box center [1021, 401] width 21 height 20
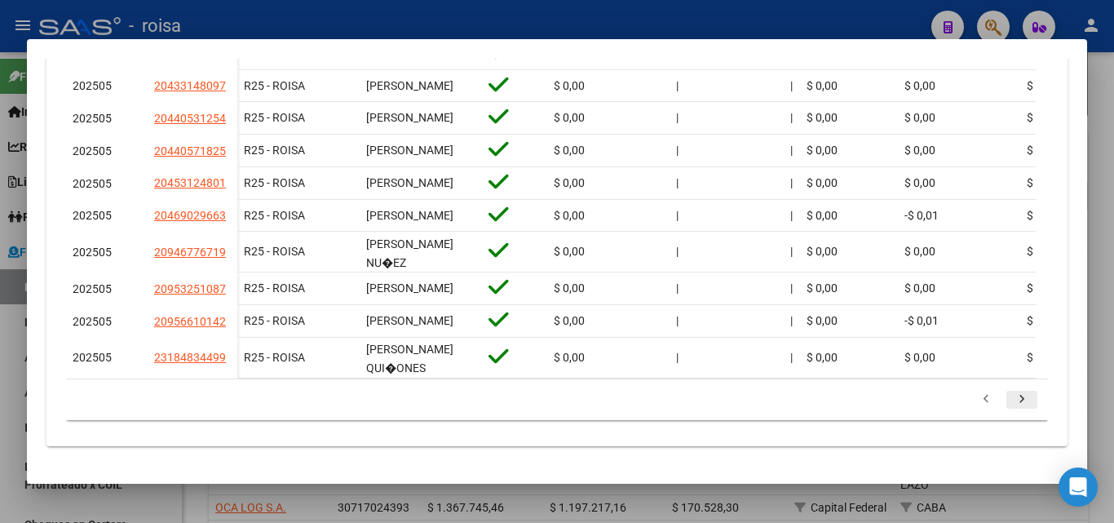
click at [843, 400] on icon "go to next page" at bounding box center [1021, 401] width 21 height 20
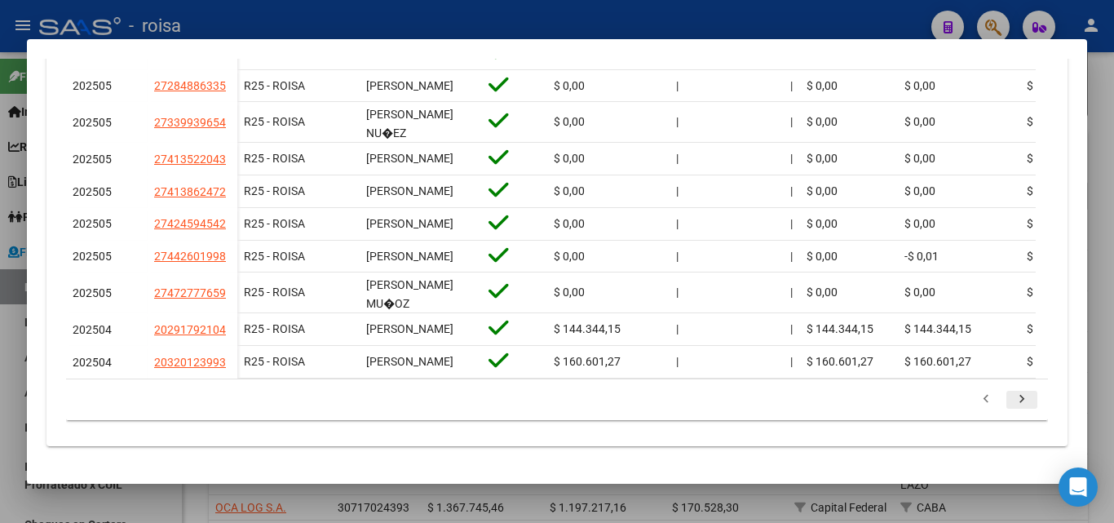
click at [843, 397] on icon "go to next page" at bounding box center [1021, 401] width 21 height 20
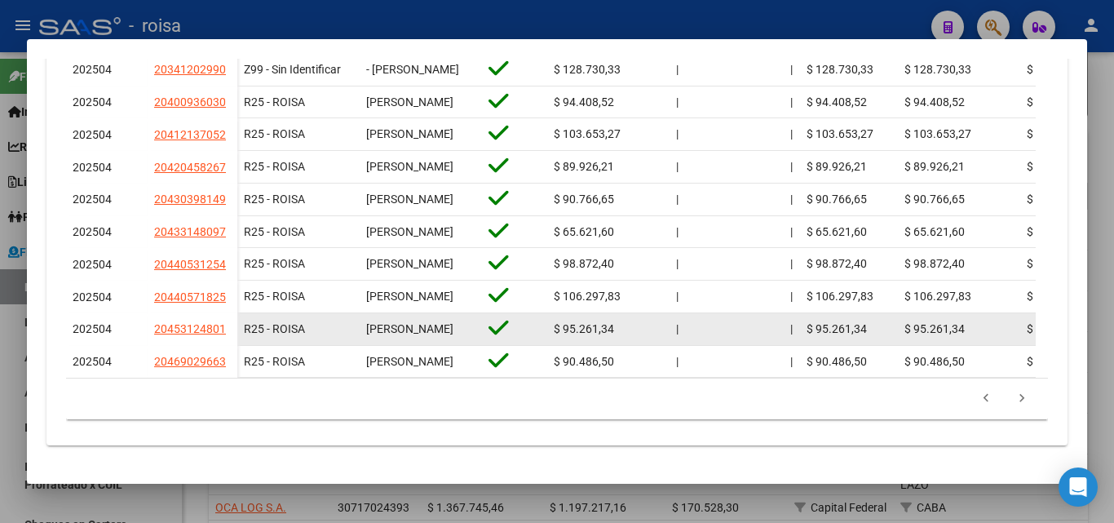
scroll to position [851, 0]
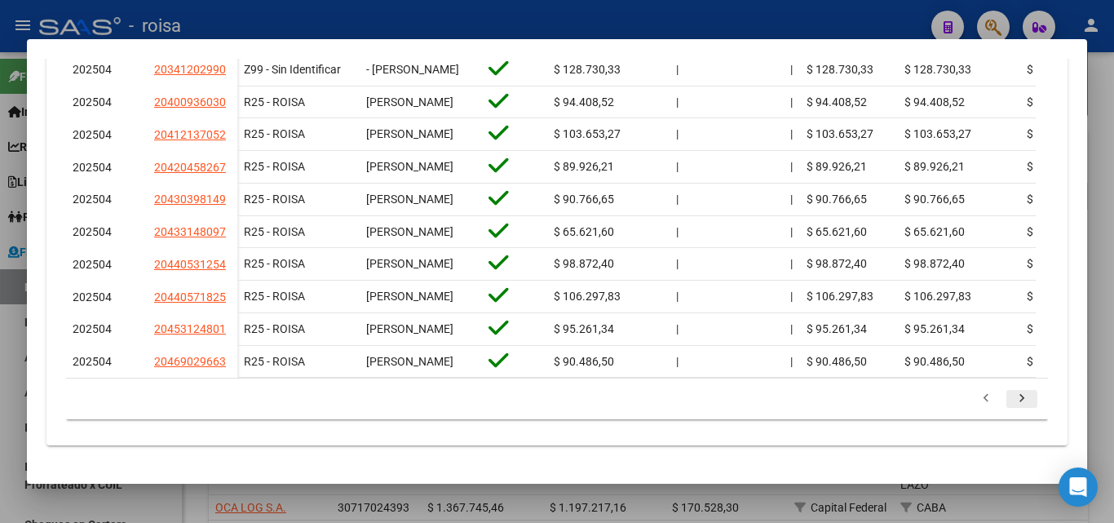
click at [843, 397] on icon "go to next page" at bounding box center [1021, 401] width 21 height 20
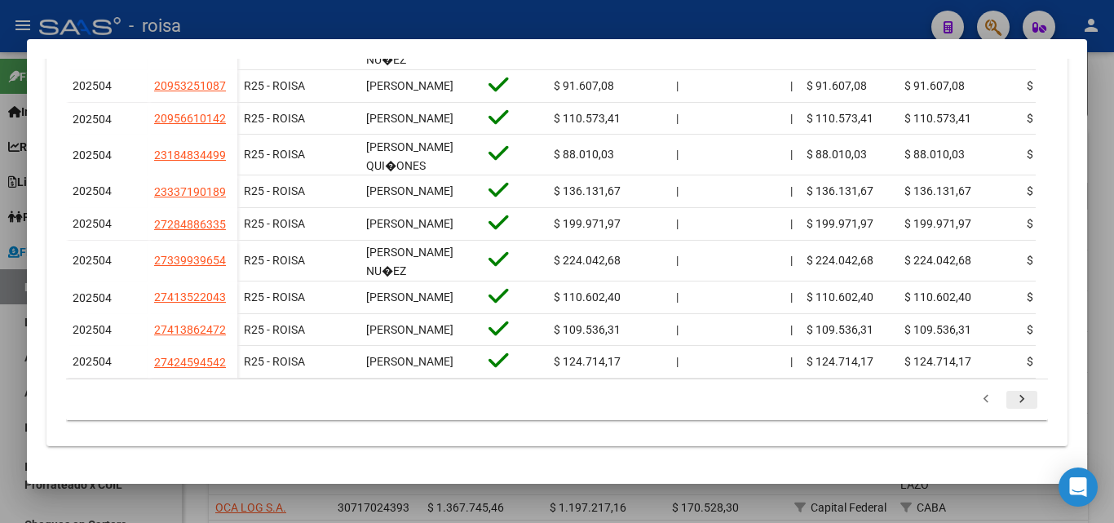
scroll to position [837, 0]
click at [843, 399] on icon "go to next page" at bounding box center [1021, 401] width 21 height 20
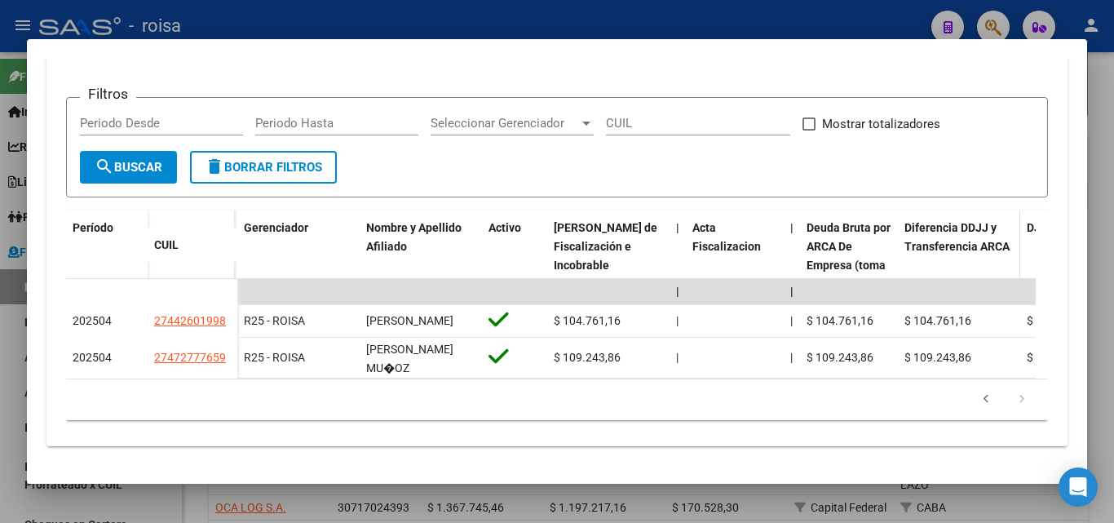
scroll to position [525, 0]
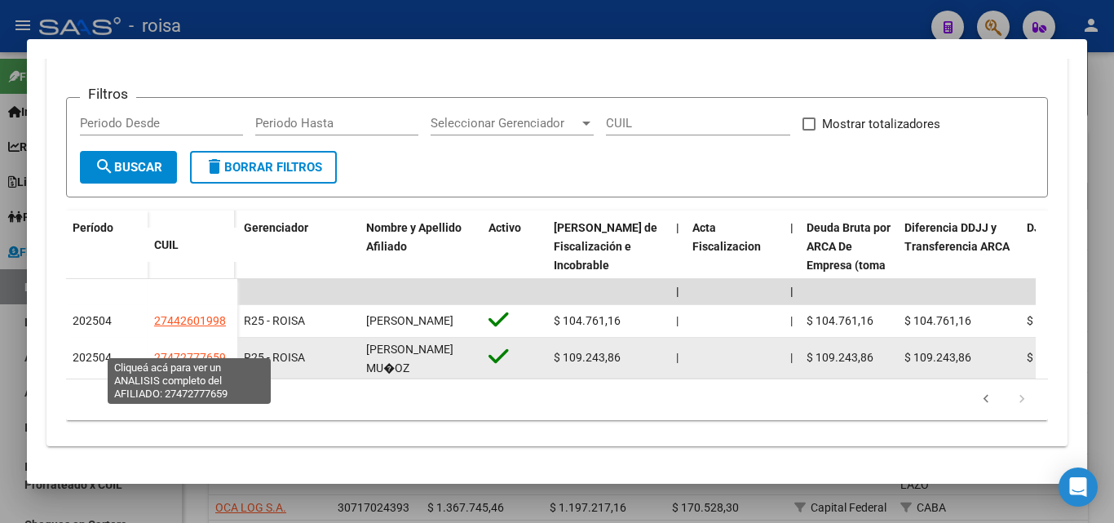
click at [188, 351] on span "27472777659" at bounding box center [190, 357] width 72 height 13
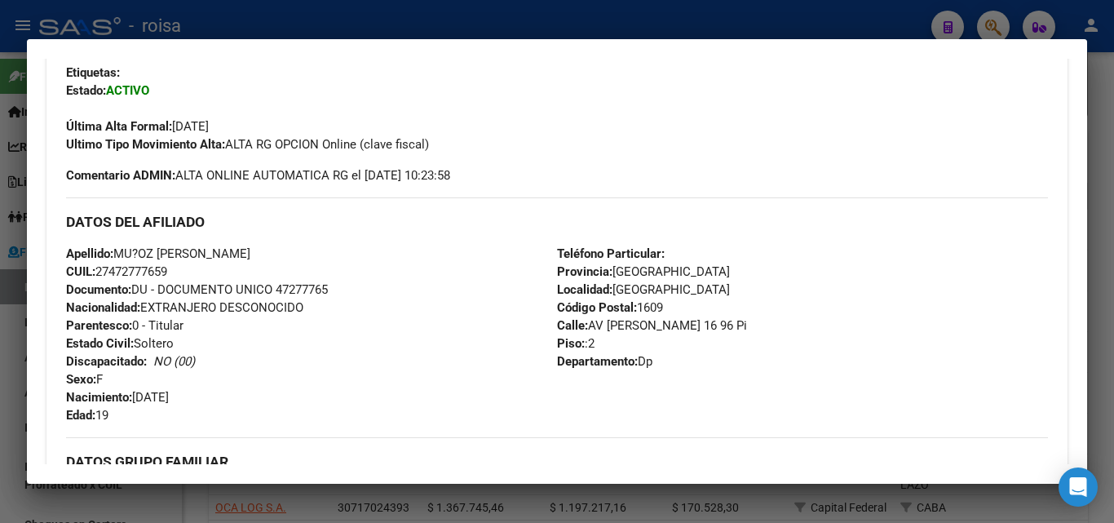
scroll to position [408, 0]
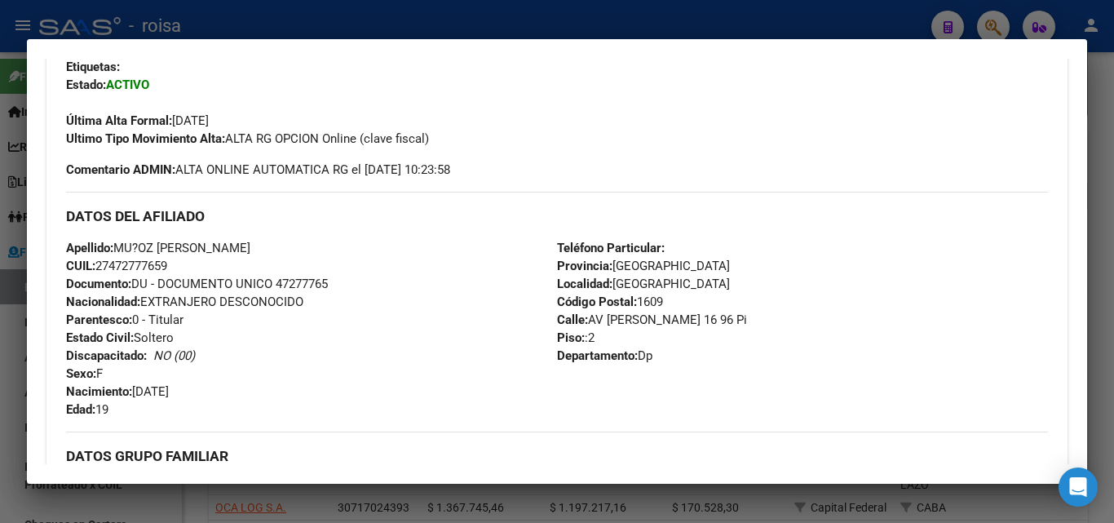
drag, startPoint x: 111, startPoint y: 264, endPoint x: 167, endPoint y: 263, distance: 56.3
click at [167, 263] on span "CUIL: 27472777659" at bounding box center [116, 266] width 101 height 15
click at [2, 351] on div at bounding box center [557, 261] width 1114 height 523
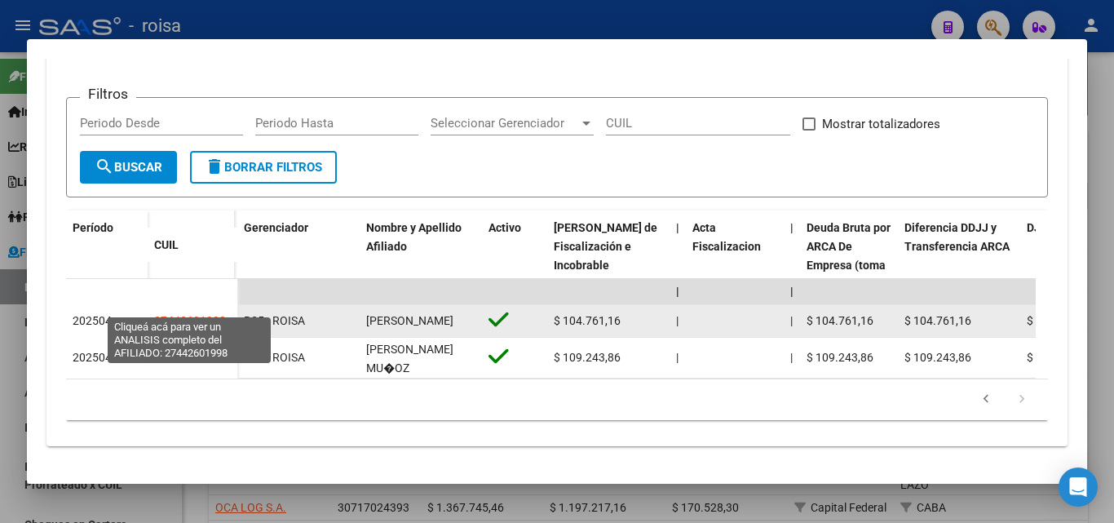
click at [201, 314] on span "27442601998" at bounding box center [190, 320] width 72 height 13
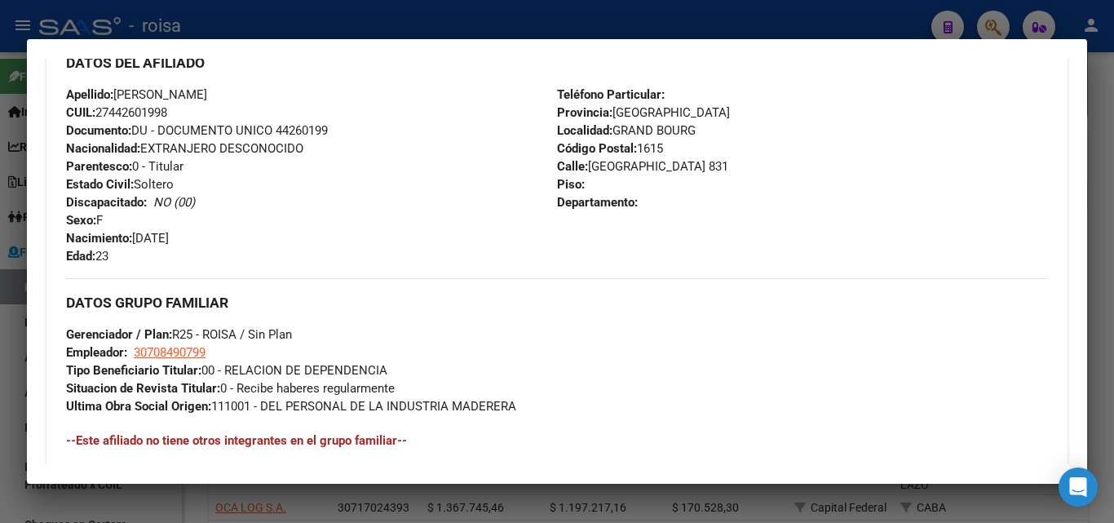
scroll to position [571, 0]
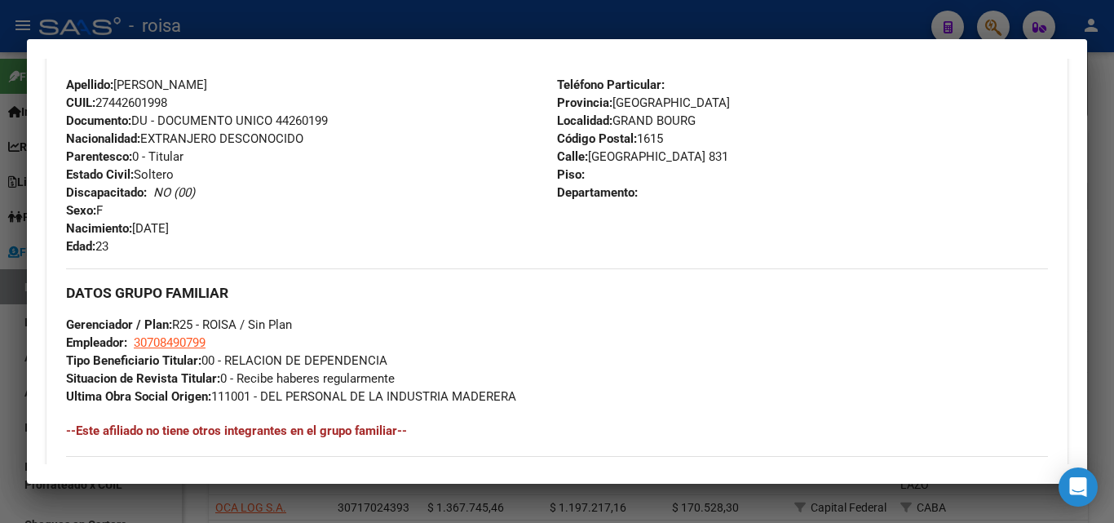
drag, startPoint x: 112, startPoint y: 99, endPoint x: 140, endPoint y: 88, distance: 30.5
click at [166, 101] on span "CUIL: 27442601998" at bounding box center [116, 102] width 101 height 15
click at [6, 318] on div at bounding box center [557, 261] width 1114 height 523
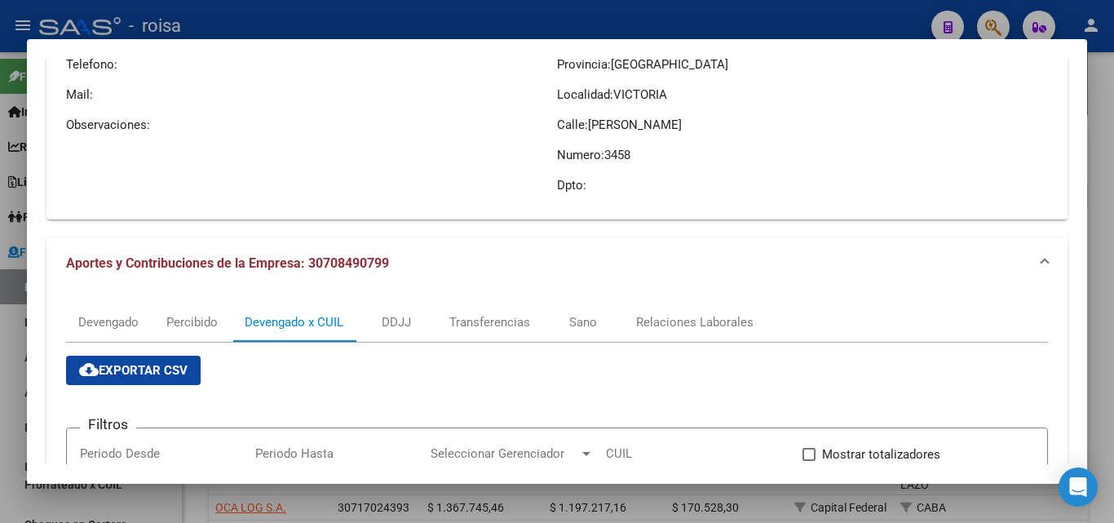
scroll to position [163, 0]
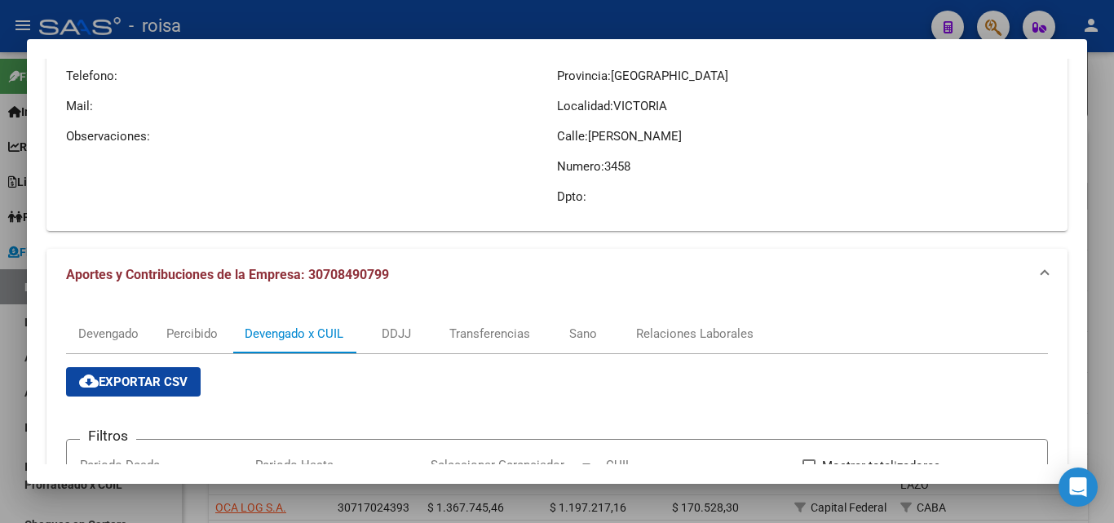
click at [152, 381] on span "cloud_download Exportar CSV" at bounding box center [133, 381] width 108 height 15
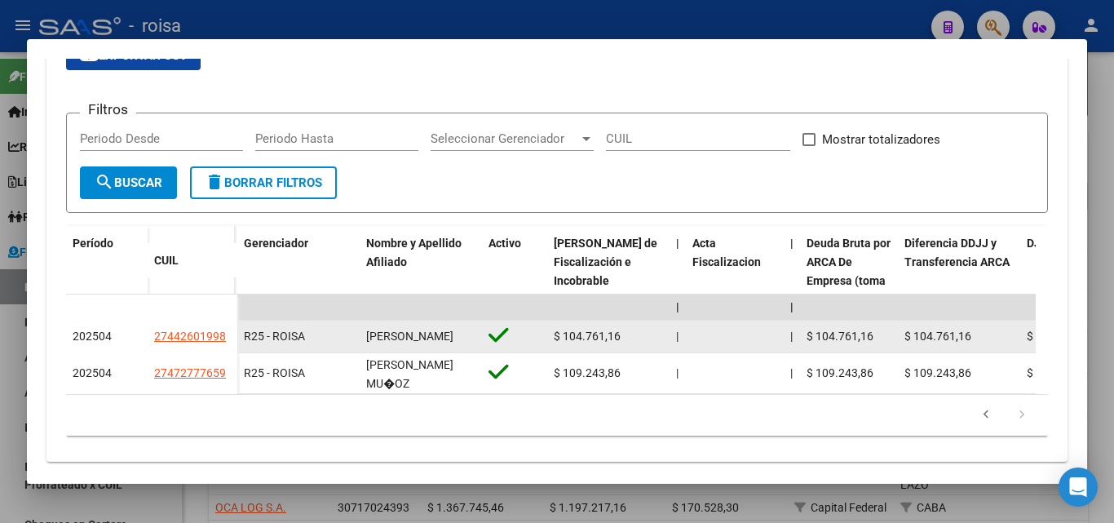
scroll to position [525, 0]
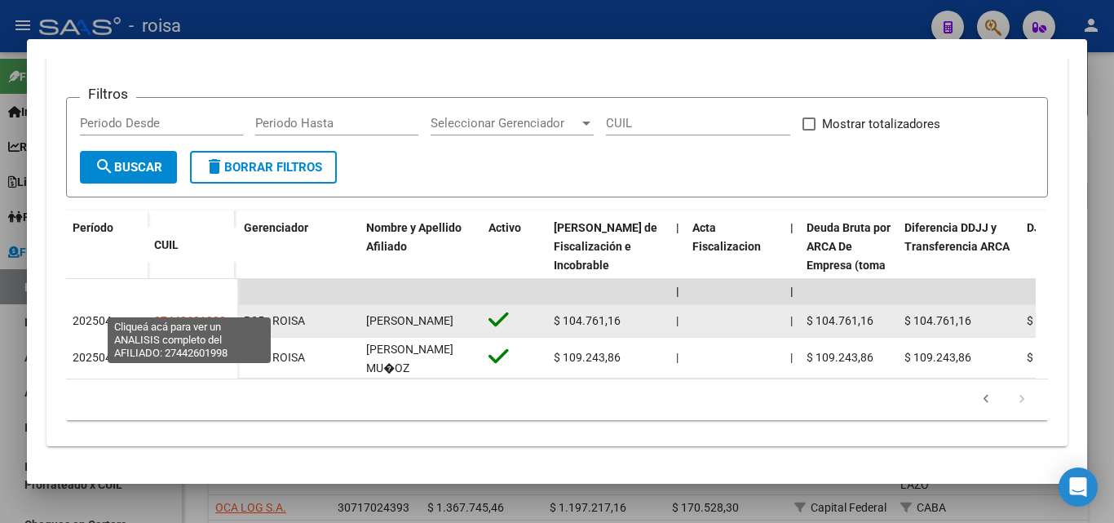
click at [188, 314] on span "27442601998" at bounding box center [190, 320] width 72 height 13
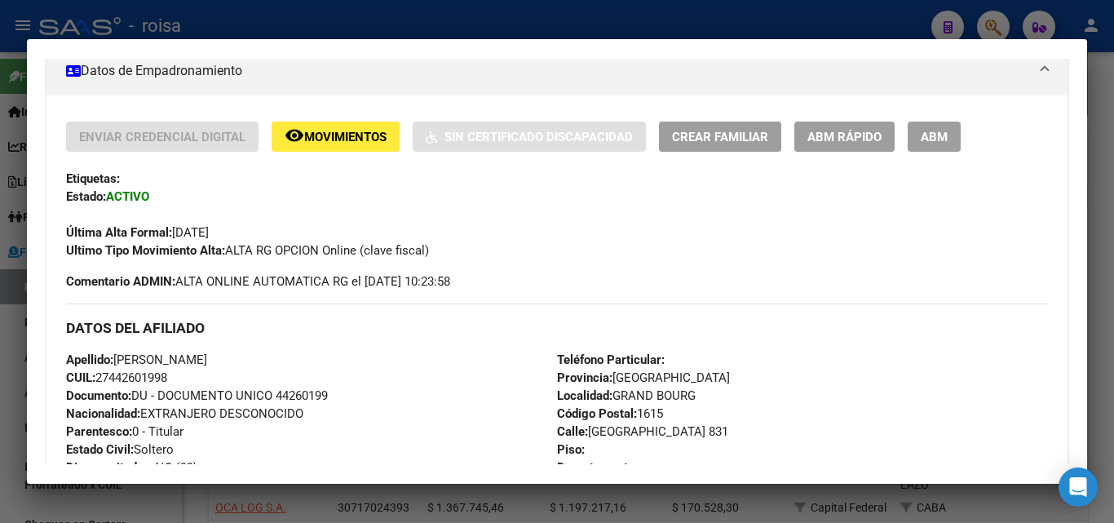
scroll to position [326, 0]
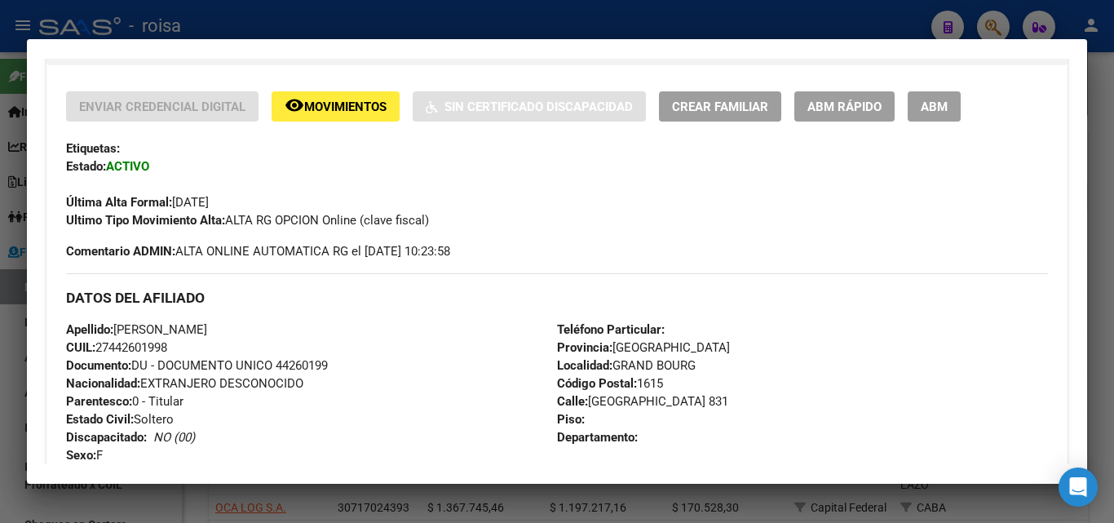
drag, startPoint x: 109, startPoint y: 347, endPoint x: 165, endPoint y: 344, distance: 55.5
click at [165, 344] on span "CUIL: 27442601998" at bounding box center [116, 347] width 101 height 15
click at [6, 321] on div at bounding box center [557, 261] width 1114 height 523
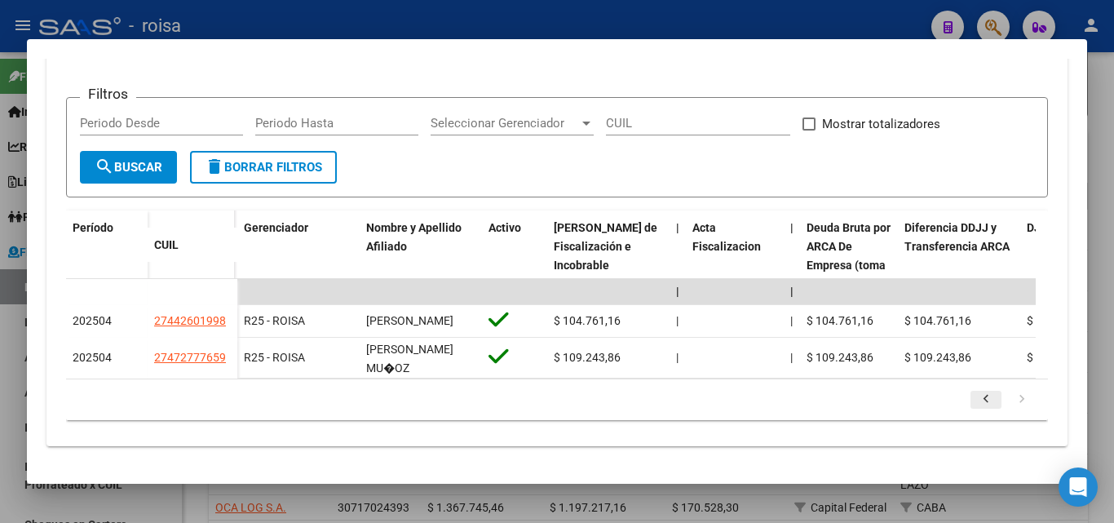
click at [843, 402] on icon "go to previous page" at bounding box center [985, 401] width 21 height 20
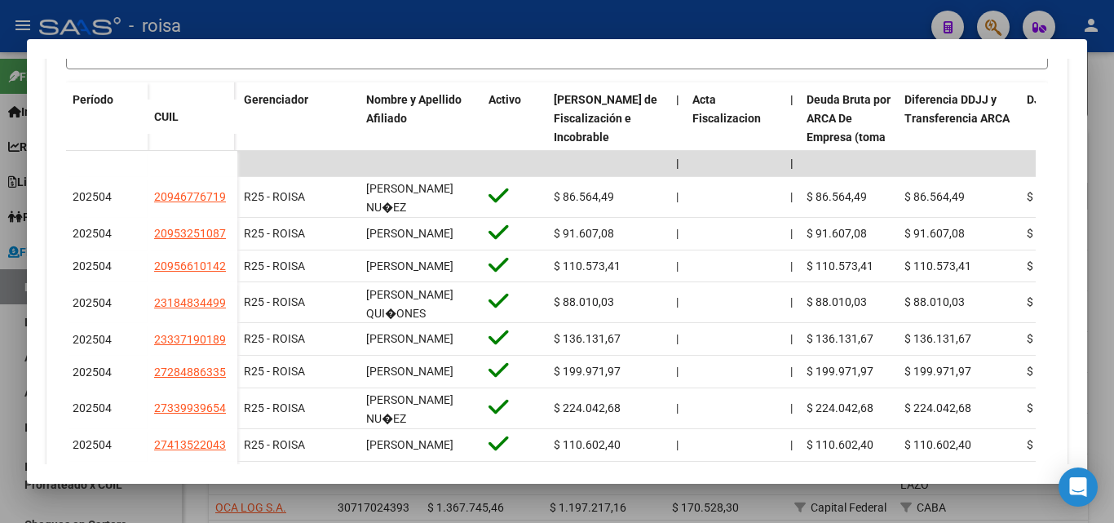
scroll to position [837, 0]
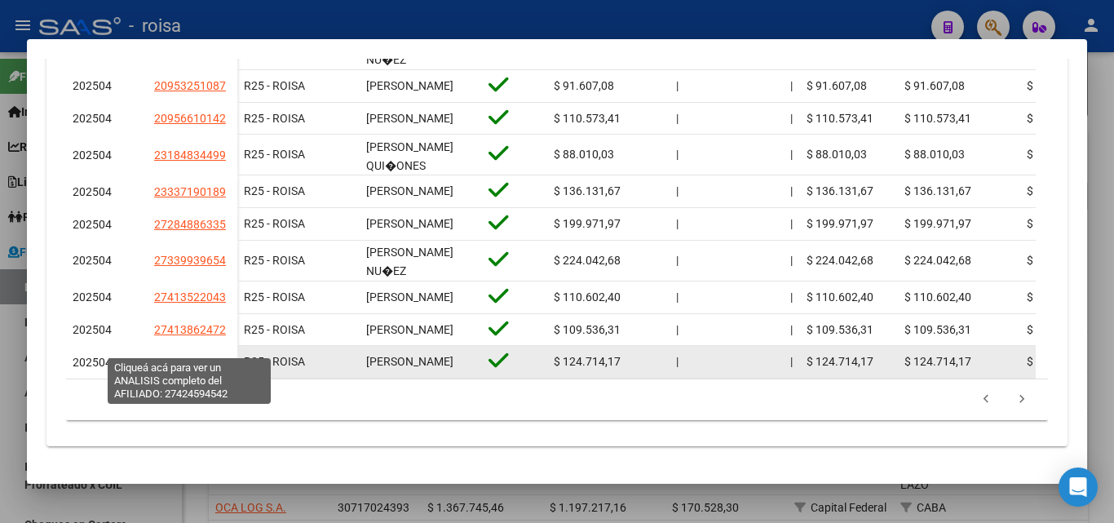
click at [183, 356] on span "27424594542" at bounding box center [190, 362] width 72 height 13
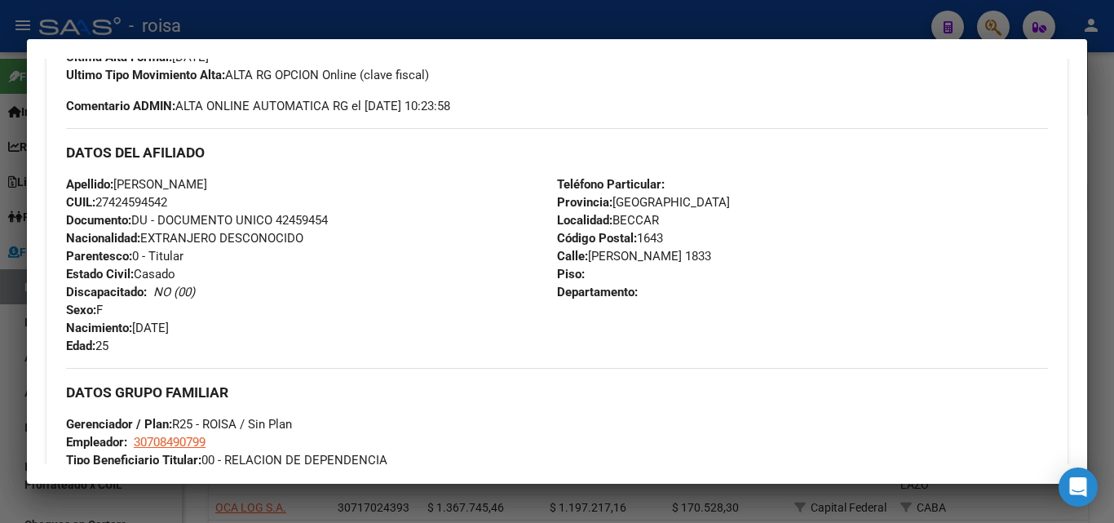
scroll to position [489, 0]
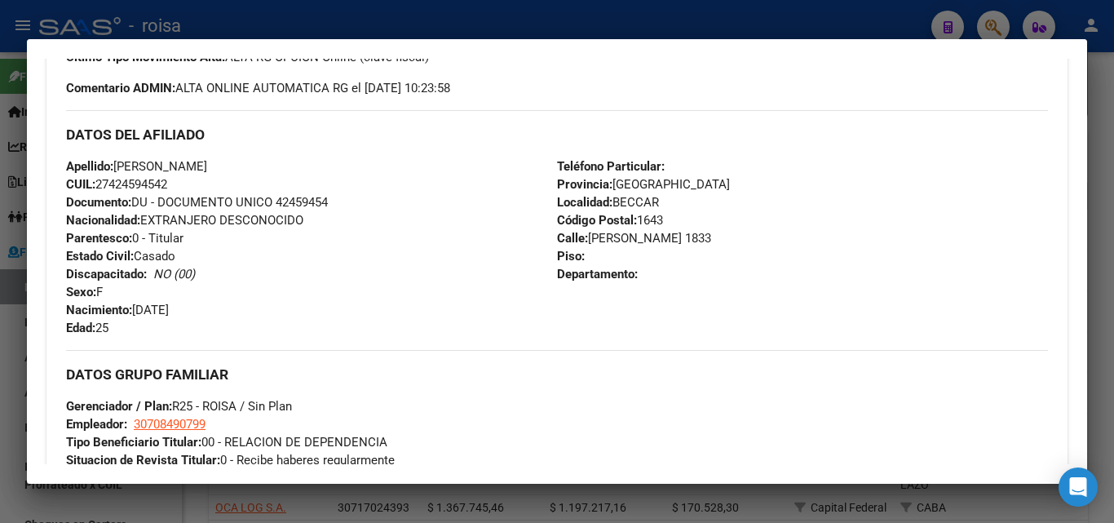
drag, startPoint x: 113, startPoint y: 183, endPoint x: 170, endPoint y: 183, distance: 56.3
click at [167, 183] on span "CUIL: 27424594542" at bounding box center [116, 184] width 101 height 15
click at [20, 358] on div at bounding box center [557, 261] width 1114 height 523
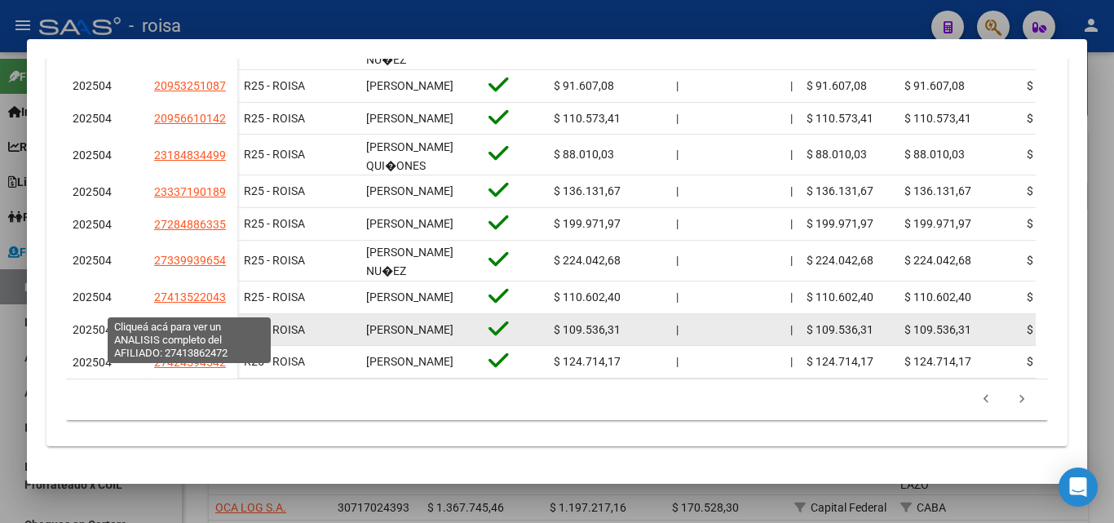
click at [191, 323] on span "27413862472" at bounding box center [190, 329] width 72 height 13
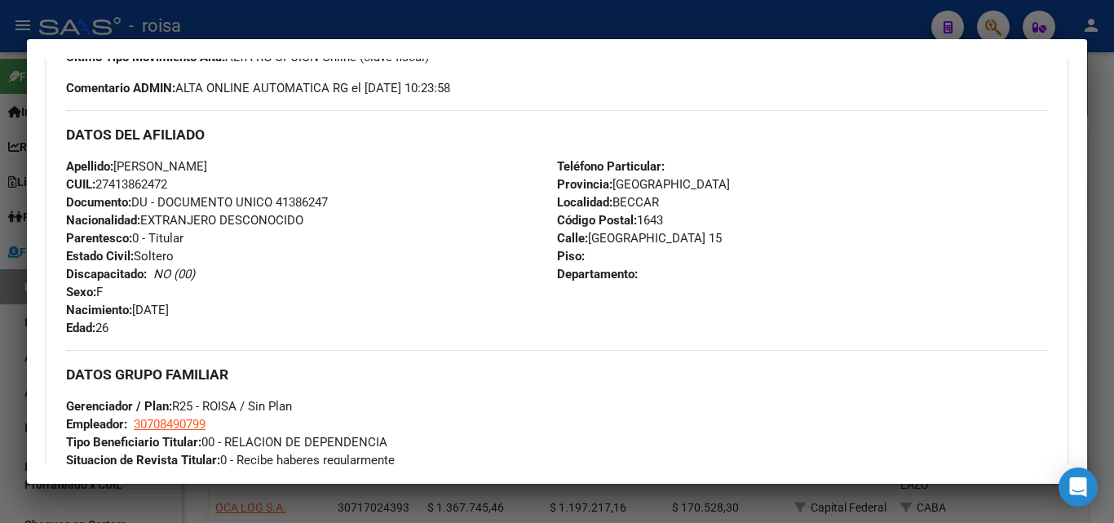
drag, startPoint x: 113, startPoint y: 182, endPoint x: 166, endPoint y: 185, distance: 52.3
click at [166, 185] on span "CUIL: 27413862472" at bounding box center [116, 184] width 101 height 15
click at [14, 400] on div at bounding box center [557, 261] width 1114 height 523
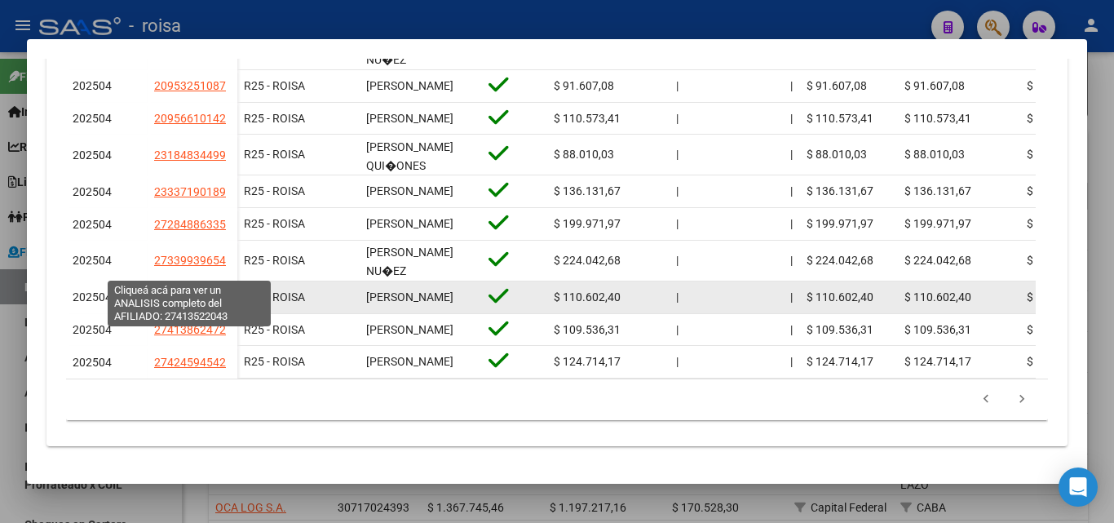
click at [188, 290] on span "27413522043" at bounding box center [190, 296] width 72 height 13
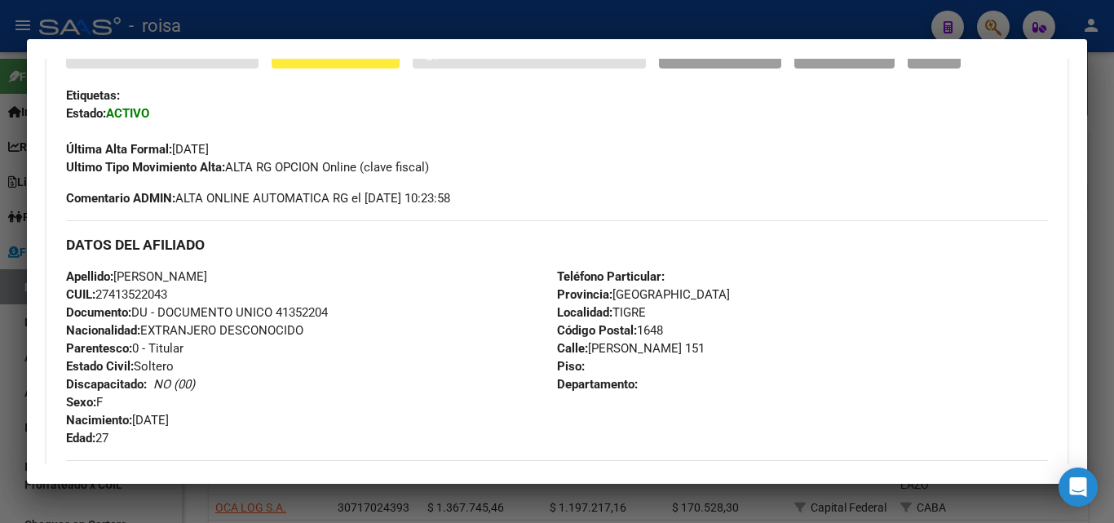
scroll to position [408, 0]
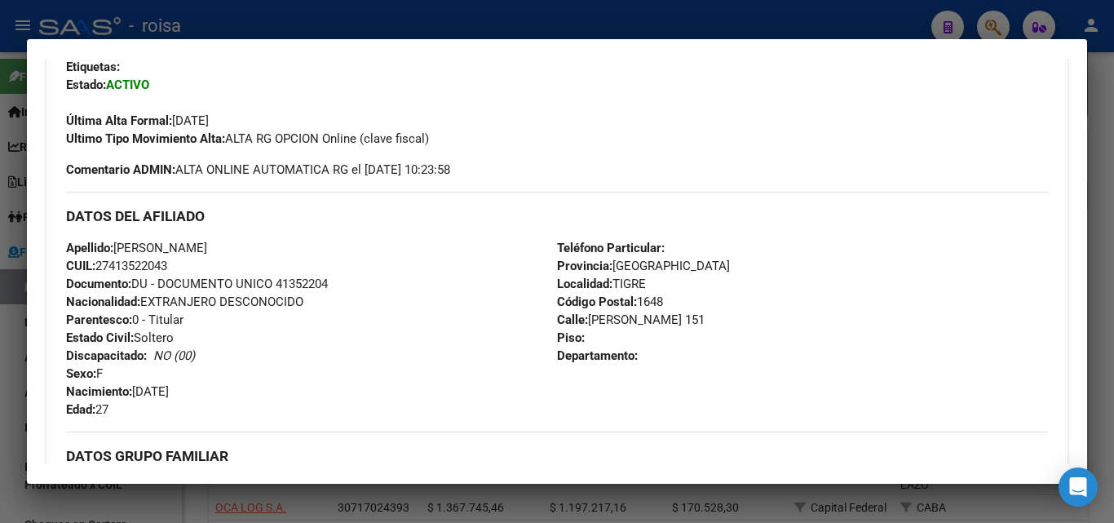
drag, startPoint x: 113, startPoint y: 263, endPoint x: 152, endPoint y: 257, distance: 38.9
click at [167, 263] on span "CUIL: 27413522043" at bounding box center [116, 266] width 101 height 15
click at [15, 404] on div at bounding box center [557, 261] width 1114 height 523
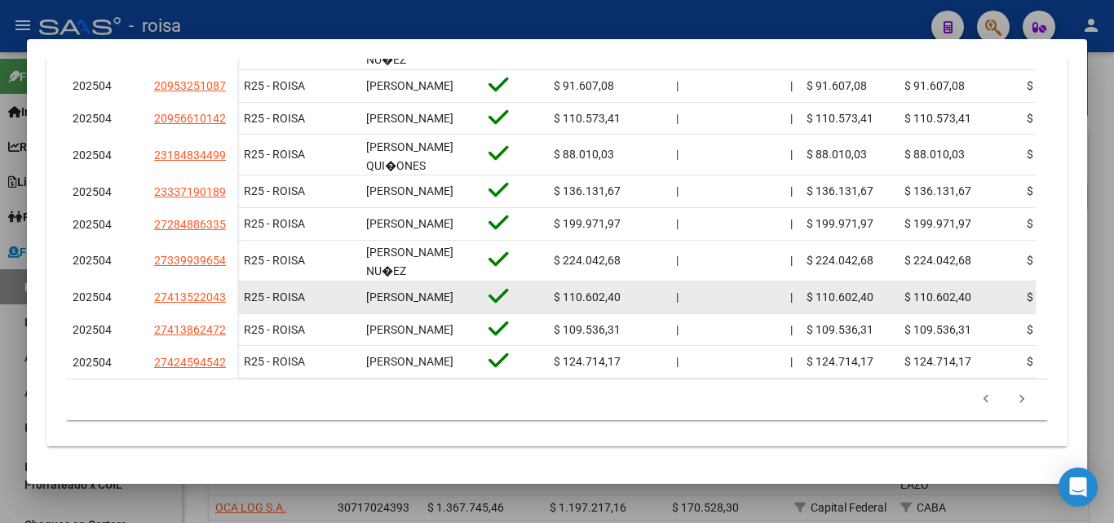
scroll to position [837, 0]
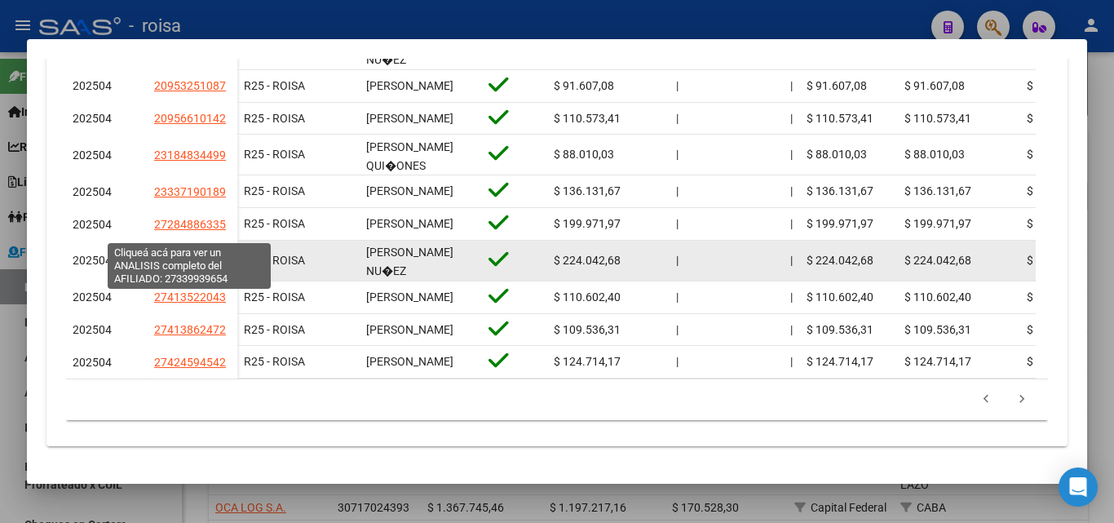
click at [189, 254] on span "27339939654" at bounding box center [190, 260] width 72 height 13
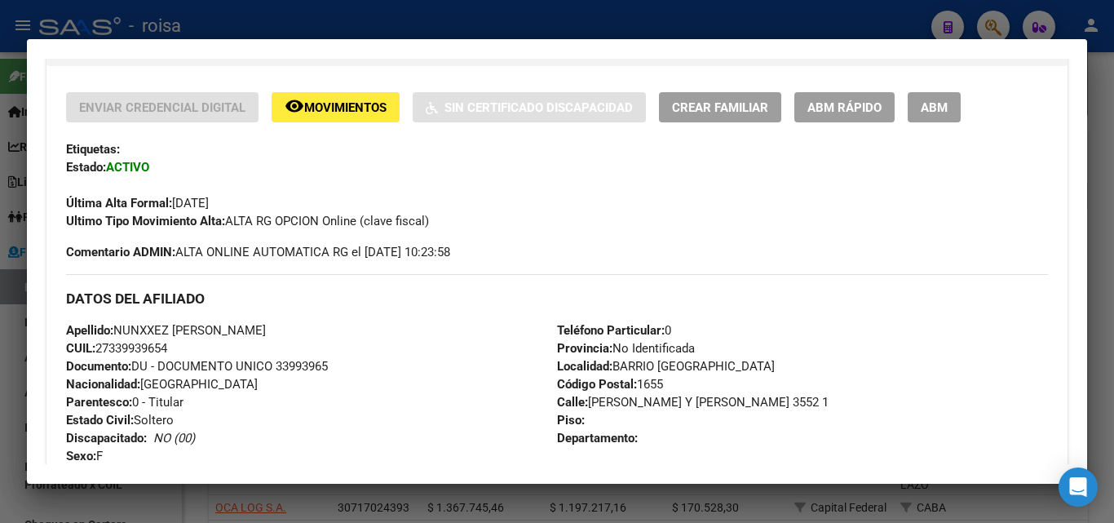
scroll to position [326, 0]
drag, startPoint x: 110, startPoint y: 347, endPoint x: 169, endPoint y: 347, distance: 58.7
click at [167, 347] on span "CUIL: 27339939654" at bounding box center [116, 347] width 101 height 15
click at [6, 399] on div at bounding box center [557, 261] width 1114 height 523
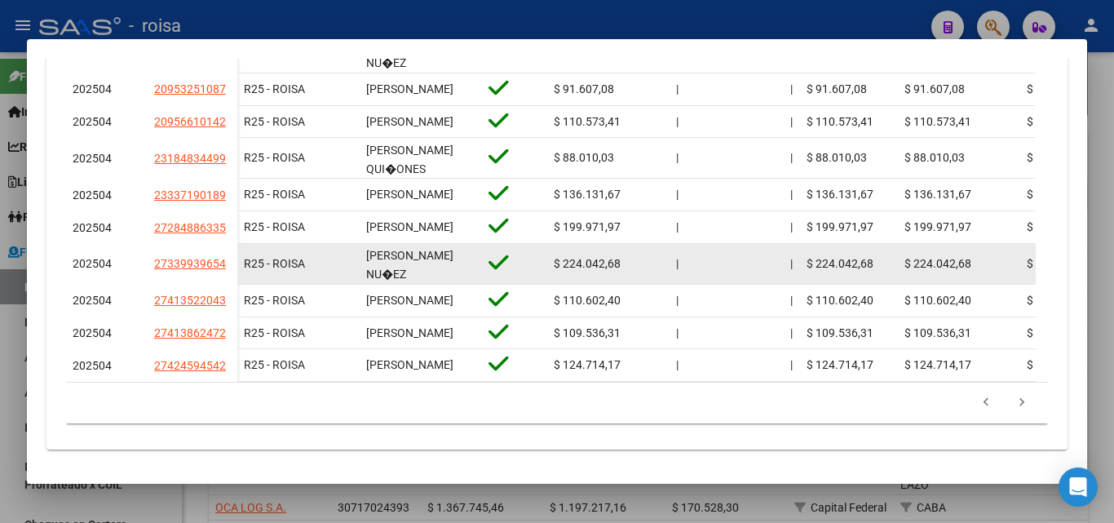
scroll to position [674, 0]
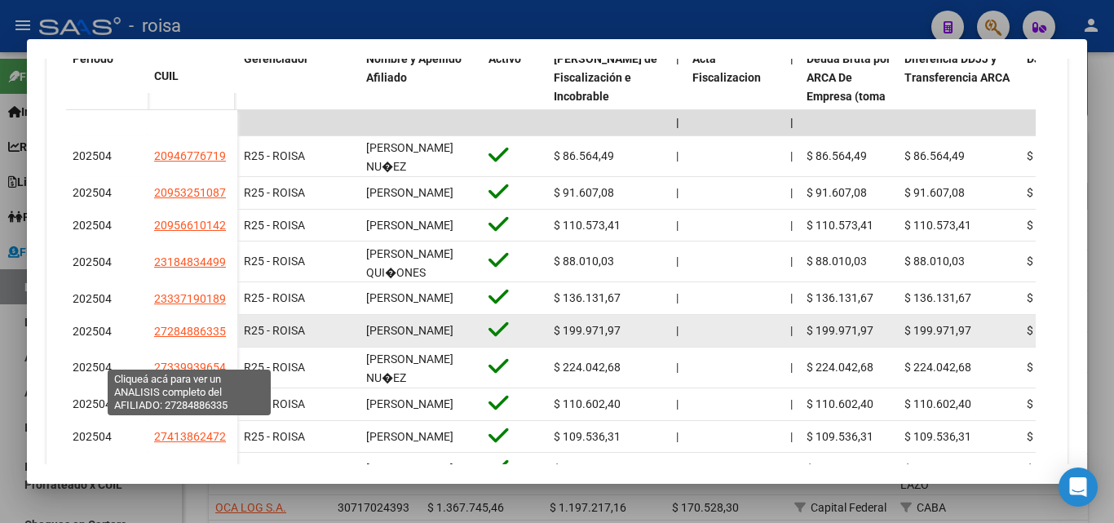
click at [195, 338] on span "27284886335" at bounding box center [190, 331] width 72 height 13
type textarea "27284886335"
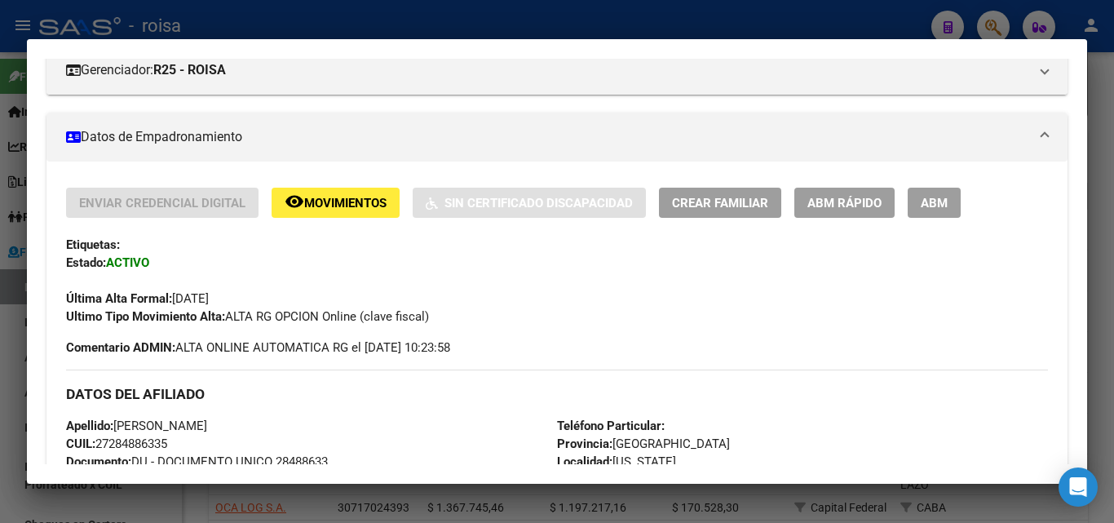
scroll to position [326, 0]
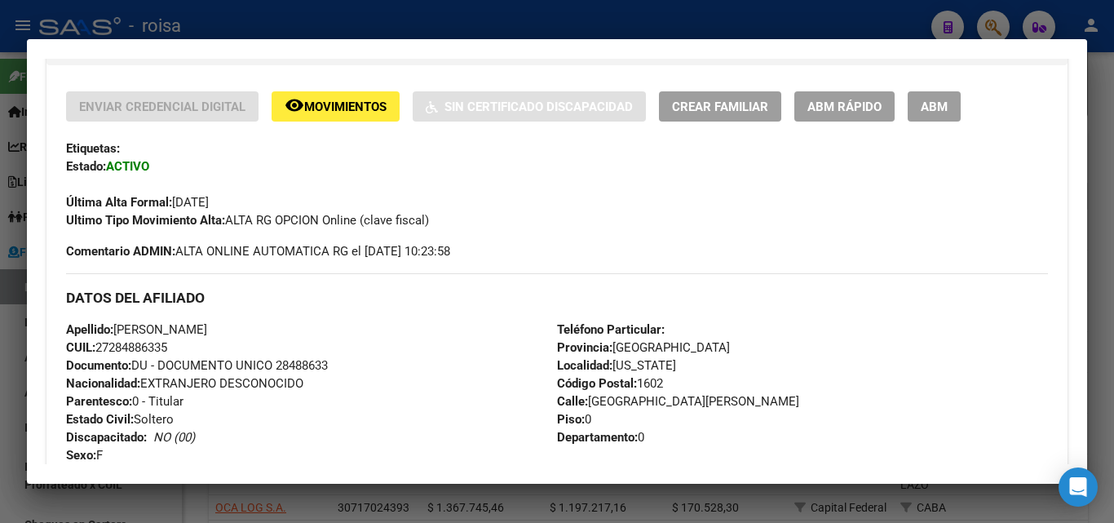
drag, startPoint x: 113, startPoint y: 346, endPoint x: 167, endPoint y: 342, distance: 54.8
click at [167, 345] on span "CUIL: 27284886335" at bounding box center [116, 347] width 101 height 15
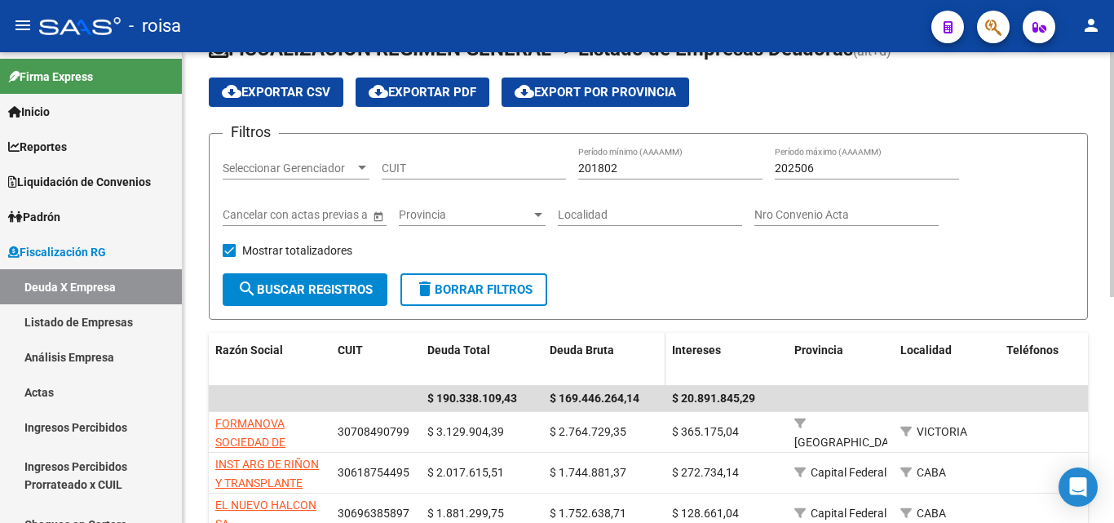
scroll to position [163, 0]
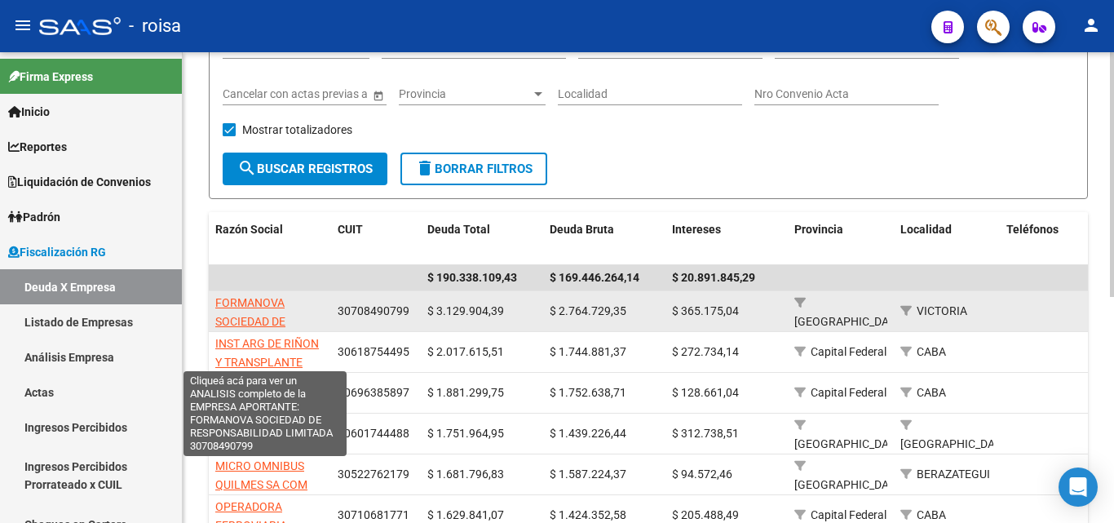
click at [259, 301] on span "FORMANOVA SOCIEDAD DE RESPONSABILIDAD LIMITADA" at bounding box center [265, 330] width 100 height 69
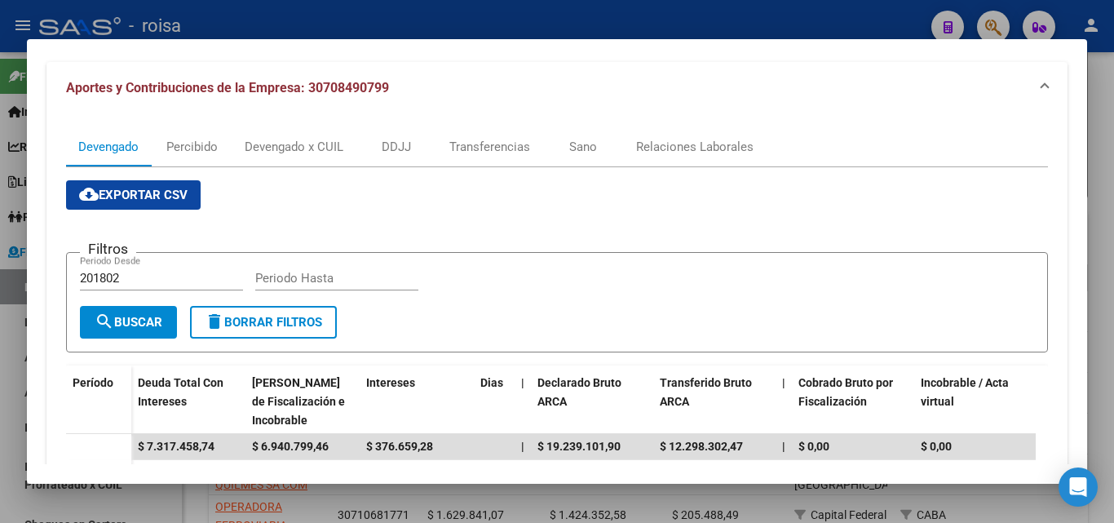
scroll to position [156, 0]
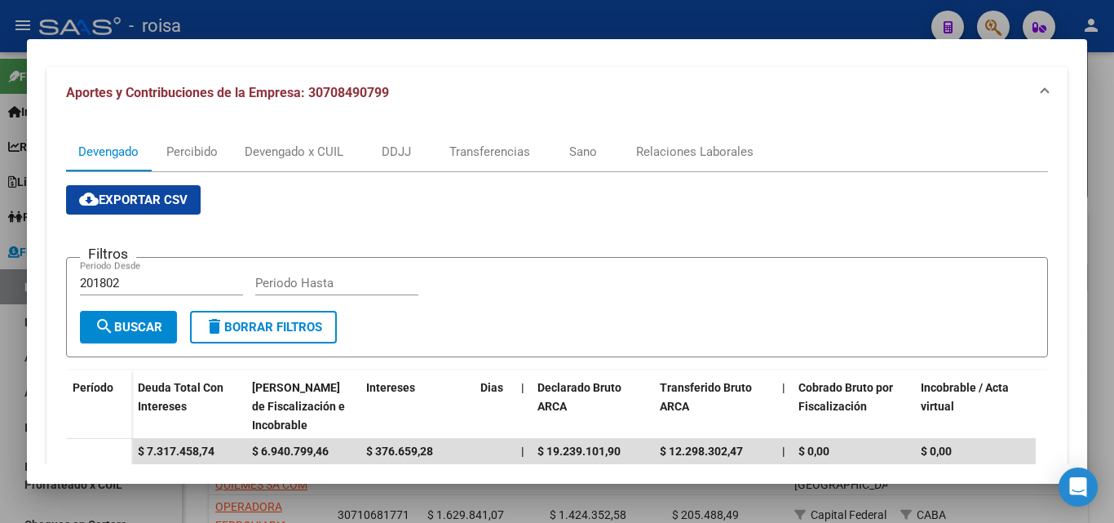
drag, startPoint x: 9, startPoint y: 425, endPoint x: 60, endPoint y: 428, distance: 50.7
click at [10, 425] on div at bounding box center [557, 261] width 1114 height 523
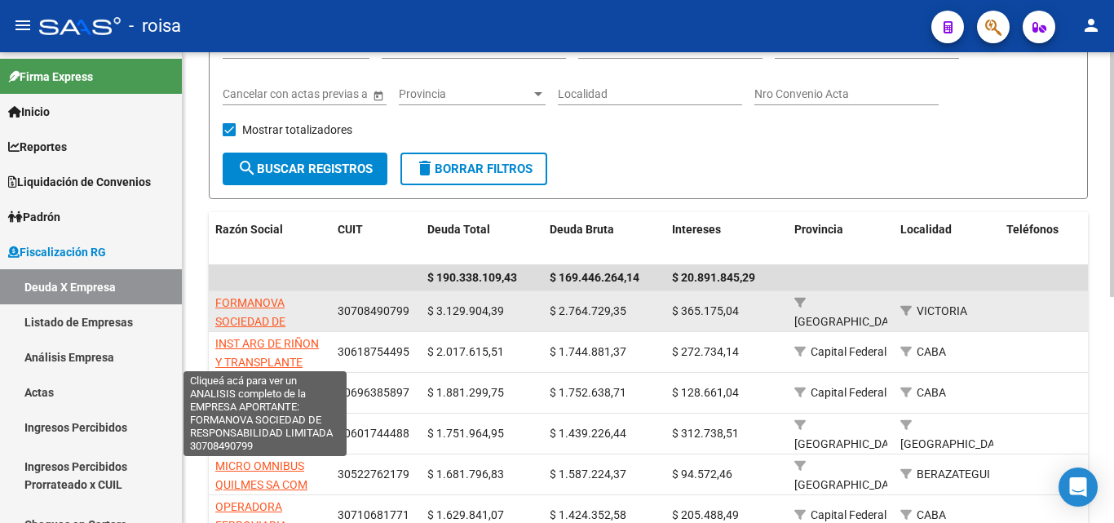
click at [252, 303] on span "FORMANOVA SOCIEDAD DE RESPONSABILIDAD LIMITADA" at bounding box center [265, 330] width 100 height 69
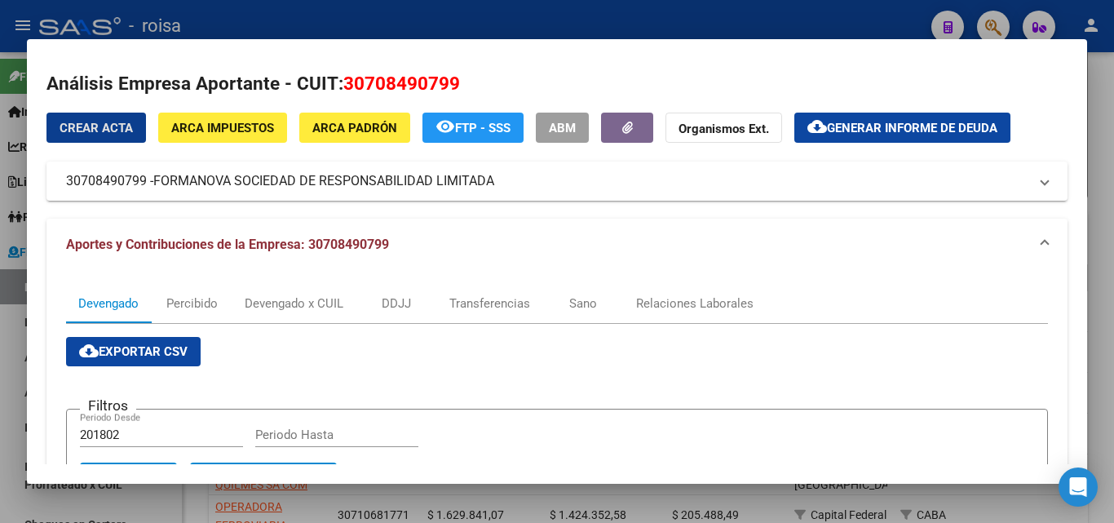
scroll to position [0, 0]
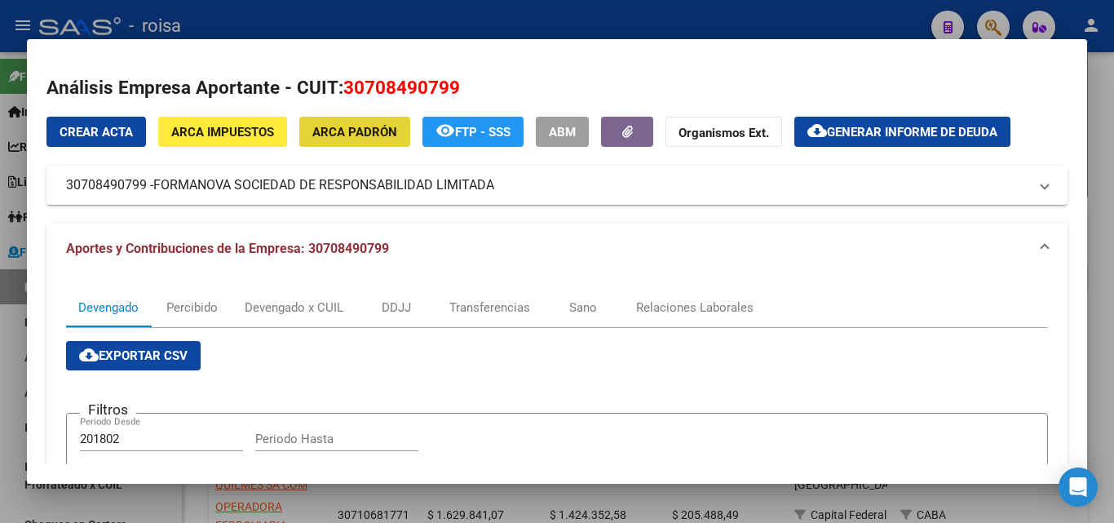
click at [349, 138] on span "ARCA Padrón" at bounding box center [354, 132] width 85 height 15
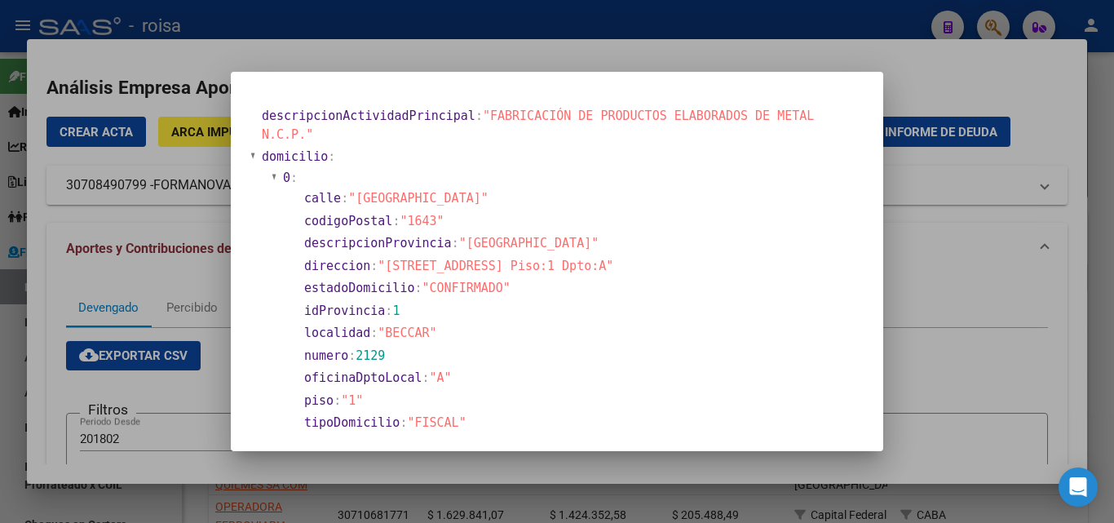
click at [168, 272] on div at bounding box center [557, 261] width 1114 height 523
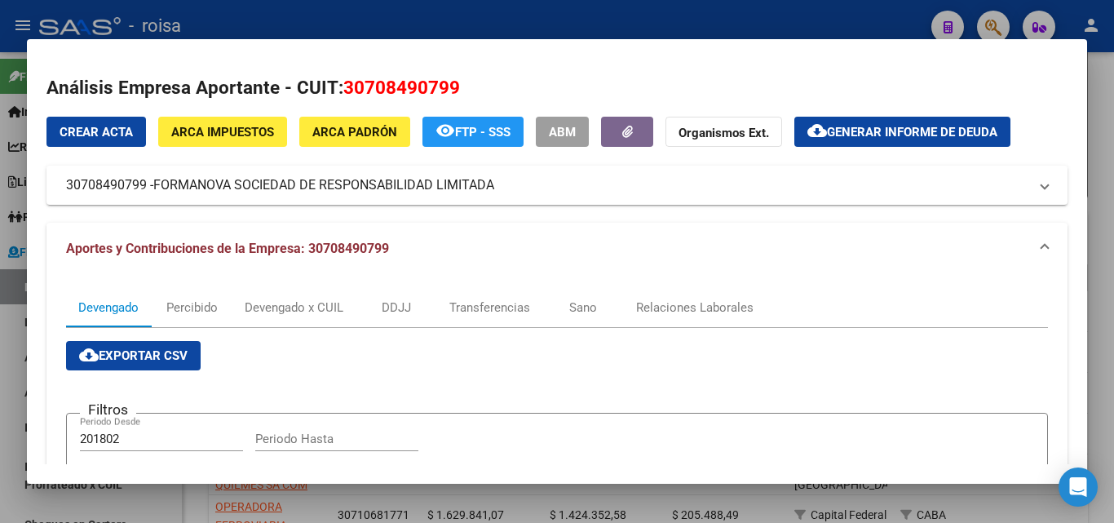
click at [248, 136] on span "ARCA Impuestos" at bounding box center [222, 132] width 103 height 15
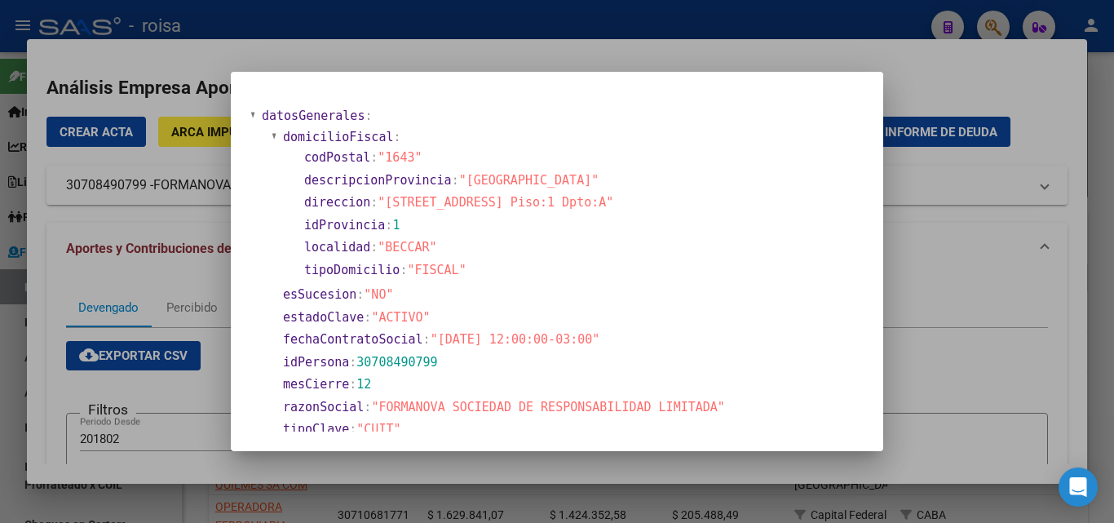
drag, startPoint x: 383, startPoint y: 203, endPoint x: 538, endPoint y: 201, distance: 155.0
click at [538, 201] on span ""AVENIDA CENTENARIO 2129 Piso:1 Dpto:A"" at bounding box center [496, 202] width 236 height 15
copy span "AVENIDA CENTENARIO 2129"
click at [175, 267] on div at bounding box center [557, 261] width 1114 height 523
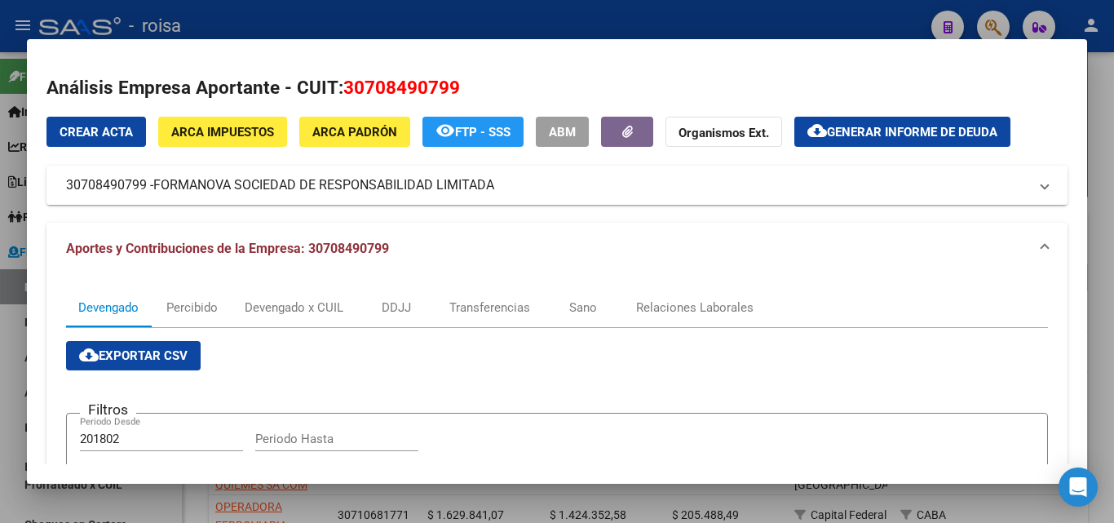
drag, startPoint x: 63, startPoint y: 186, endPoint x: 148, endPoint y: 188, distance: 85.7
click at [148, 188] on mat-expansion-panel-header "30708490799 - FORMANOVA SOCIEDAD DE RESPONSABILIDAD LIMITADA" at bounding box center [556, 185] width 1021 height 39
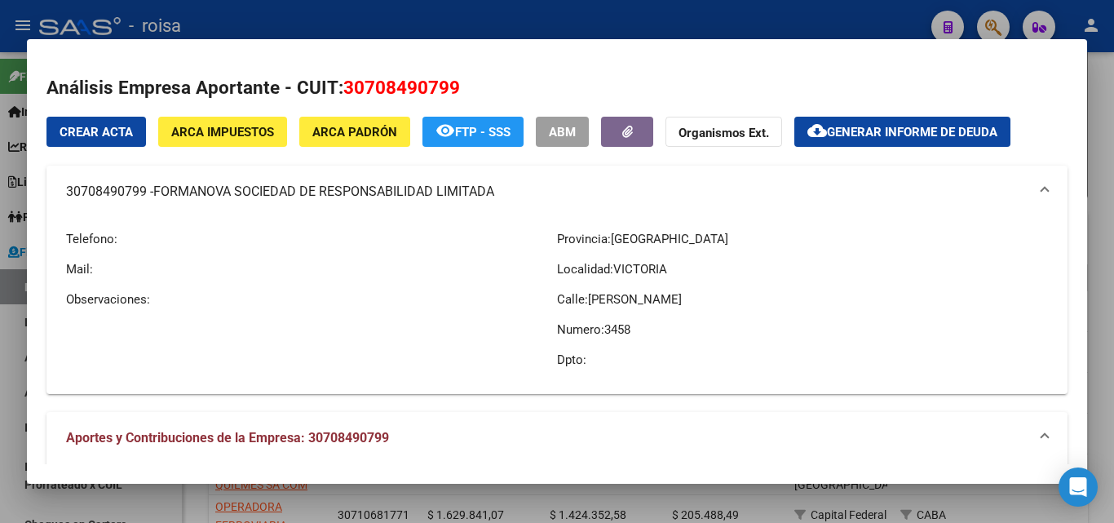
copy mat-panel-title "30708490799"
click at [214, 212] on mat-expansion-panel-header "30708490799 - FORMANOVA SOCIEDAD DE RESPONSABILIDAD LIMITADA" at bounding box center [556, 192] width 1021 height 52
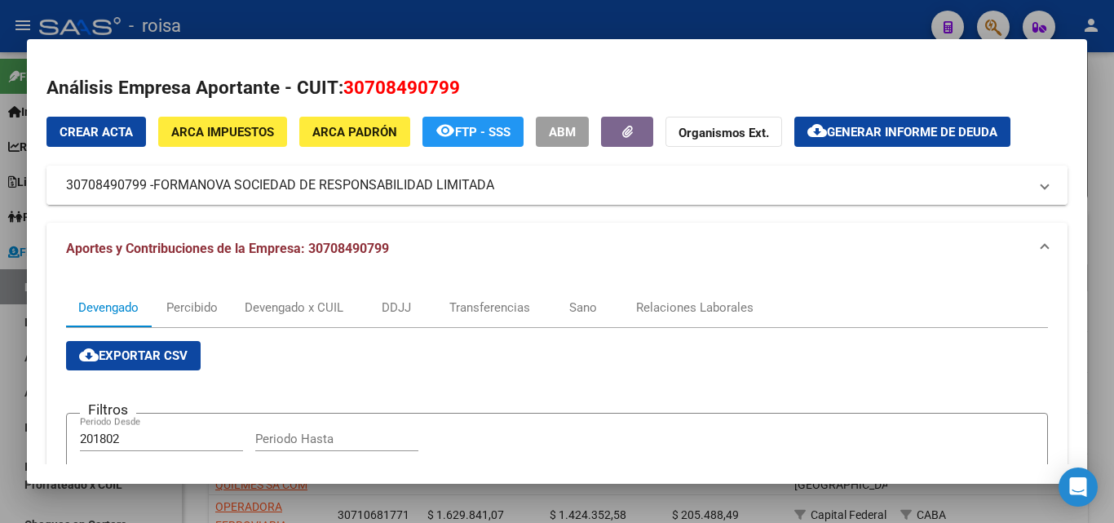
drag, startPoint x: 58, startPoint y: 188, endPoint x: 485, endPoint y: 190, distance: 427.4
click at [489, 190] on mat-expansion-panel-header "30708490799 - FORMANOVA SOCIEDAD DE RESPONSABILIDAD LIMITADA" at bounding box center [556, 185] width 1021 height 39
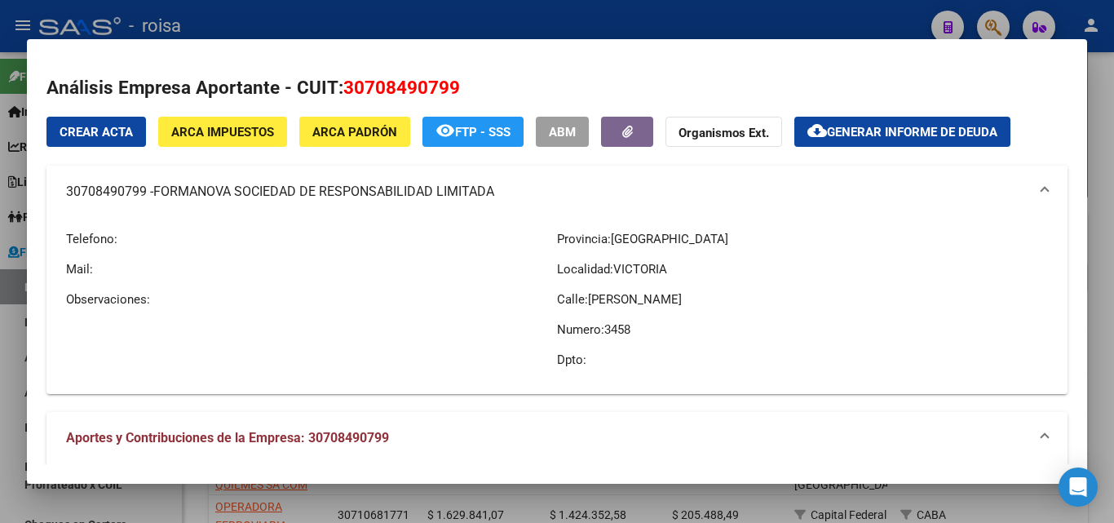
click at [569, 194] on mat-panel-title "30708490799 - FORMANOVA SOCIEDAD DE RESPONSABILIDAD LIMITADA" at bounding box center [547, 192] width 962 height 20
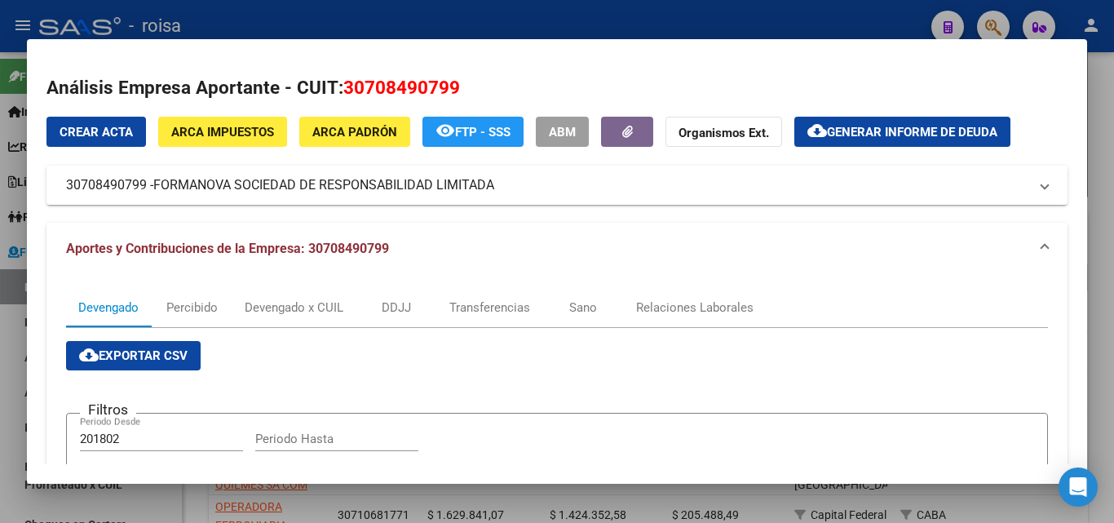
drag, startPoint x: 55, startPoint y: 188, endPoint x: 495, endPoint y: 192, distance: 440.4
click at [495, 192] on mat-expansion-panel-header "30708490799 - FORMANOVA SOCIEDAD DE RESPONSABILIDAD LIMITADA" at bounding box center [556, 185] width 1021 height 39
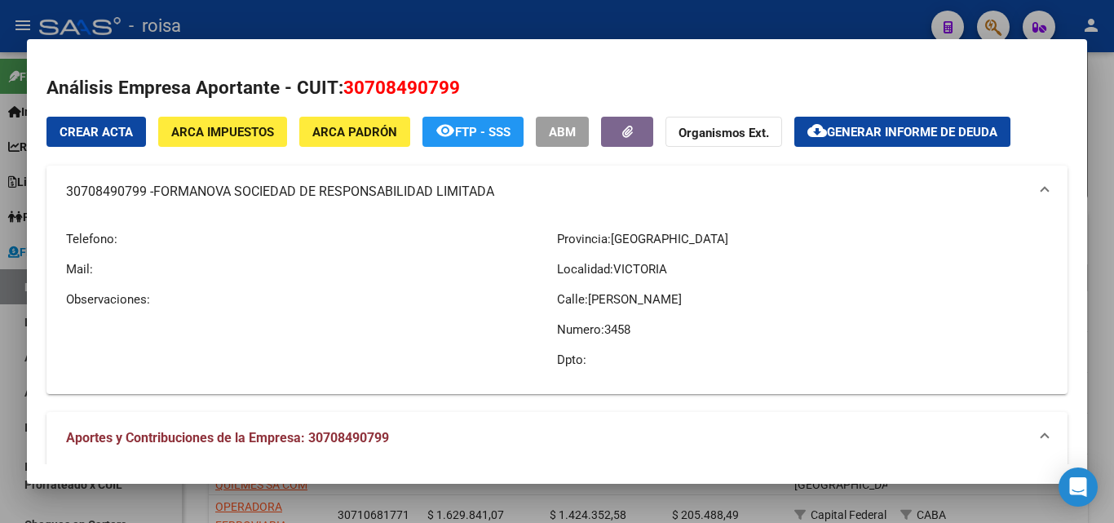
copy mat-panel-title "30708490799 - FORMANOVA SOCIEDAD DE RESPONSABILIDAD LIMITADA"
click at [209, 138] on span "ARCA Impuestos" at bounding box center [222, 132] width 103 height 15
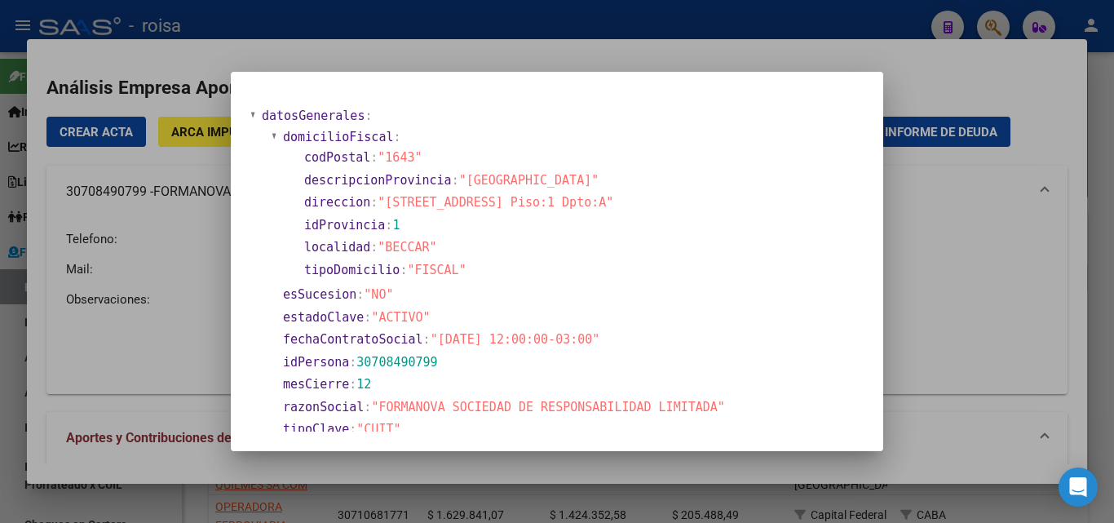
scroll to position [163, 0]
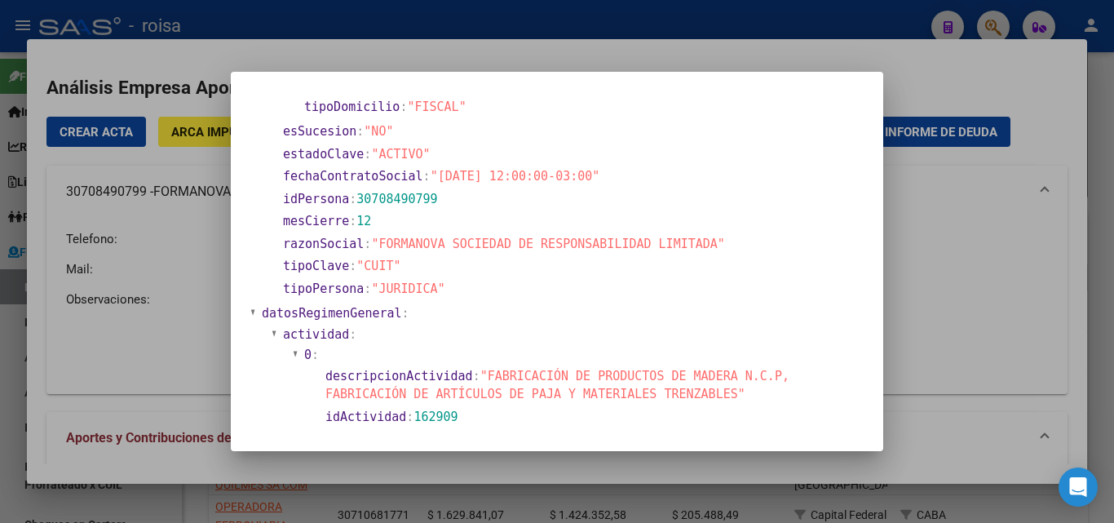
click at [188, 286] on div at bounding box center [557, 261] width 1114 height 523
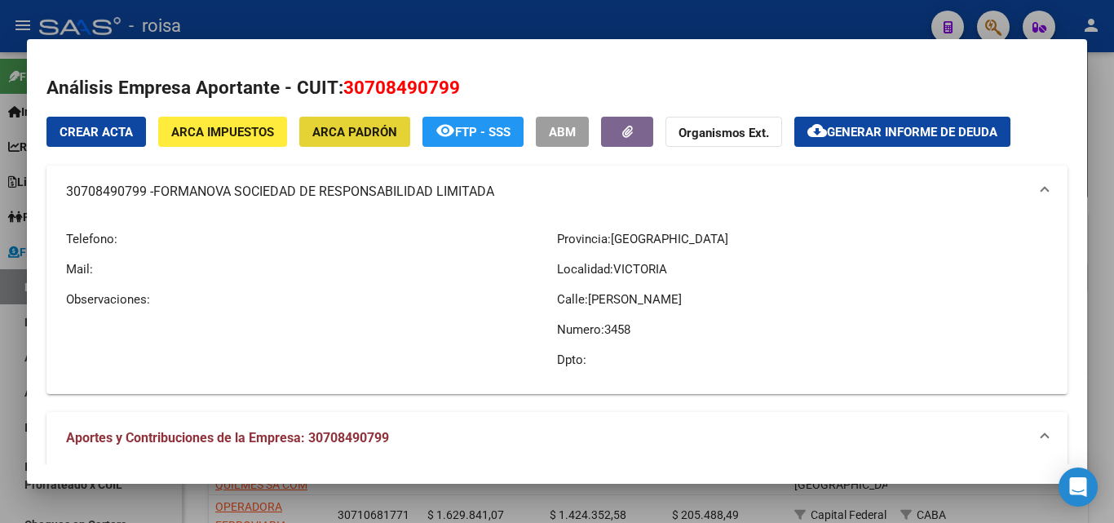
click at [362, 135] on span "ARCA Padrón" at bounding box center [354, 132] width 85 height 15
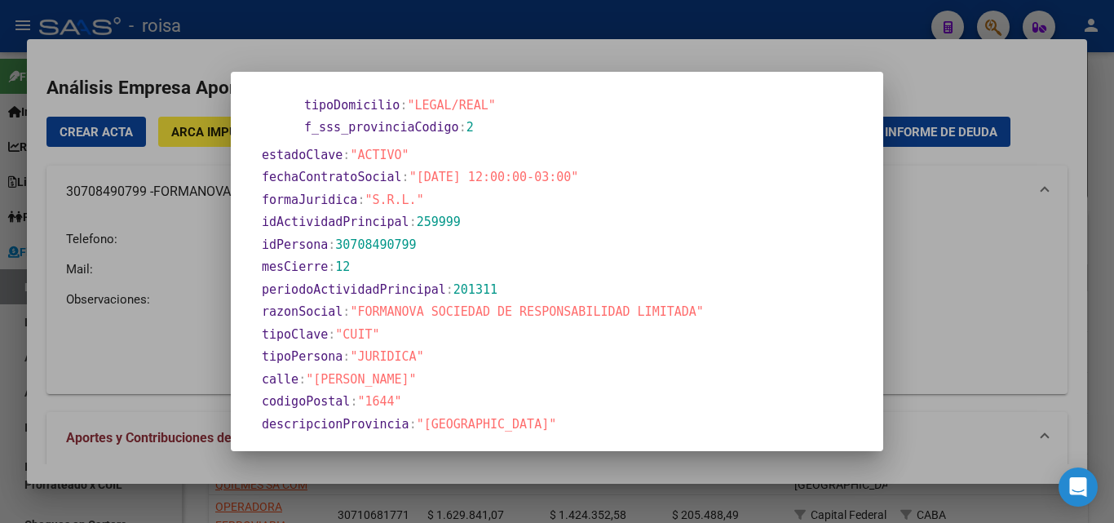
scroll to position [571, 0]
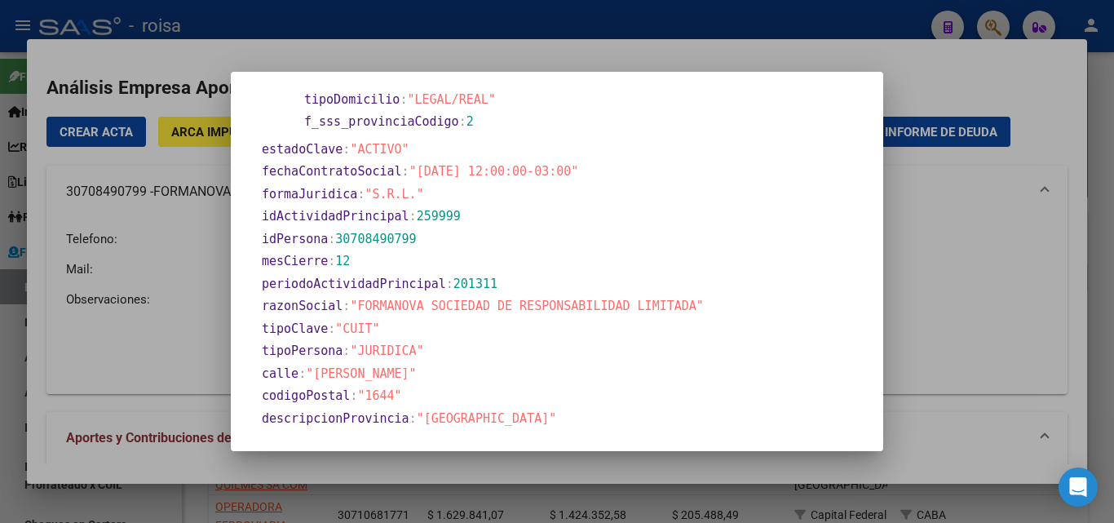
click at [962, 313] on div at bounding box center [557, 261] width 1114 height 523
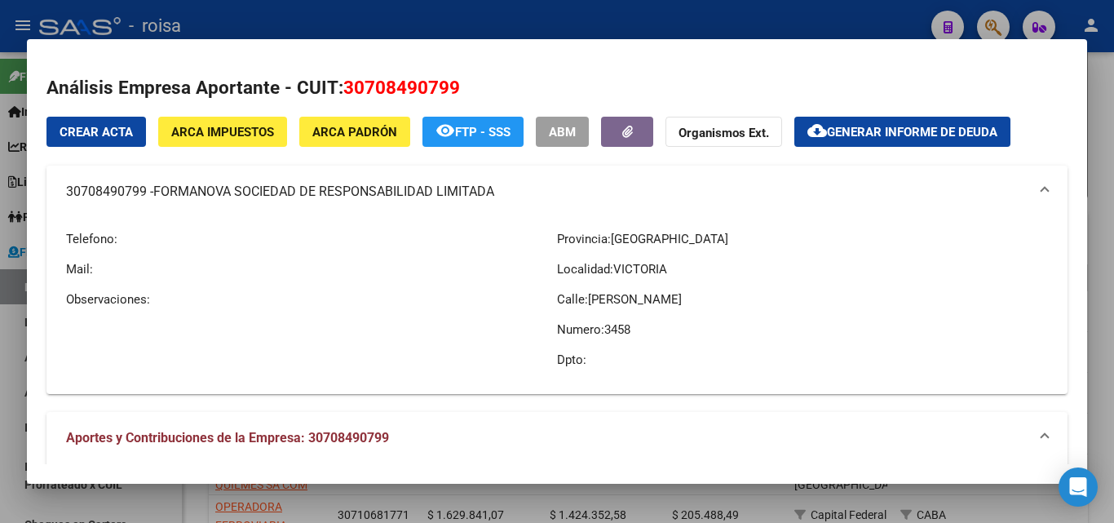
drag, startPoint x: 62, startPoint y: 193, endPoint x: 144, endPoint y: 194, distance: 81.6
click at [144, 194] on mat-expansion-panel-header "30708490799 - FORMANOVA SOCIEDAD DE RESPONSABILIDAD LIMITADA" at bounding box center [556, 192] width 1021 height 52
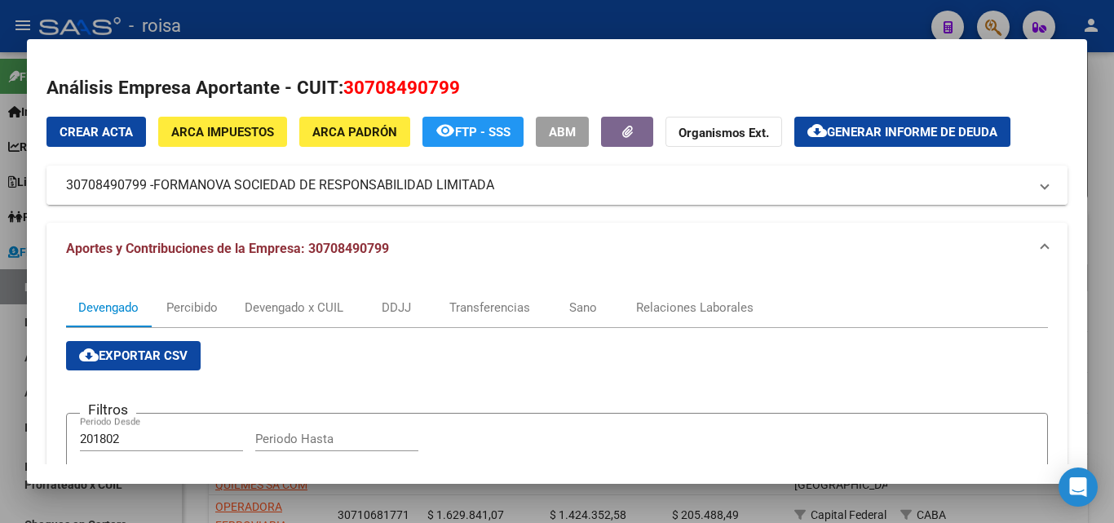
copy mat-panel-title "30708490799"
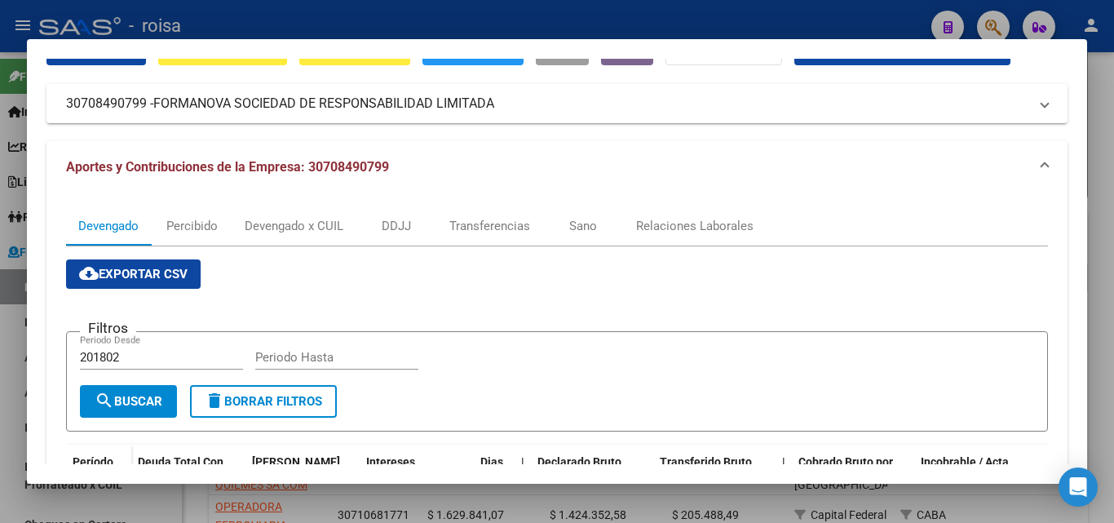
scroll to position [0, 0]
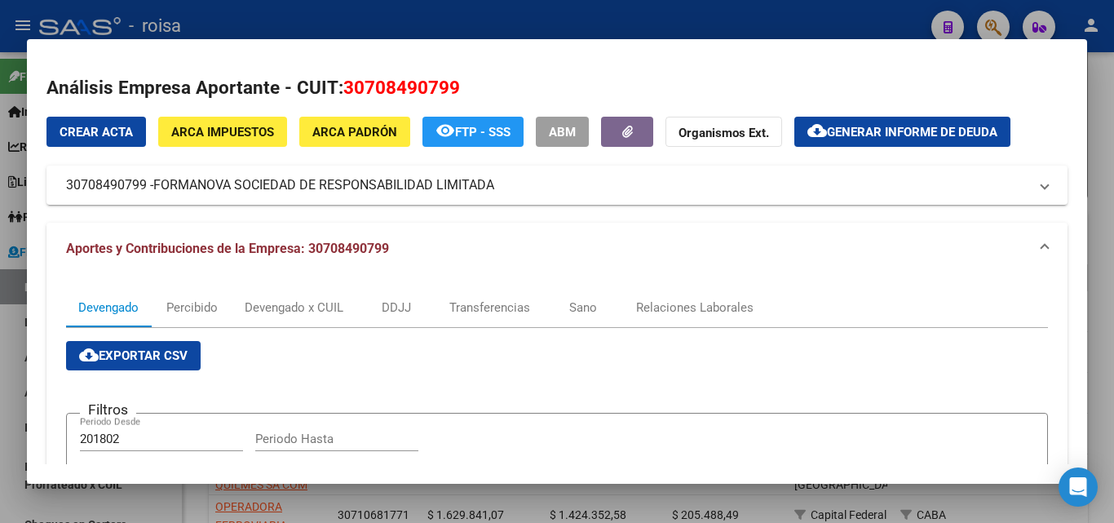
copy mat-panel-title "30708490799"
click at [9, 321] on div at bounding box center [557, 261] width 1114 height 523
